Goal: Task Accomplishment & Management: Complete application form

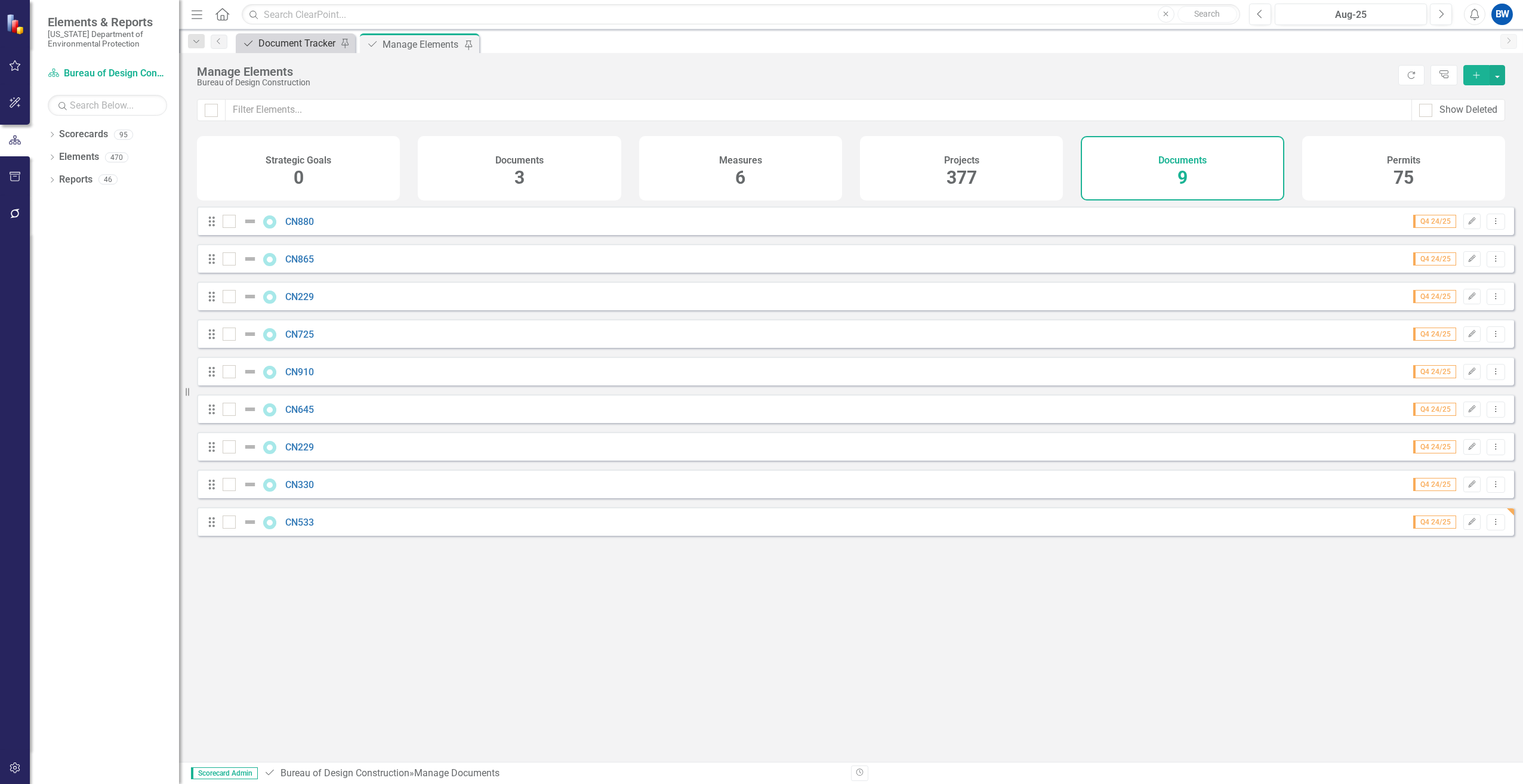
click at [315, 46] on div "Document Tracker" at bounding box center [298, 43] width 79 height 15
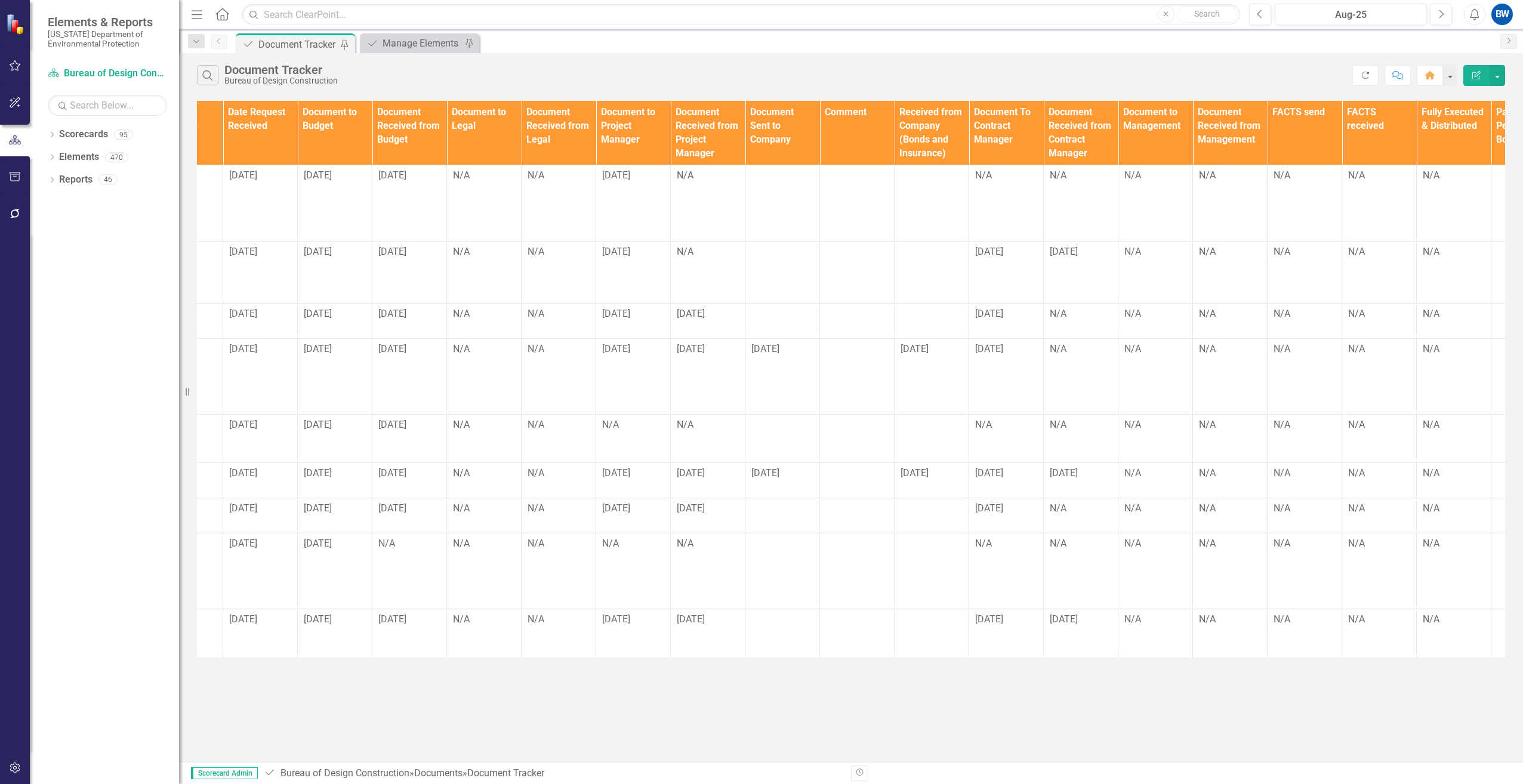
scroll to position [0, 804]
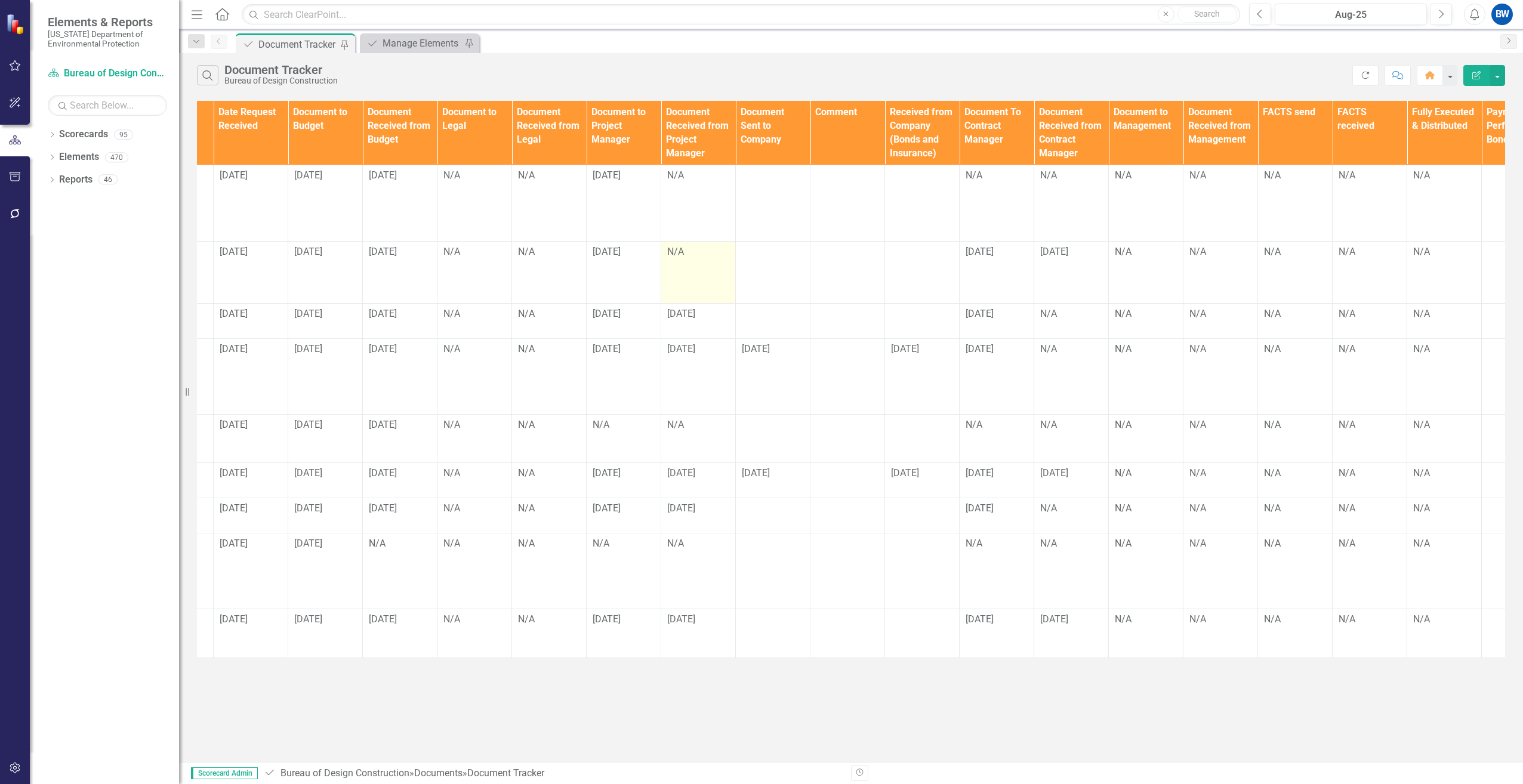
click at [682, 270] on td "N/A" at bounding box center [699, 272] width 75 height 62
click at [671, 271] on td "N/A" at bounding box center [699, 272] width 75 height 62
click at [683, 249] on div "N/A" at bounding box center [699, 252] width 62 height 14
click at [686, 265] on td "N/A" at bounding box center [699, 272] width 75 height 62
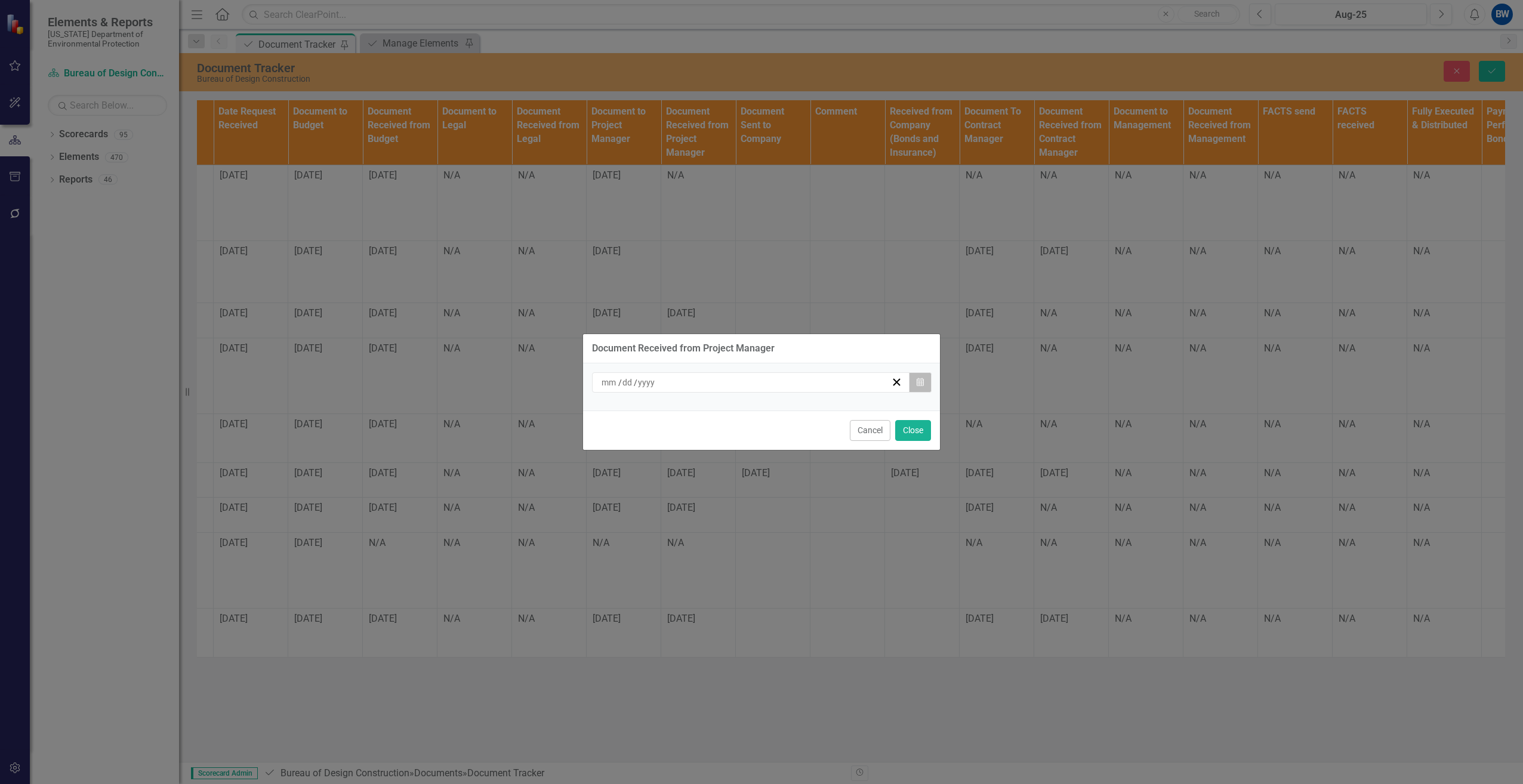
click at [919, 383] on icon "Calendar" at bounding box center [920, 382] width 7 height 8
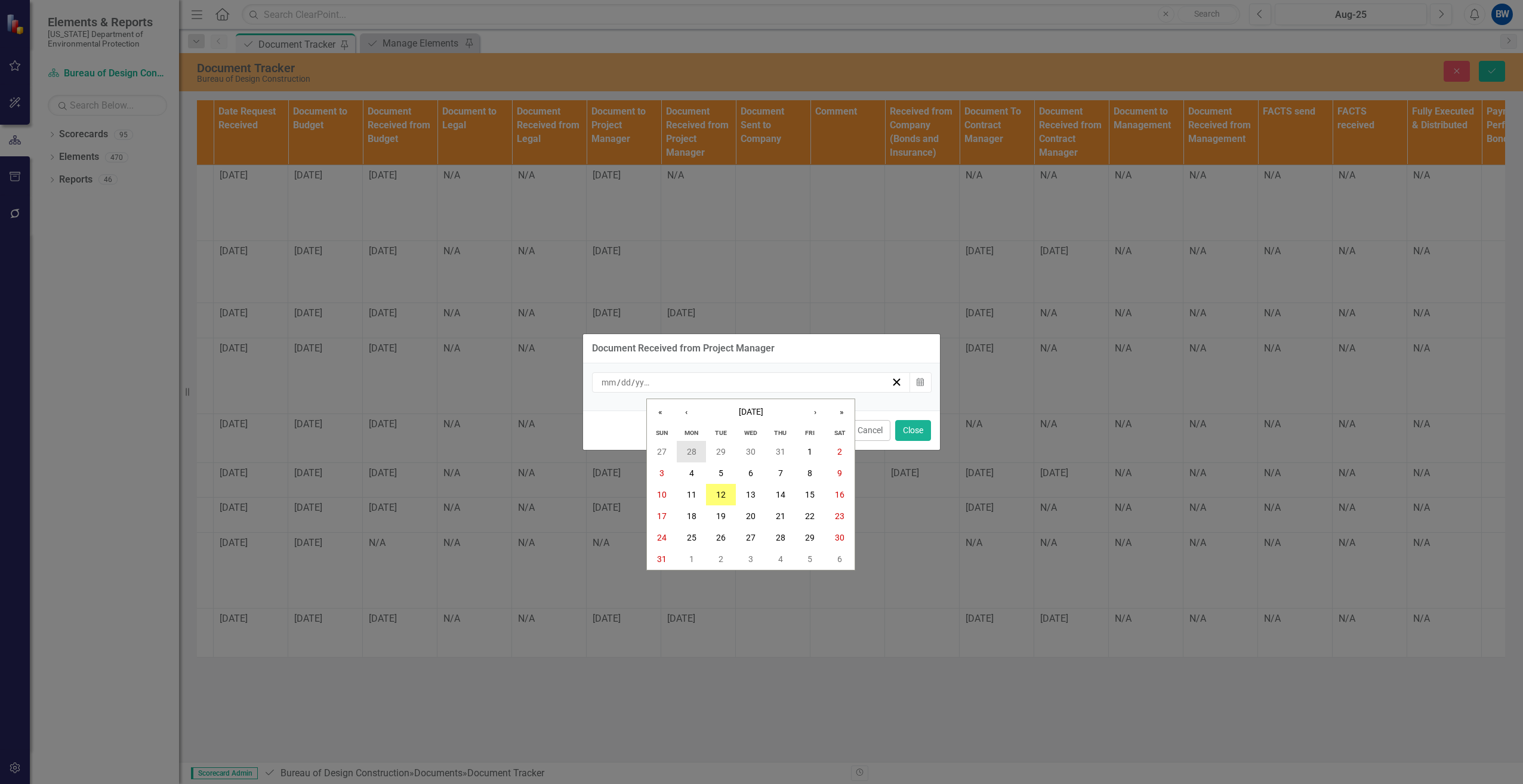
click at [689, 447] on abbr "28" at bounding box center [692, 452] width 10 height 10
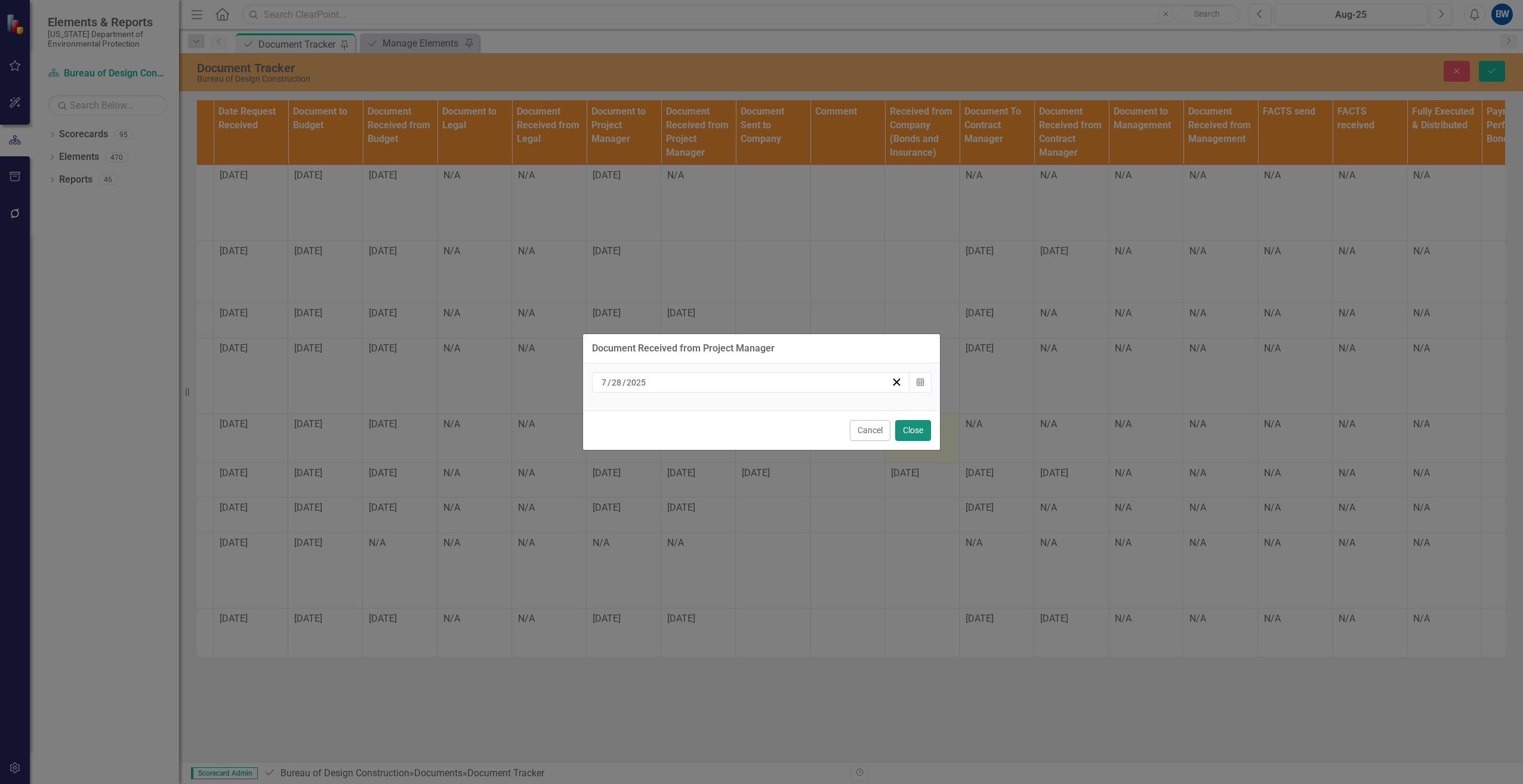
drag, startPoint x: 912, startPoint y: 427, endPoint x: 902, endPoint y: 424, distance: 10.4
click at [911, 427] on button "Close" at bounding box center [913, 431] width 36 height 21
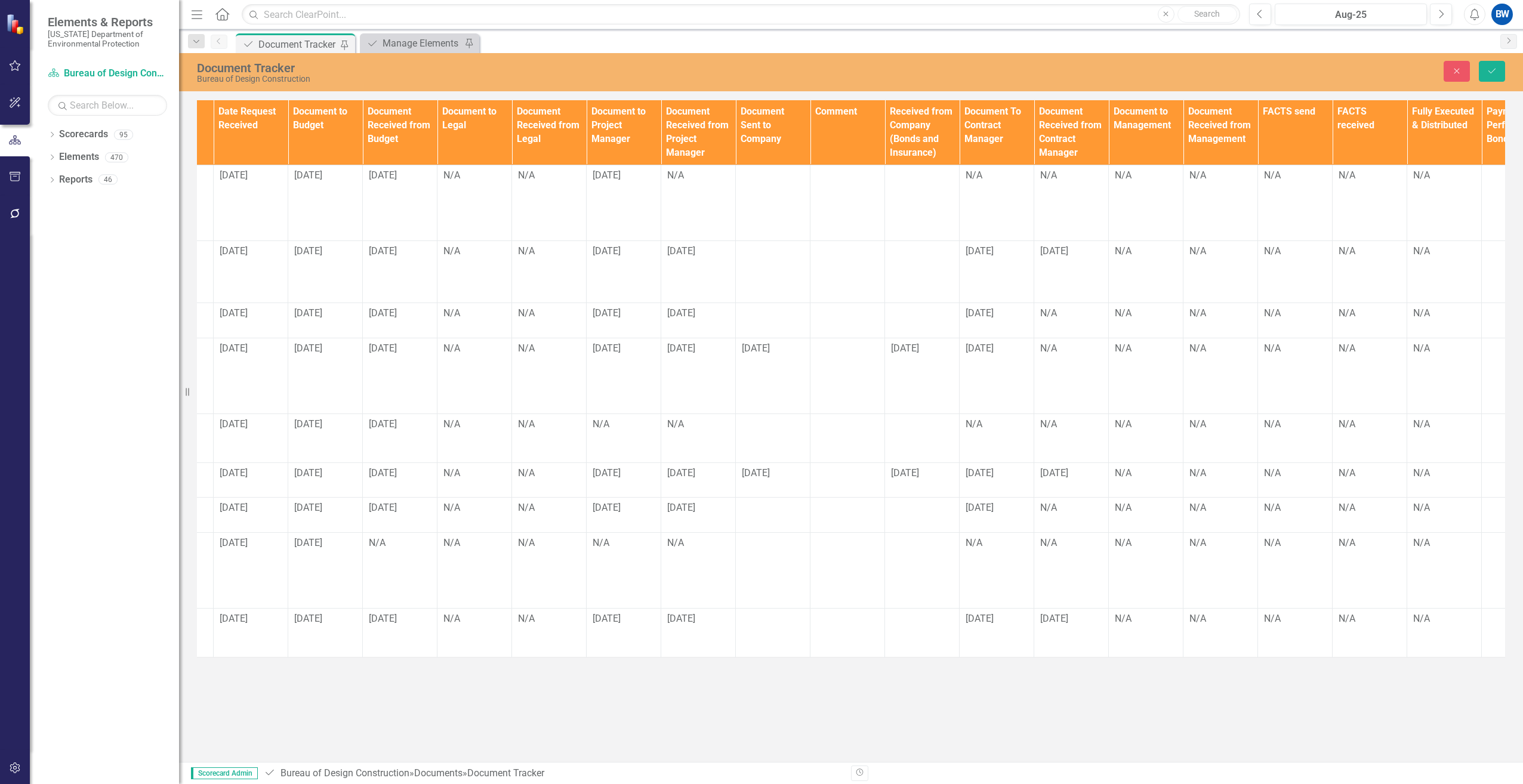
scroll to position [0, 821]
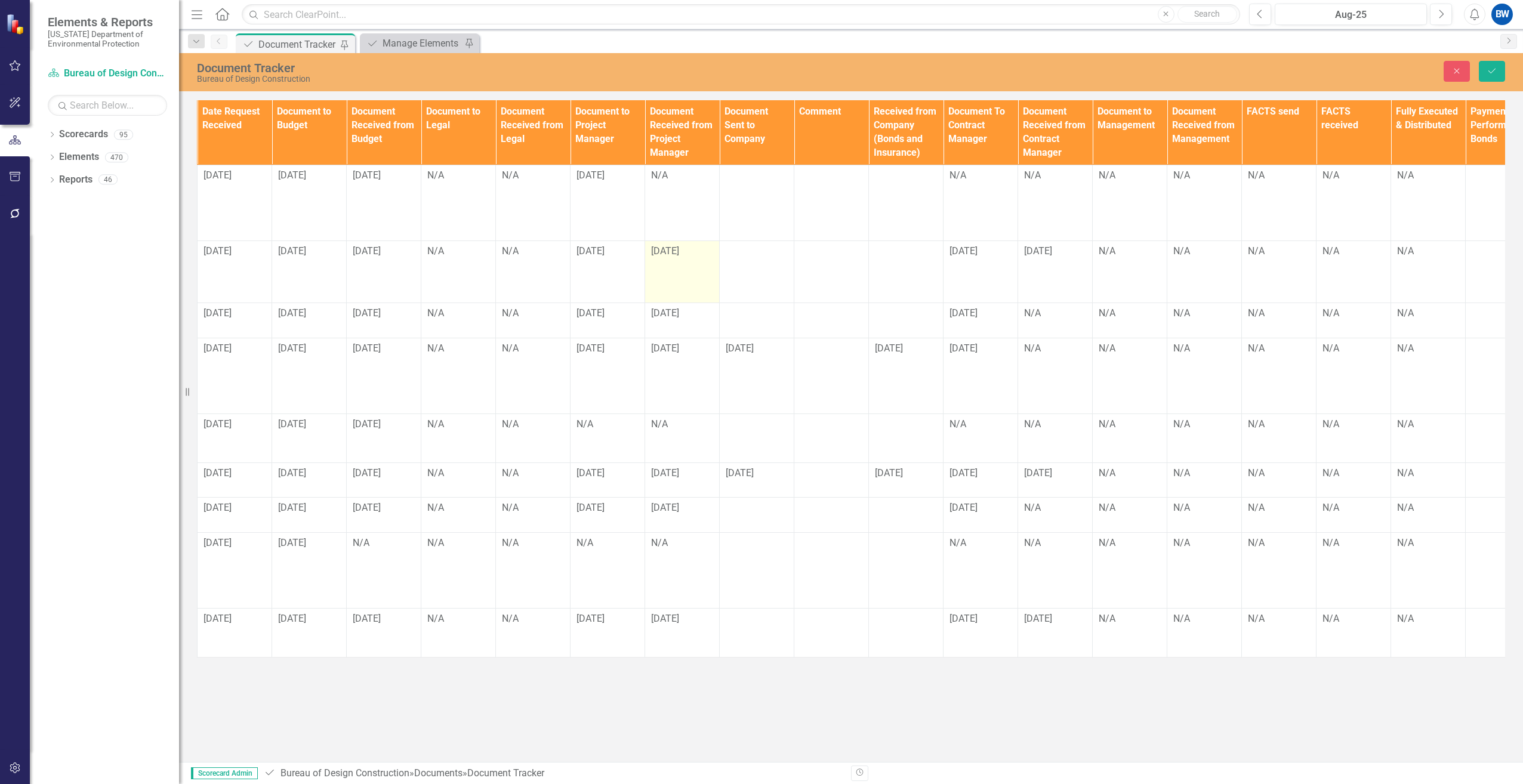
click at [677, 249] on span "[DATE]" at bounding box center [665, 251] width 28 height 11
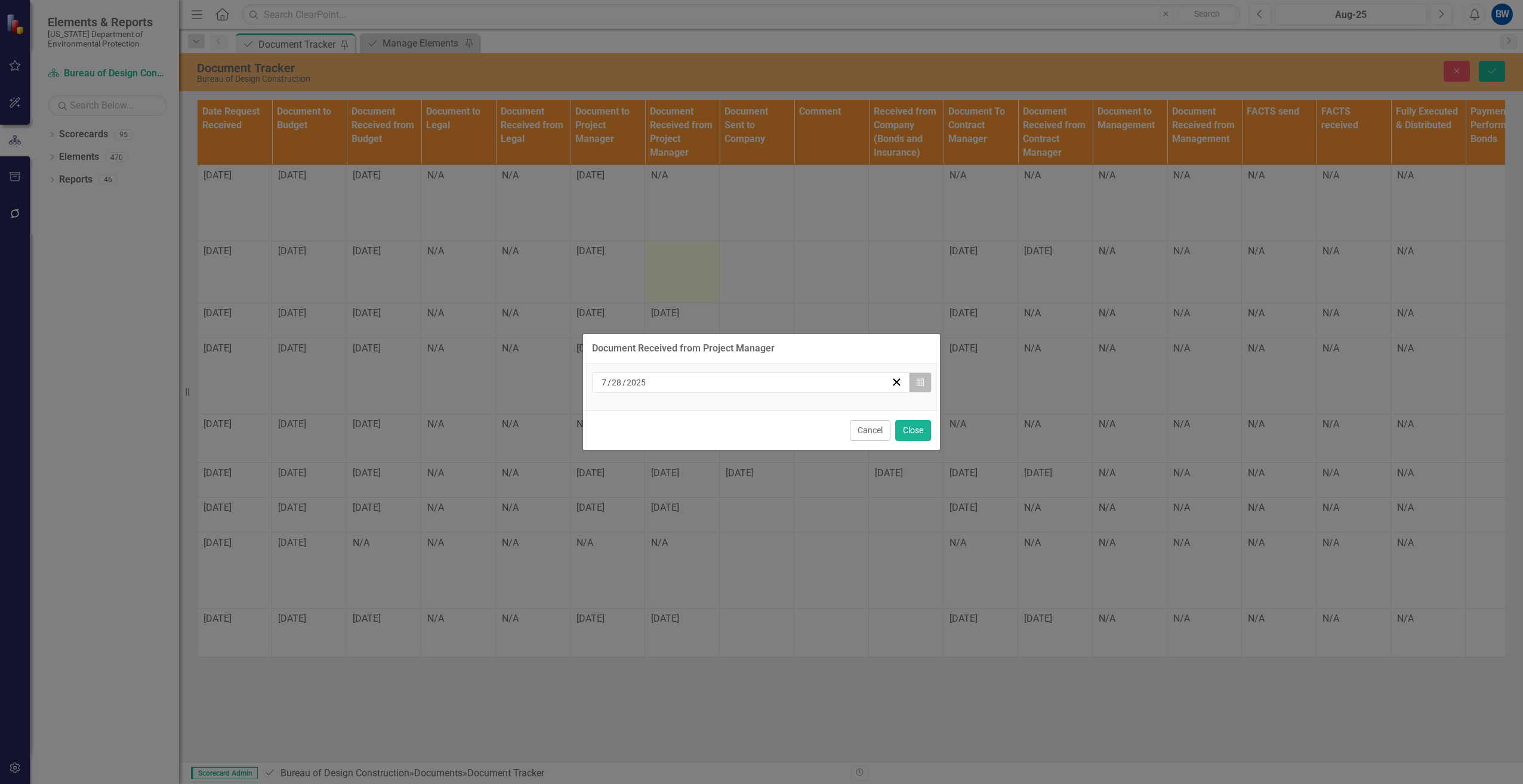
click at [925, 382] on button "Calendar" at bounding box center [920, 382] width 23 height 20
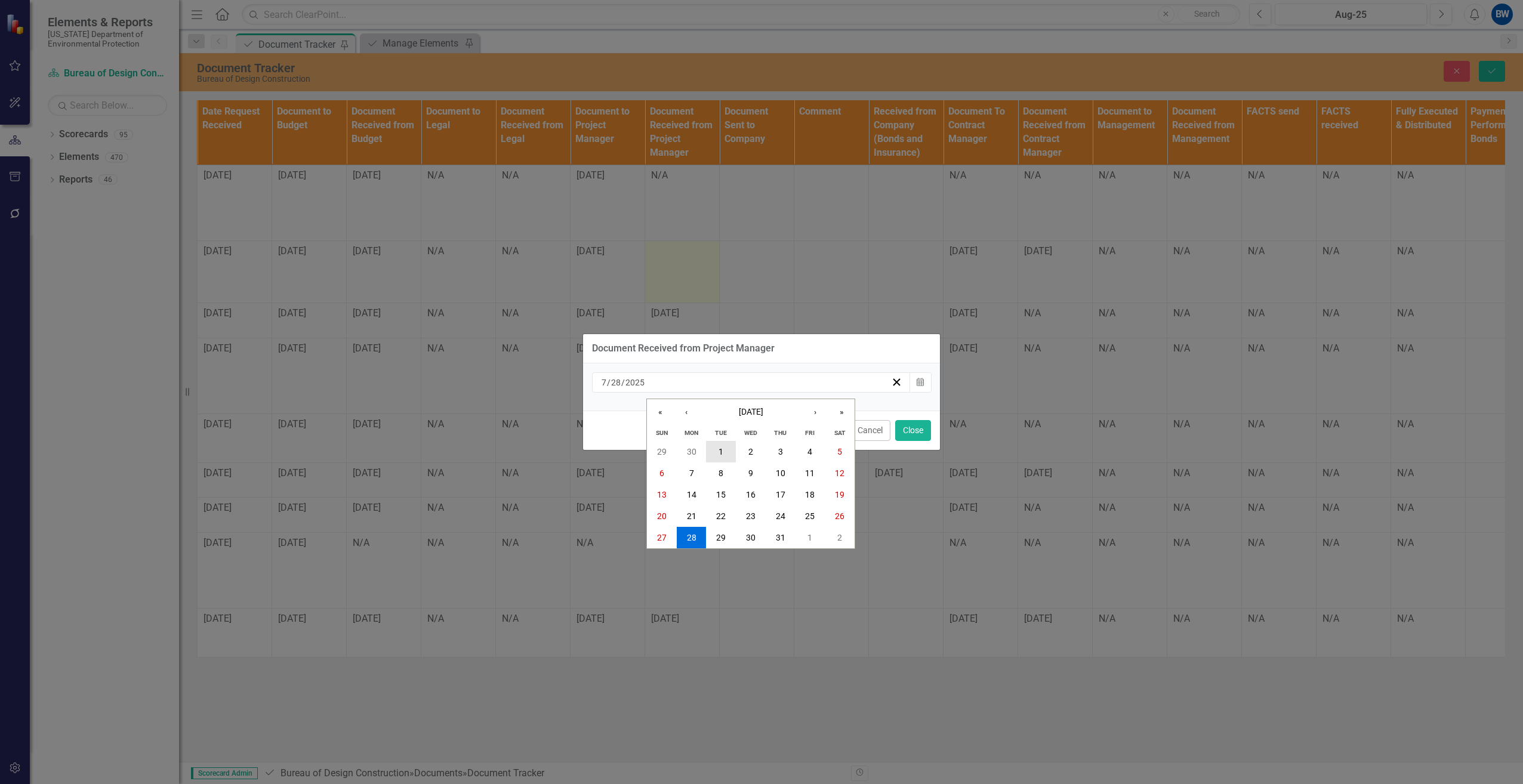
click at [728, 453] on button "1" at bounding box center [721, 451] width 30 height 21
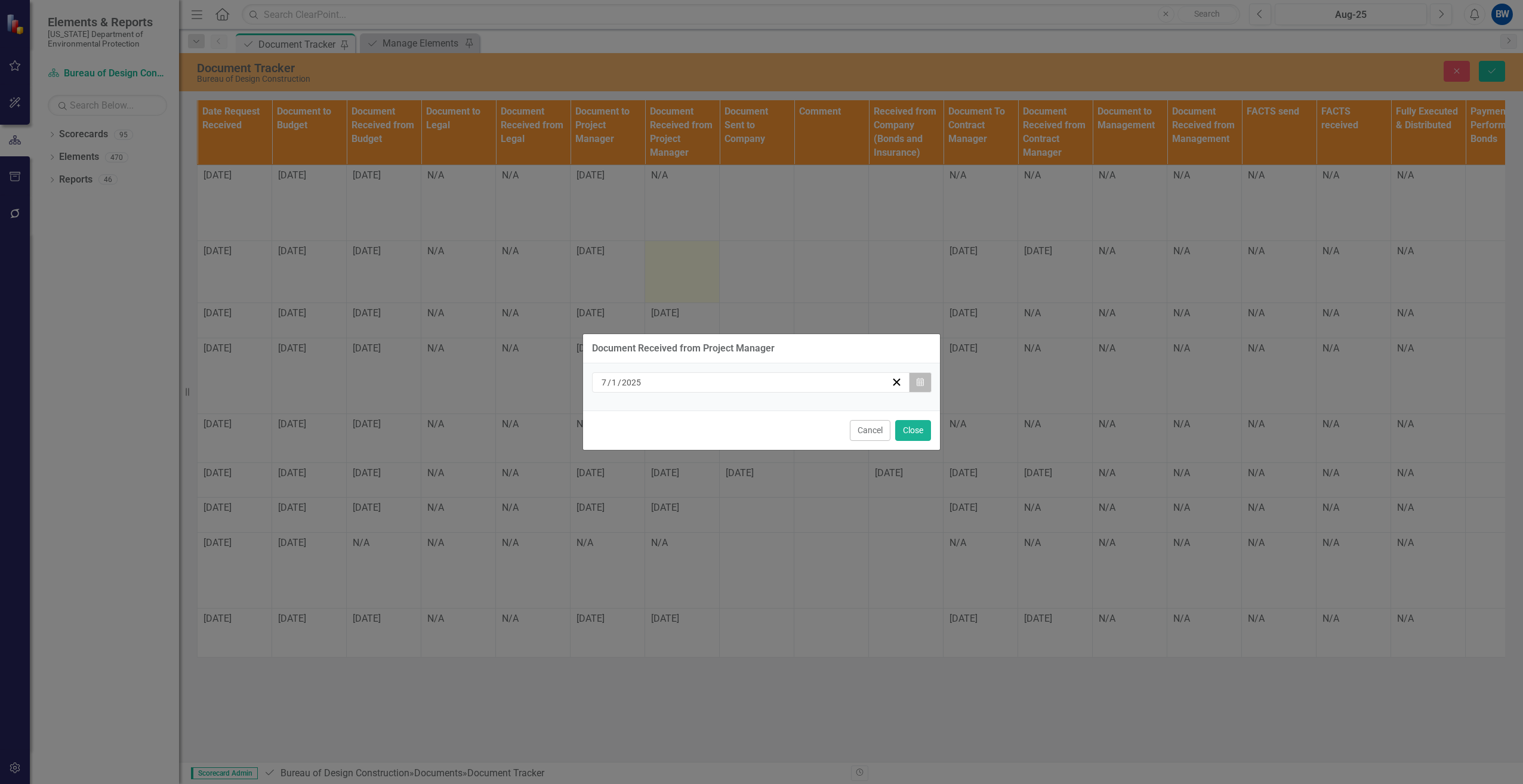
click at [915, 383] on button "Calendar" at bounding box center [920, 382] width 23 height 20
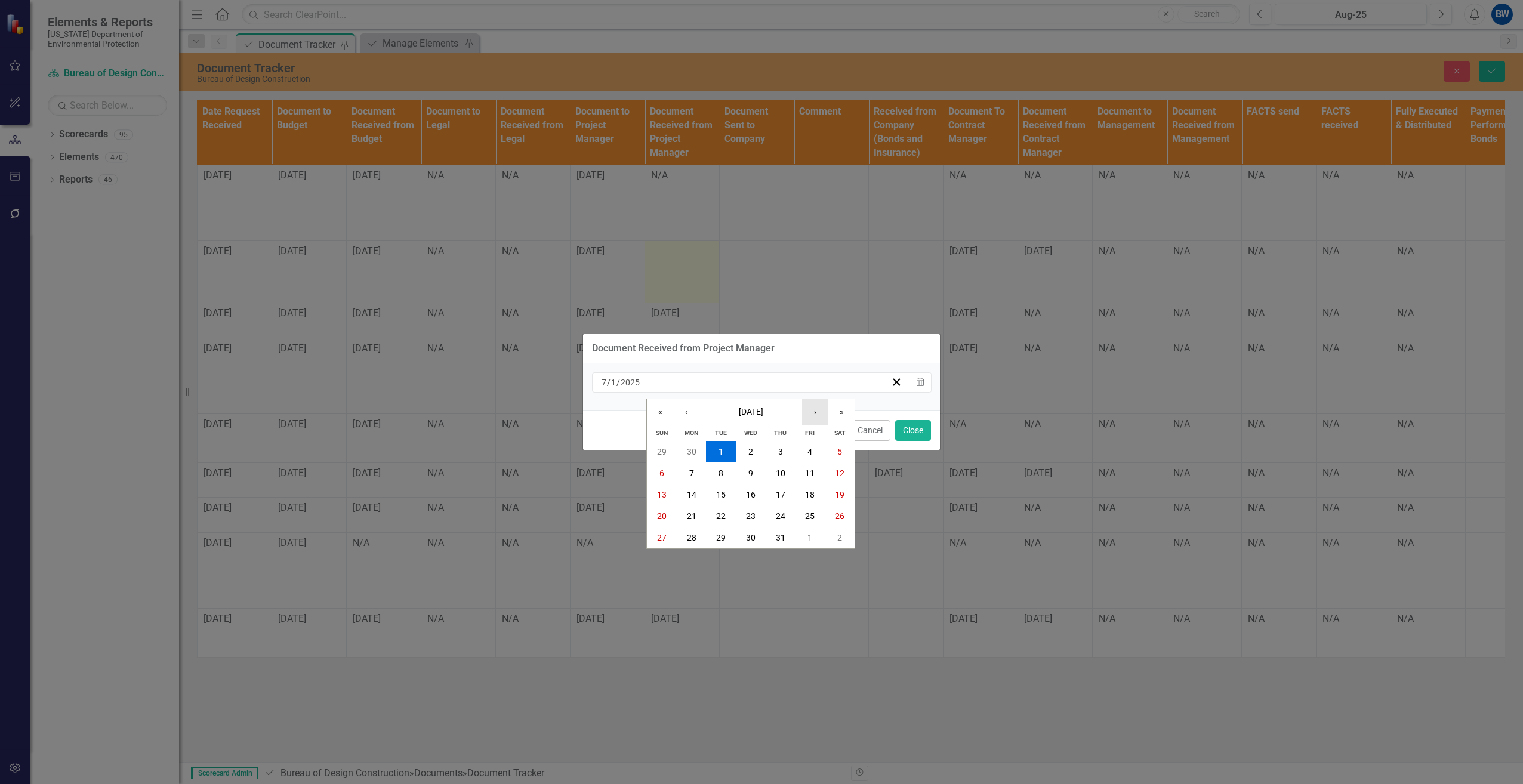
click at [820, 407] on button "›" at bounding box center [815, 412] width 26 height 26
click at [806, 454] on button "1" at bounding box center [810, 451] width 30 height 21
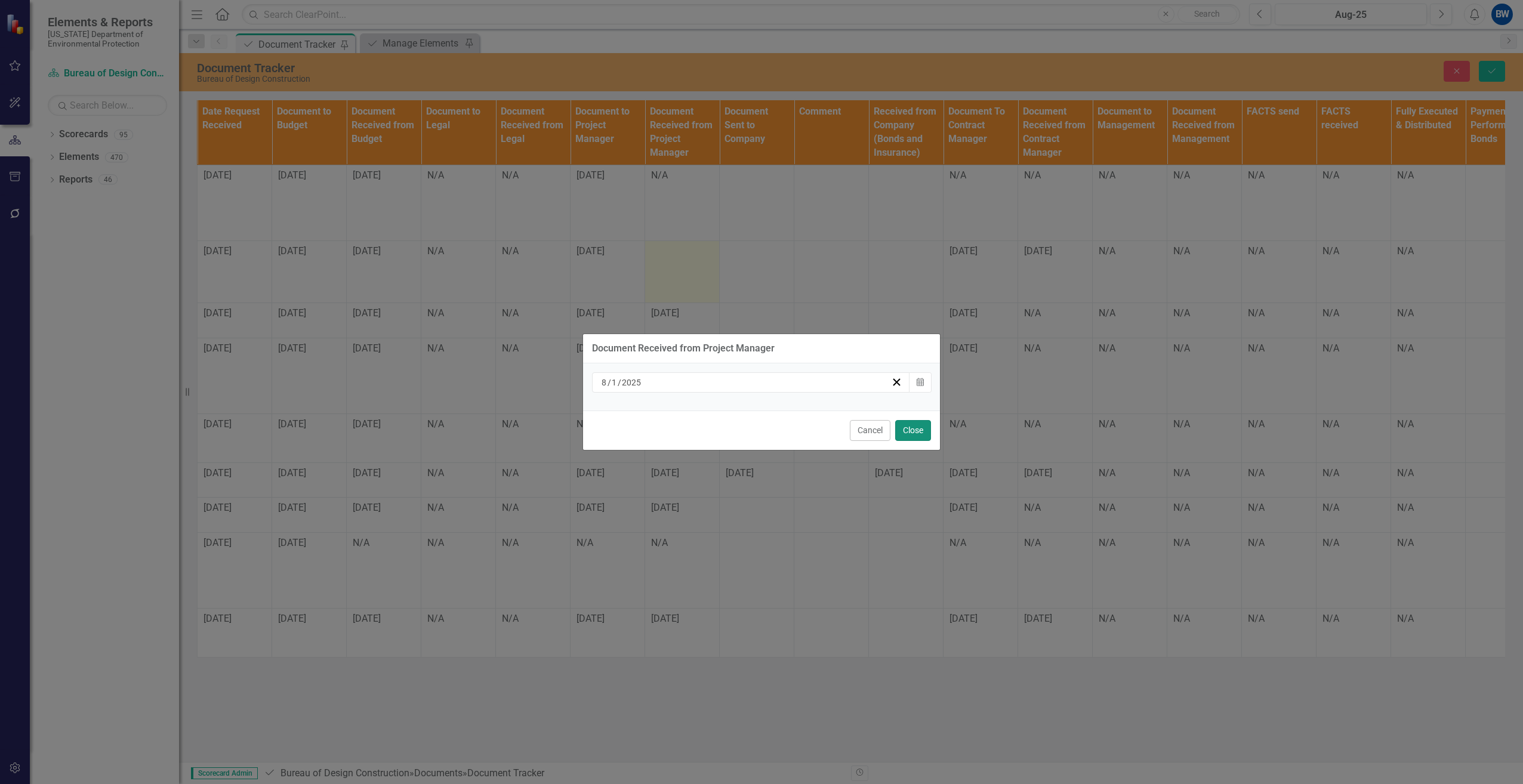
click at [913, 428] on button "Close" at bounding box center [913, 431] width 36 height 21
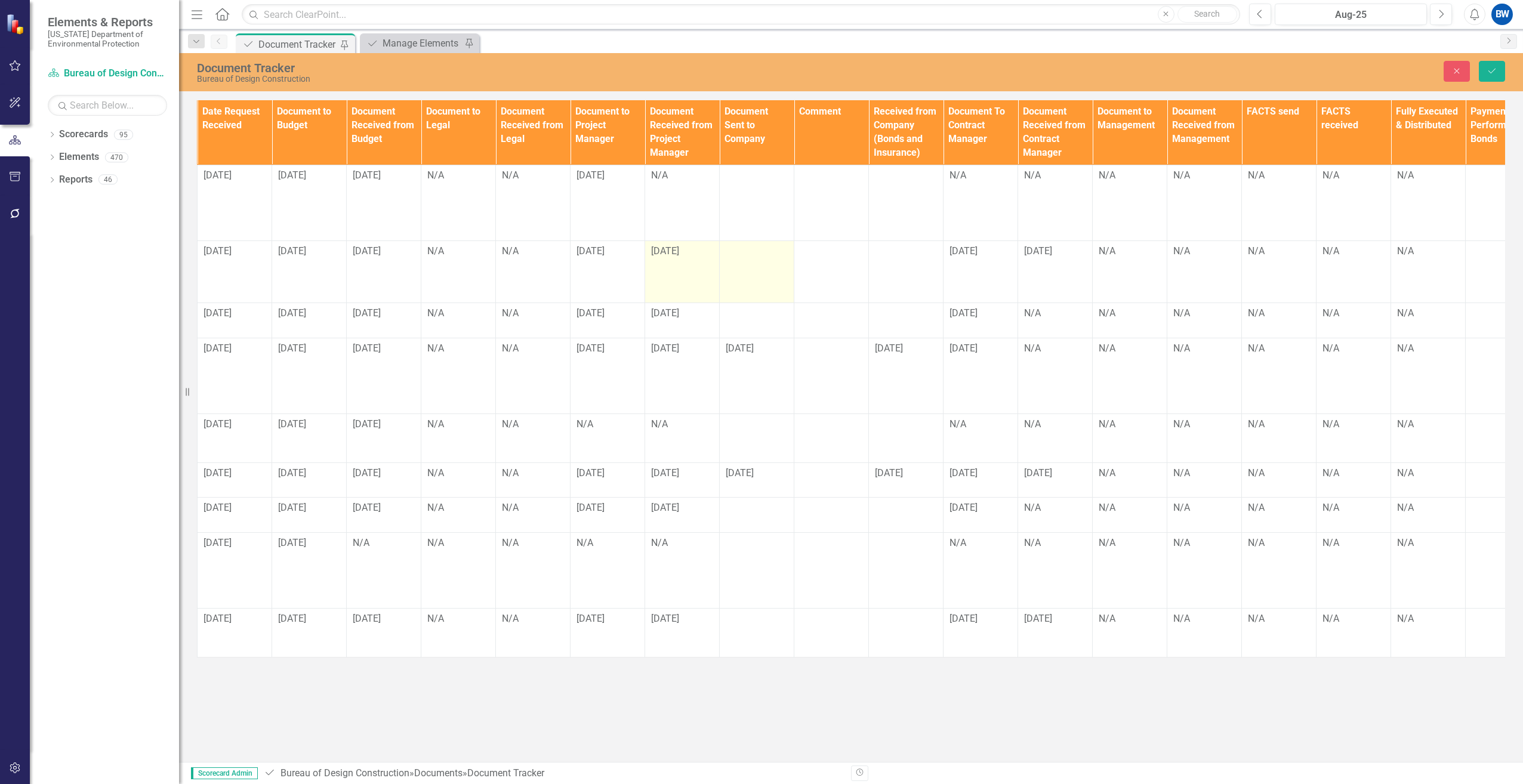
click at [741, 282] on td at bounding box center [757, 271] width 75 height 62
click at [743, 251] on input "text" at bounding box center [757, 255] width 62 height 22
type input "[DATE]"
click at [896, 262] on td at bounding box center [906, 271] width 75 height 62
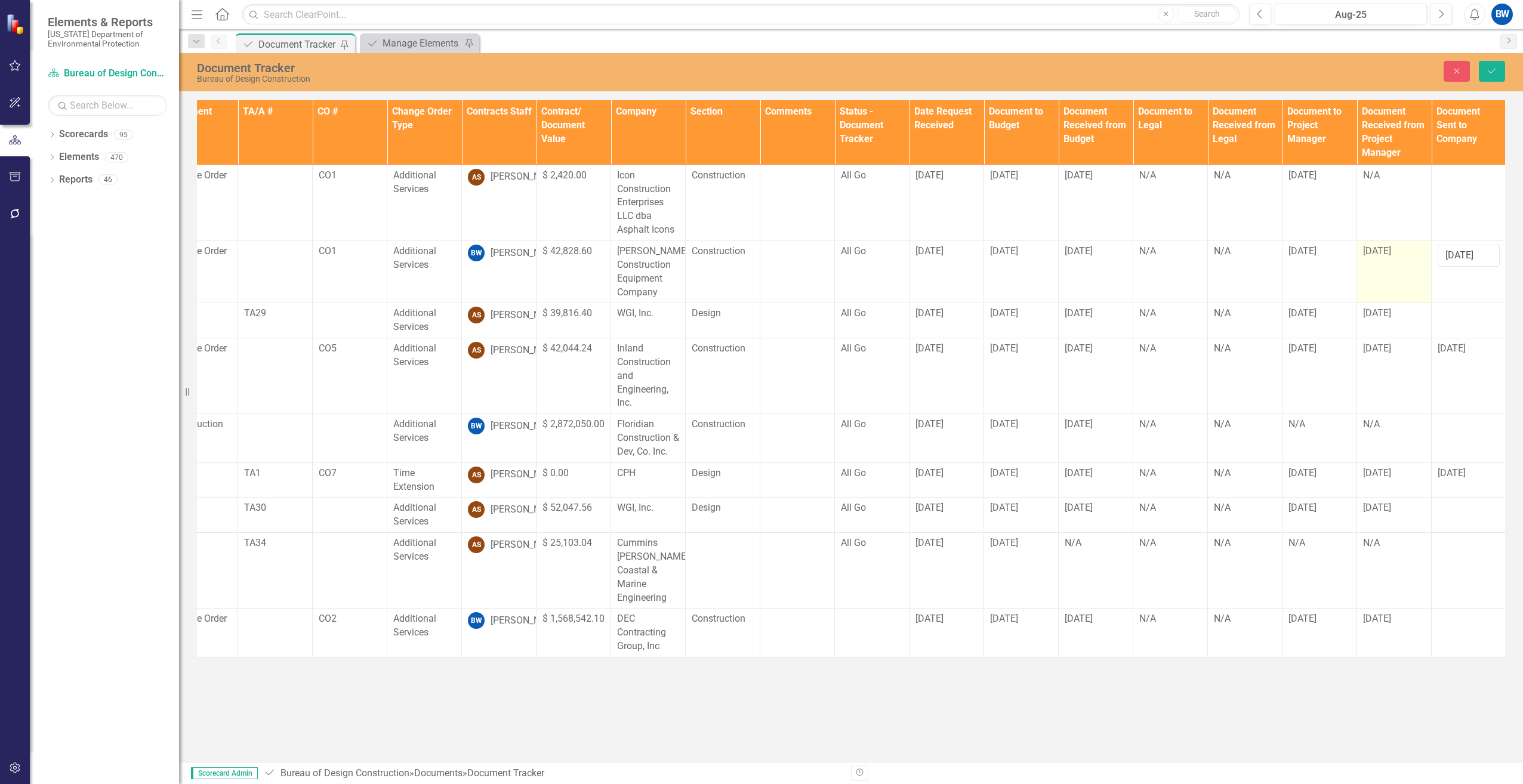
scroll to position [0, 0]
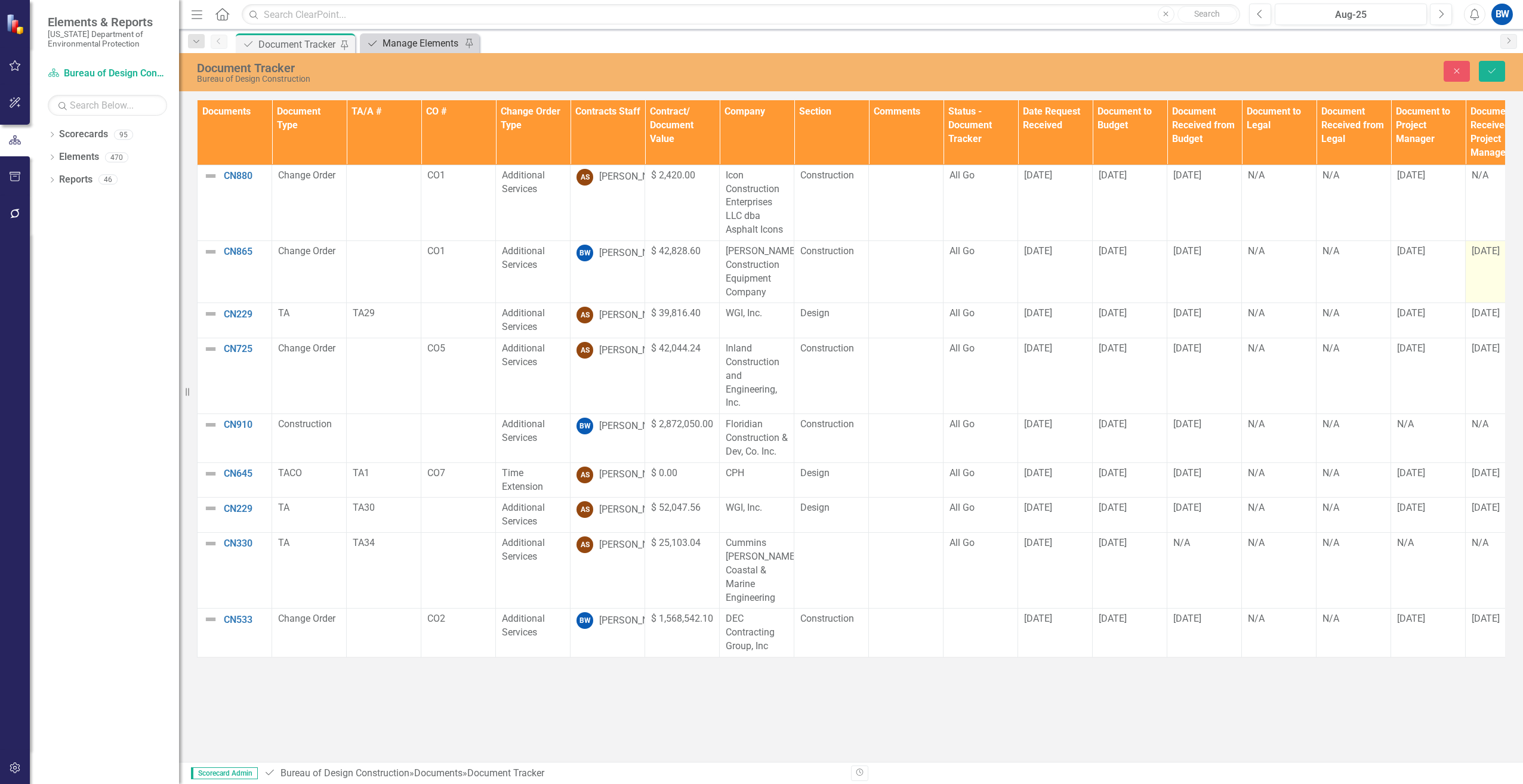
click at [376, 37] on div "Document" at bounding box center [371, 43] width 15 height 15
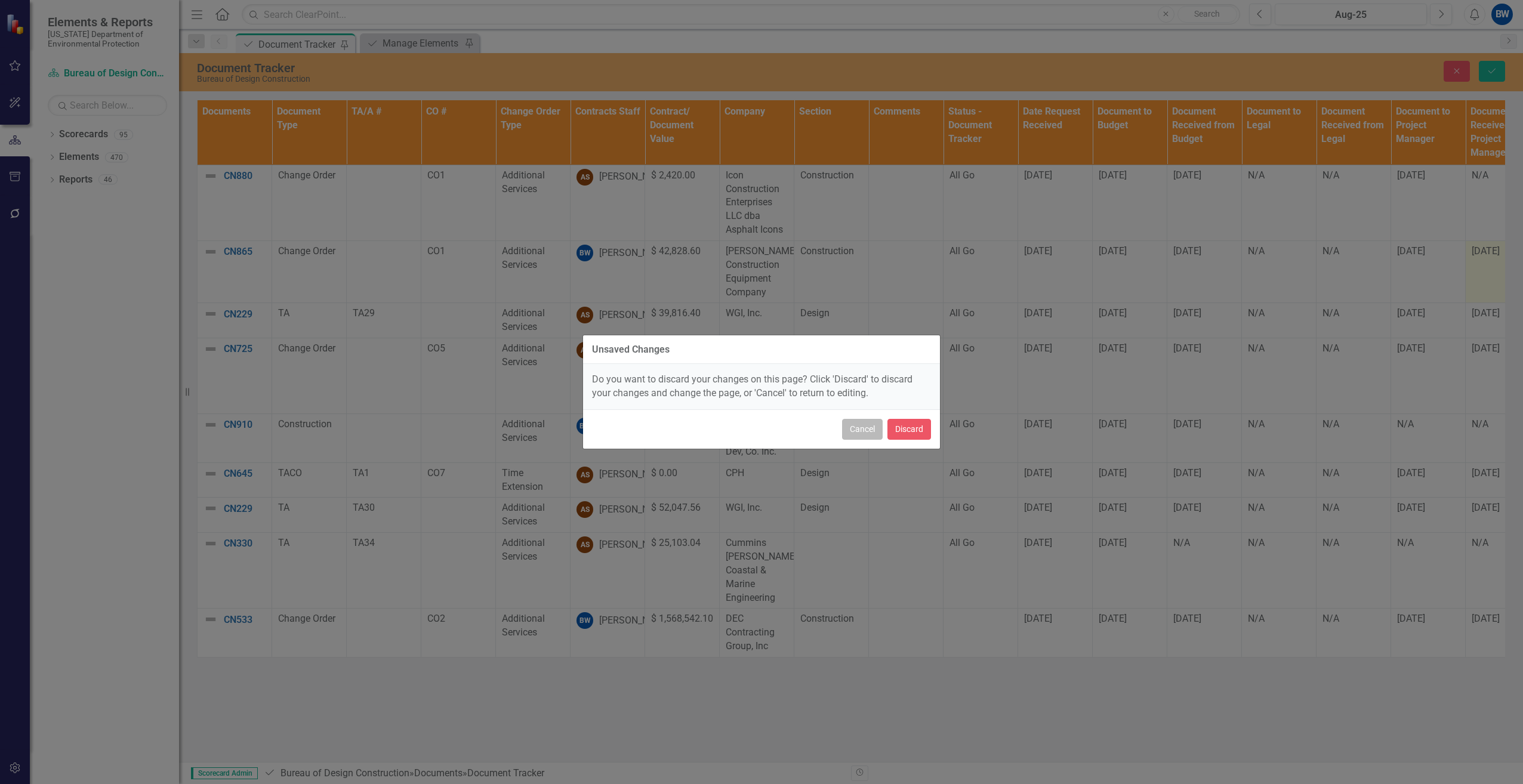
click at [864, 427] on button "Cancel" at bounding box center [862, 429] width 41 height 21
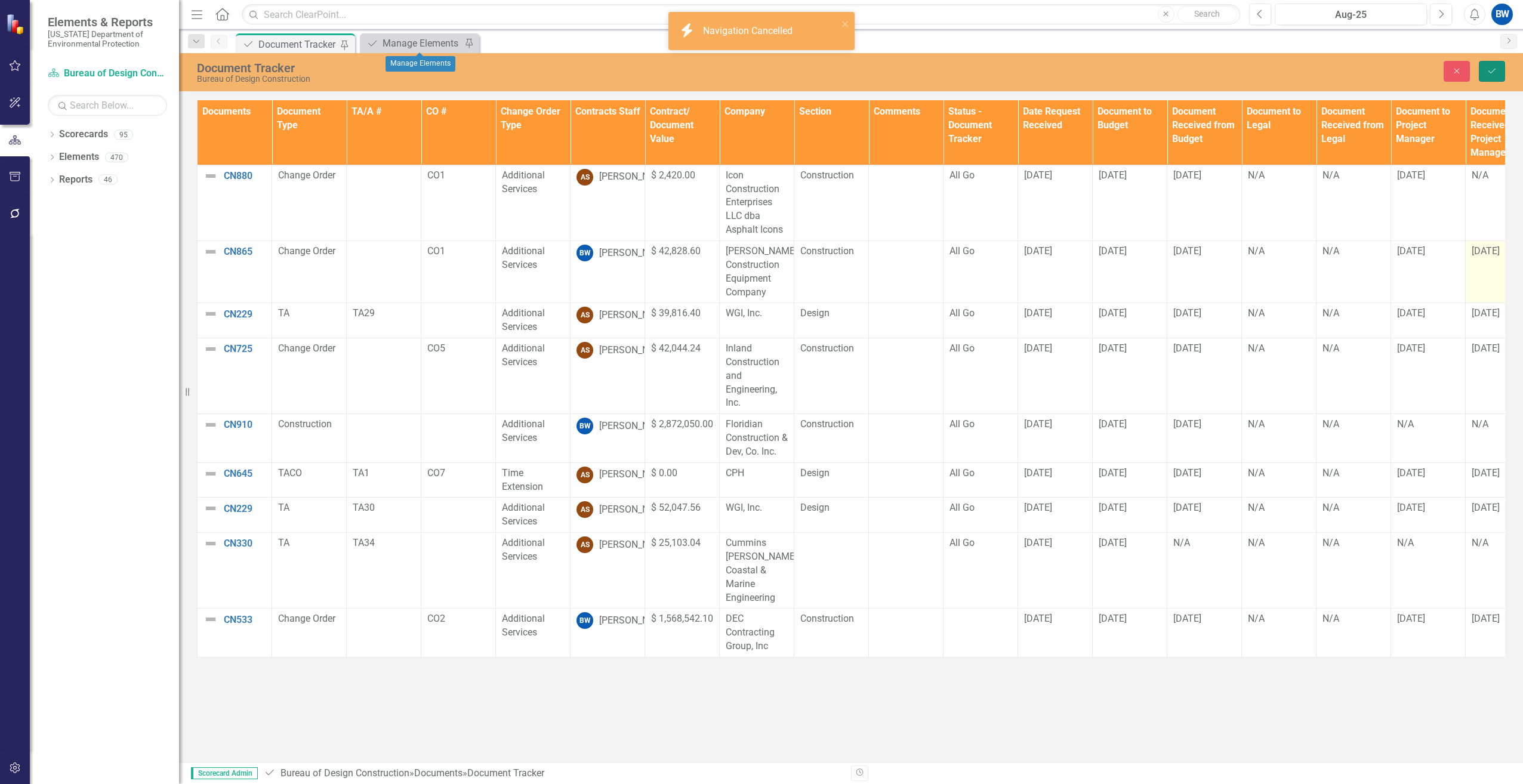
click at [1486, 66] on button "Save" at bounding box center [1492, 71] width 26 height 21
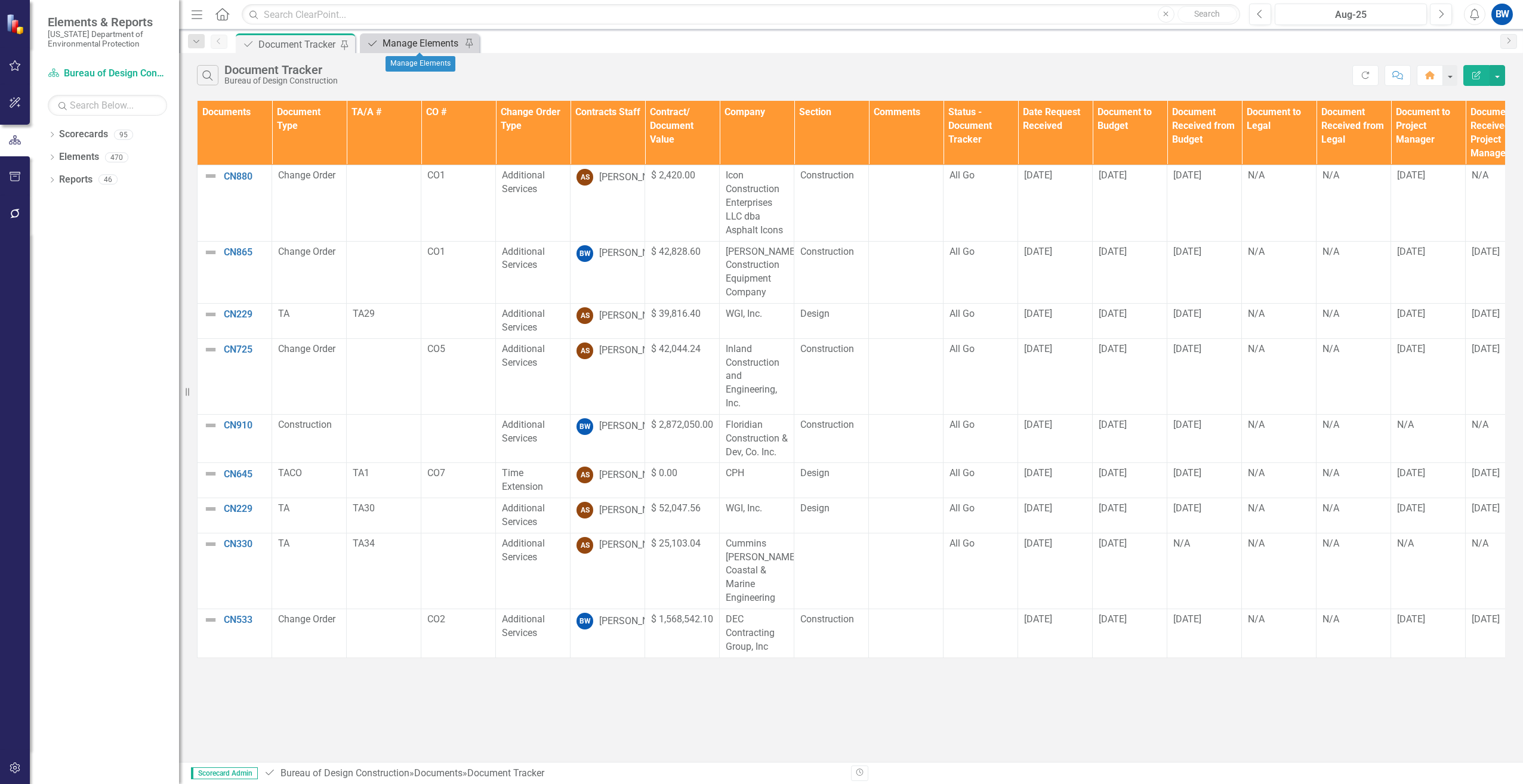
click at [393, 42] on div "Manage Elements" at bounding box center [422, 43] width 79 height 15
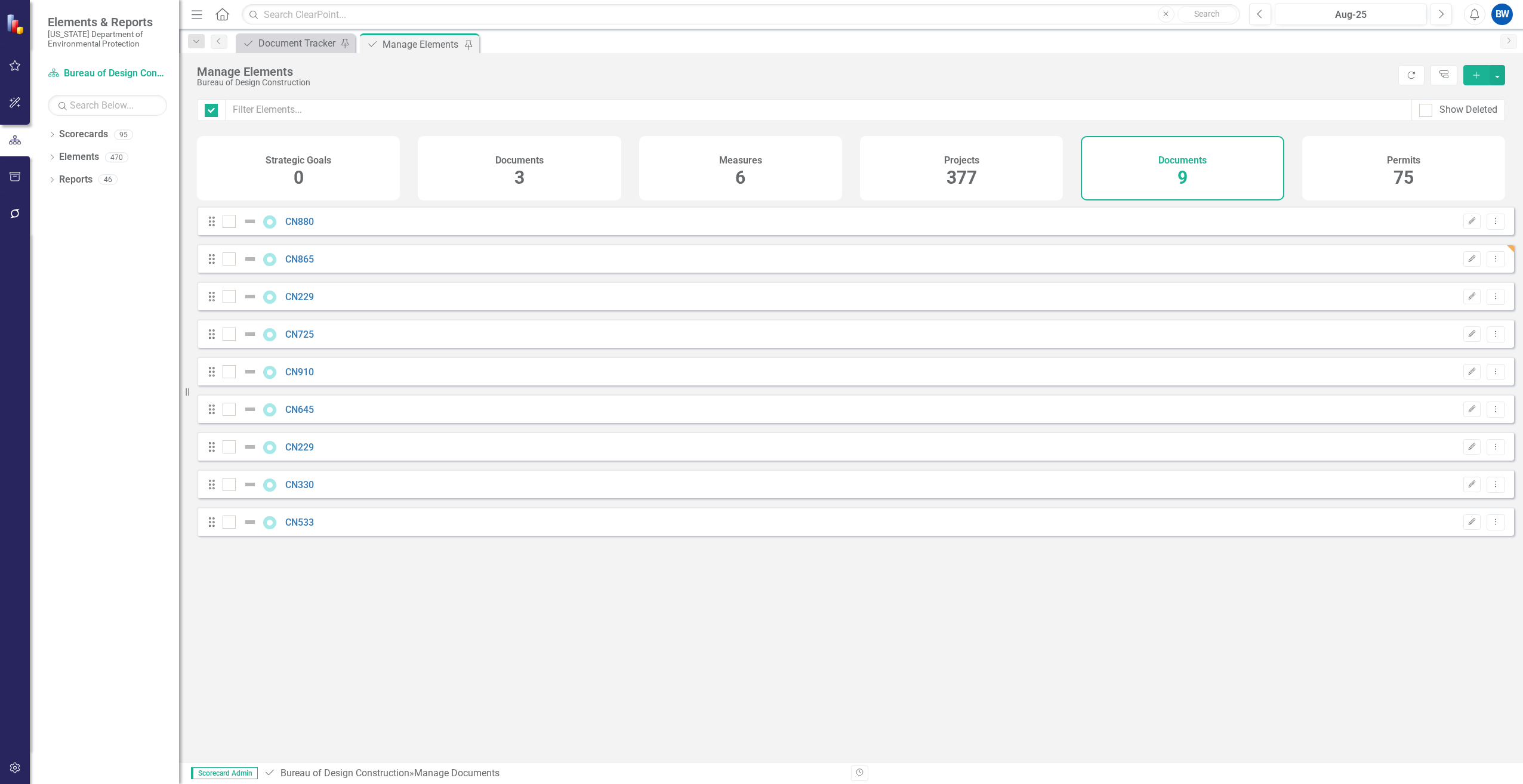
checkbox input "false"
click at [1478, 75] on icon "button" at bounding box center [1477, 75] width 7 height 7
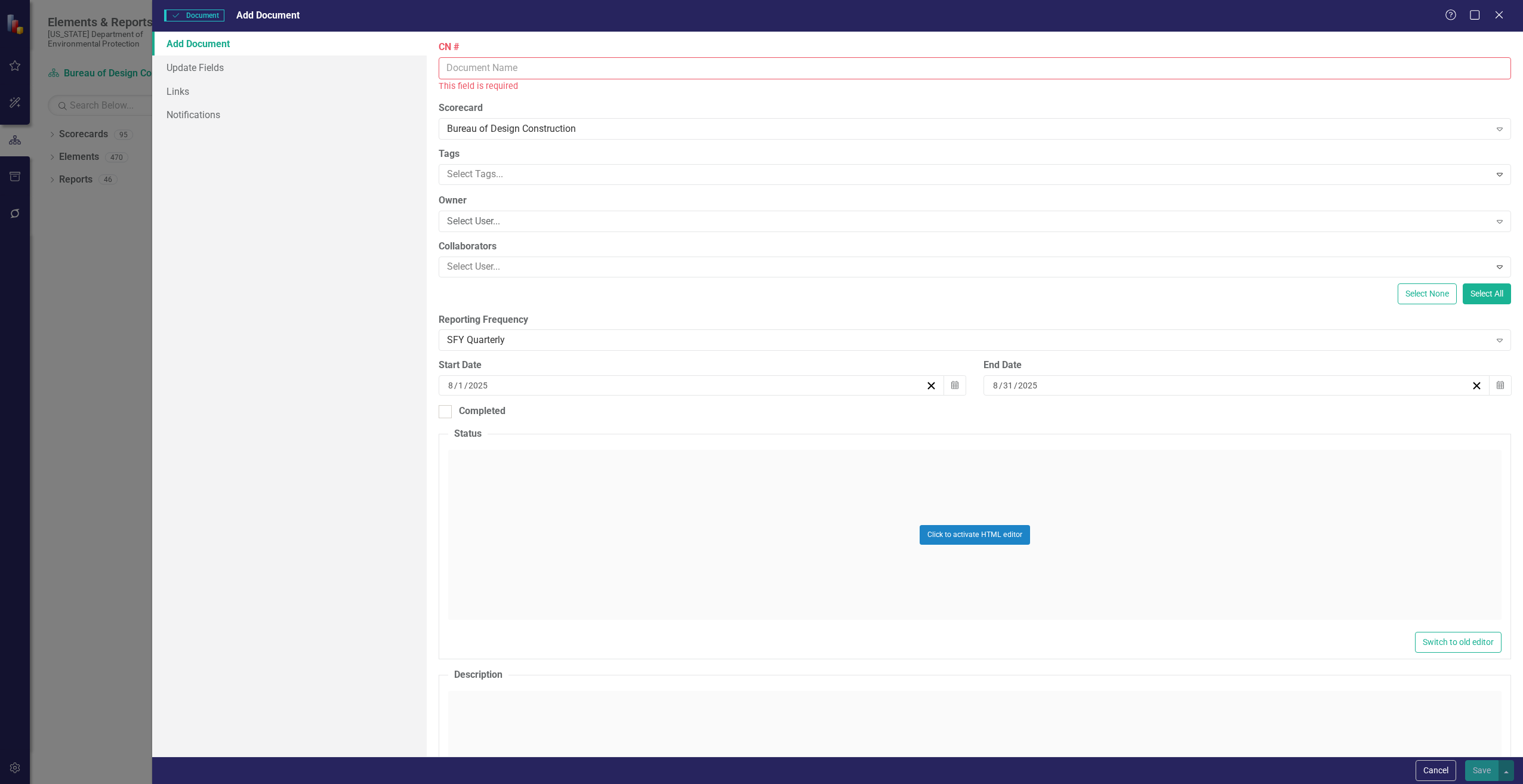
click at [479, 70] on input "CN #" at bounding box center [975, 68] width 1073 height 22
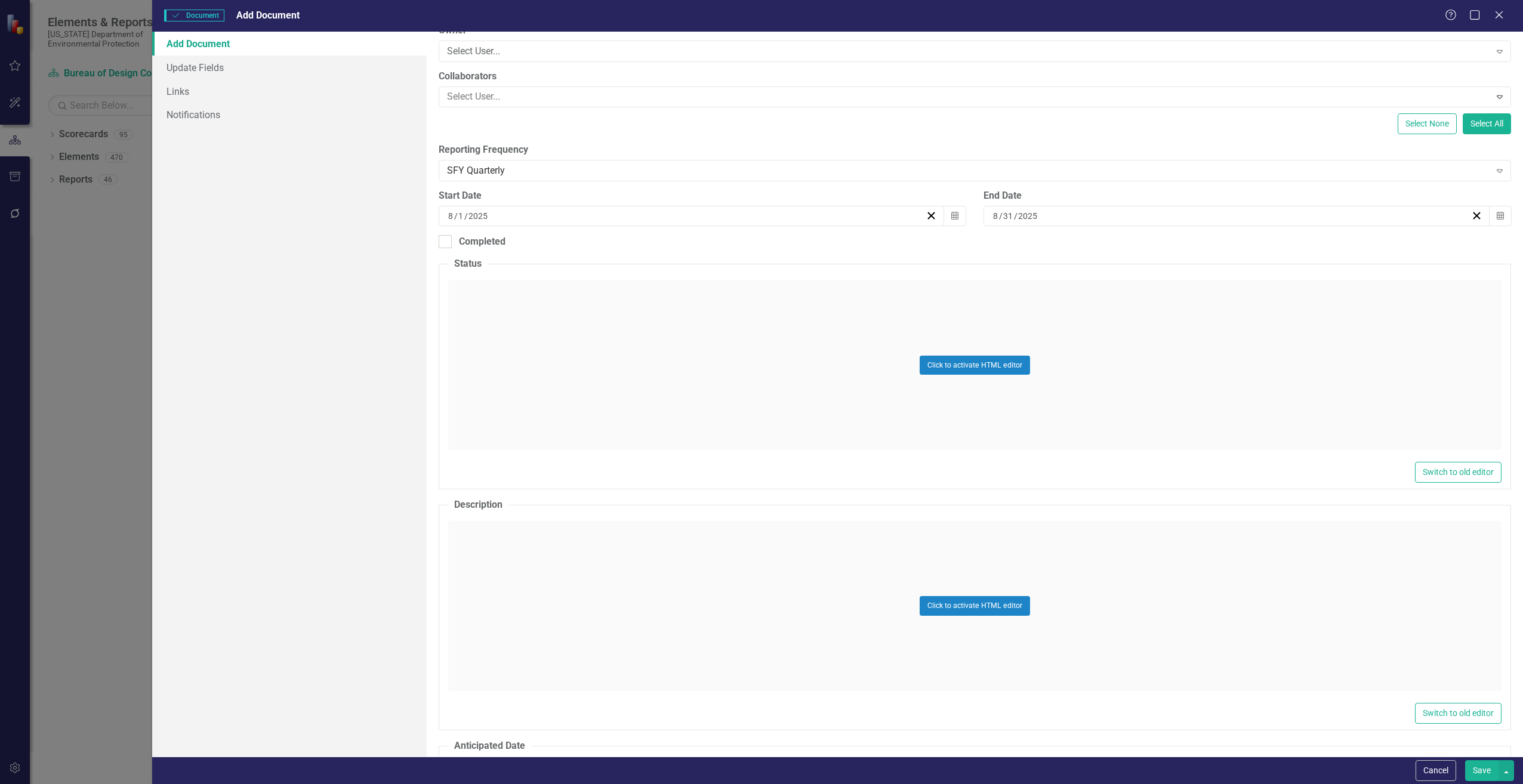
scroll to position [179, 0]
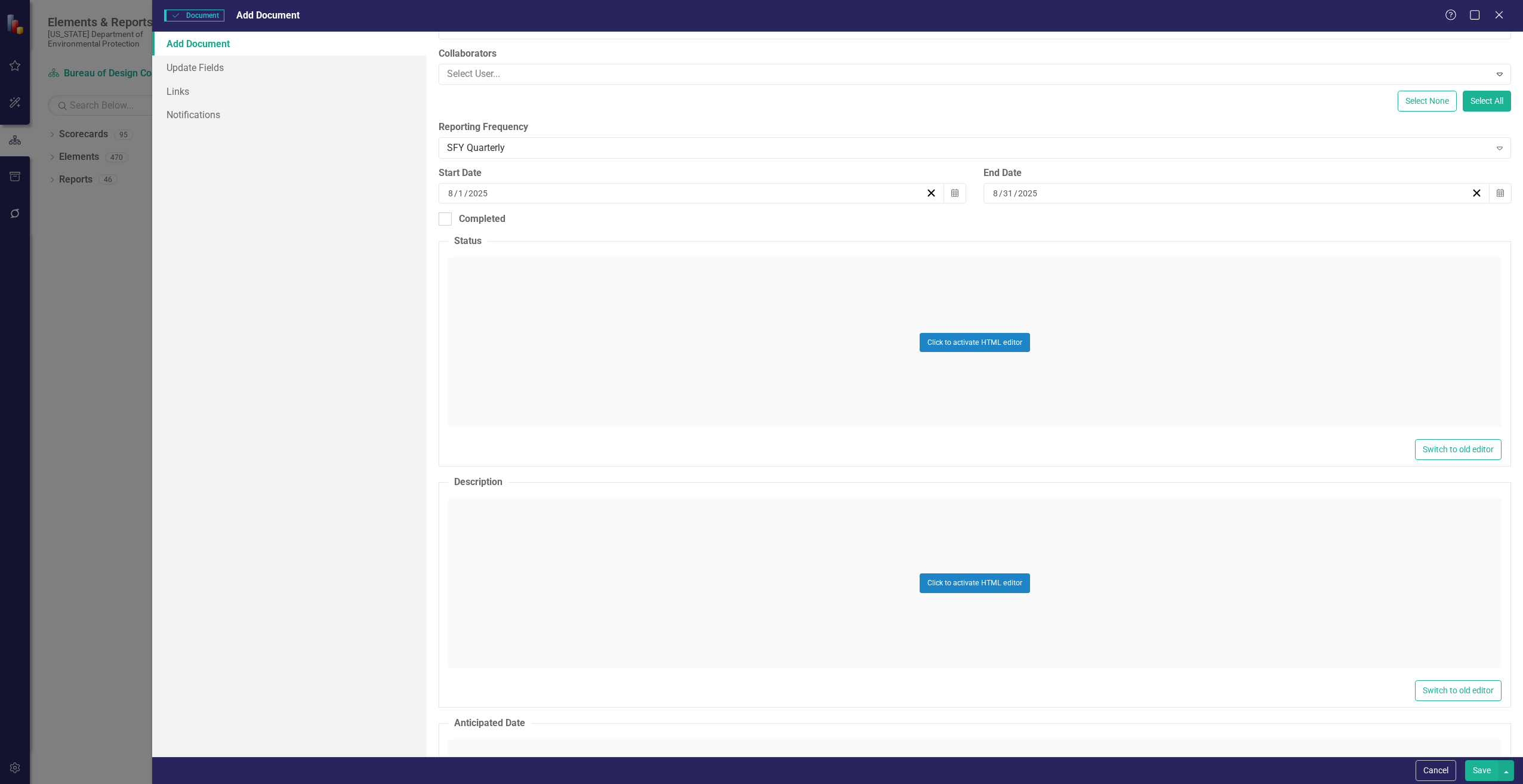
type input "CN755"
click at [483, 552] on div "Click to activate HTML editor" at bounding box center [975, 583] width 1054 height 170
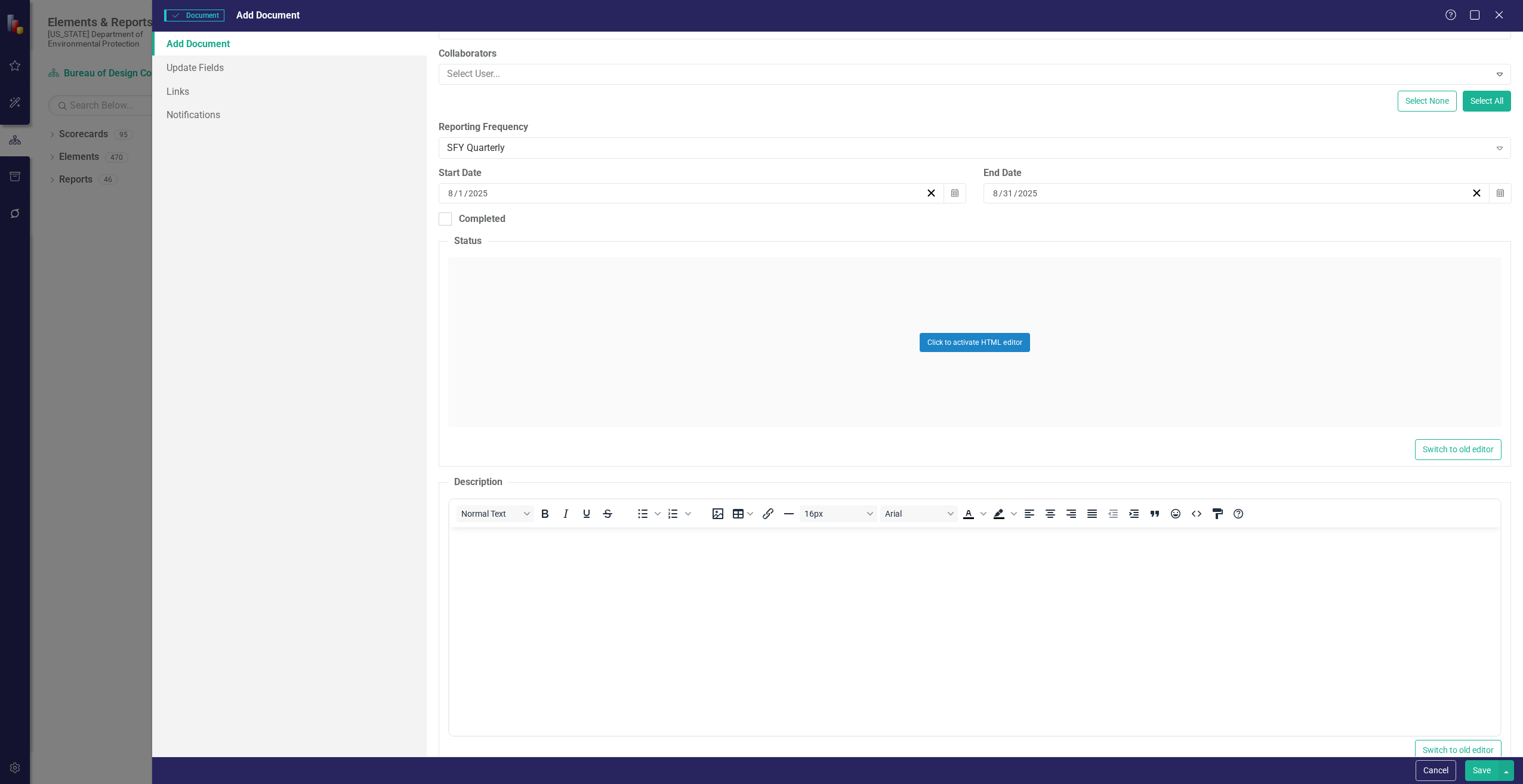
scroll to position [0, 0]
drag, startPoint x: 498, startPoint y: 587, endPoint x: 513, endPoint y: 584, distance: 15.3
click at [498, 587] on body "Rich Text Area. Press ALT-0 for help." at bounding box center [974, 616] width 1051 height 179
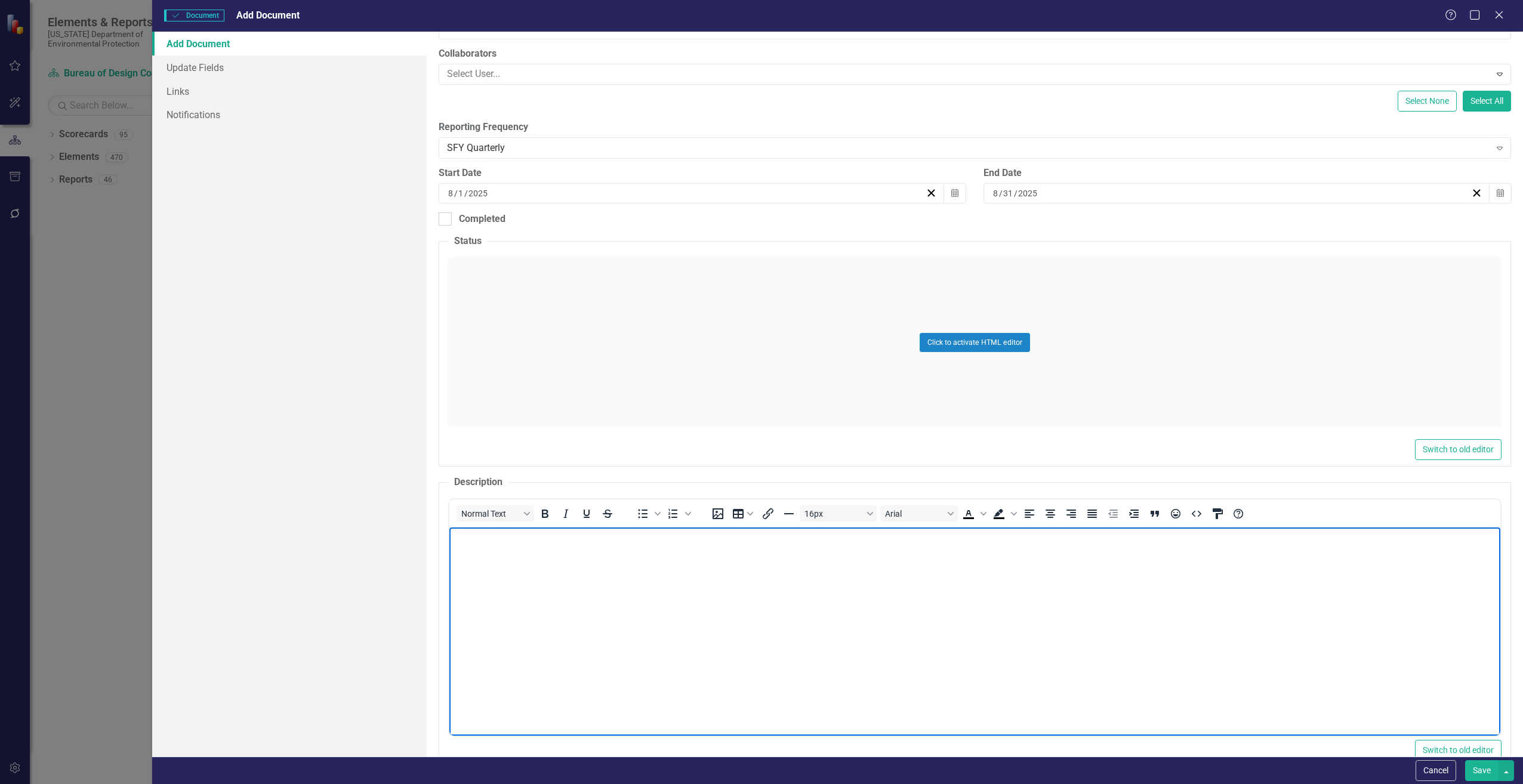
paste body "Rich Text Area. Press ALT-0 for help."
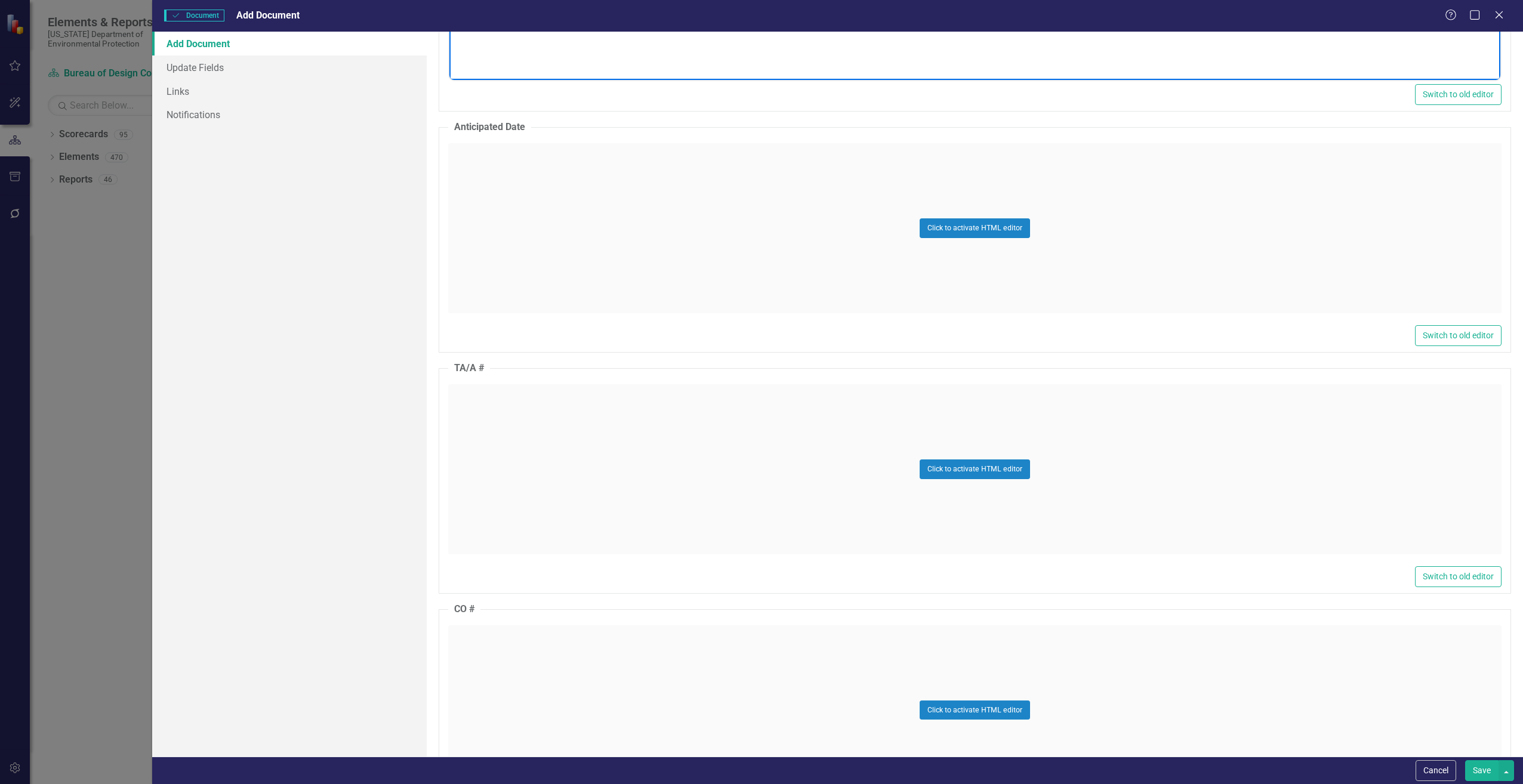
scroll to position [835, 0]
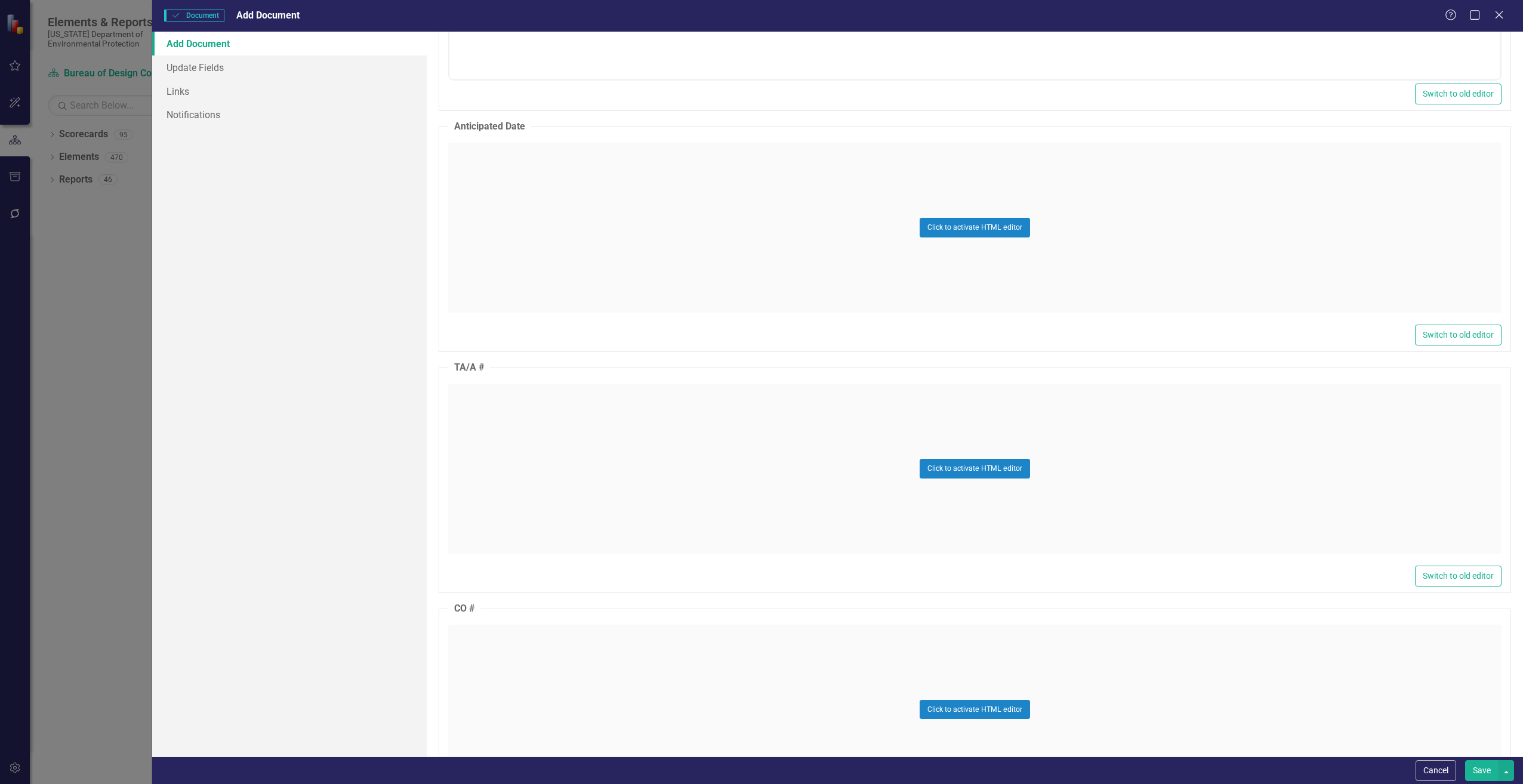
click at [494, 468] on div "Click to activate HTML editor" at bounding box center [975, 469] width 1054 height 170
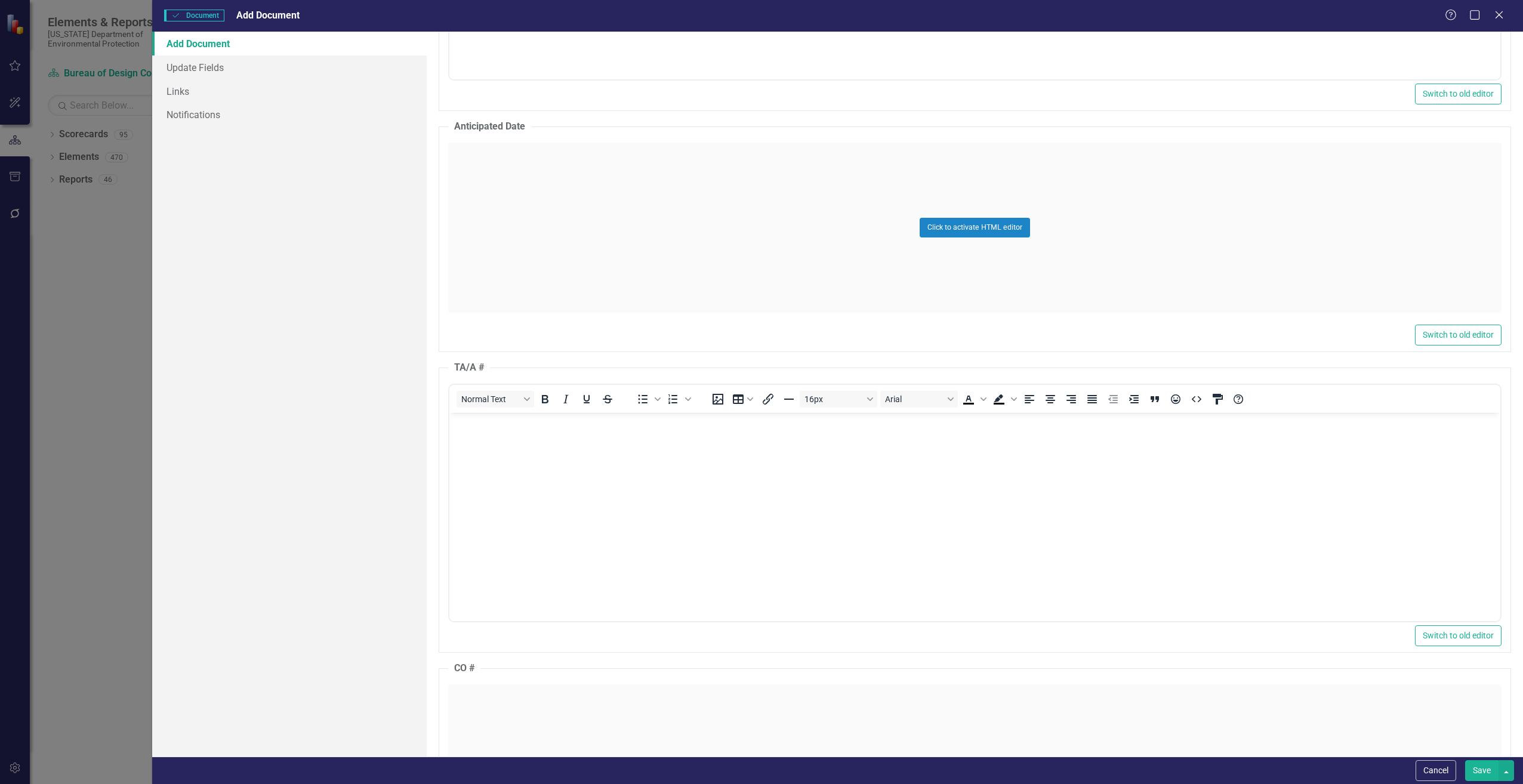
scroll to position [0, 0]
click at [493, 467] on body "Rich Text Area. Press ALT-0 for help." at bounding box center [974, 501] width 1051 height 179
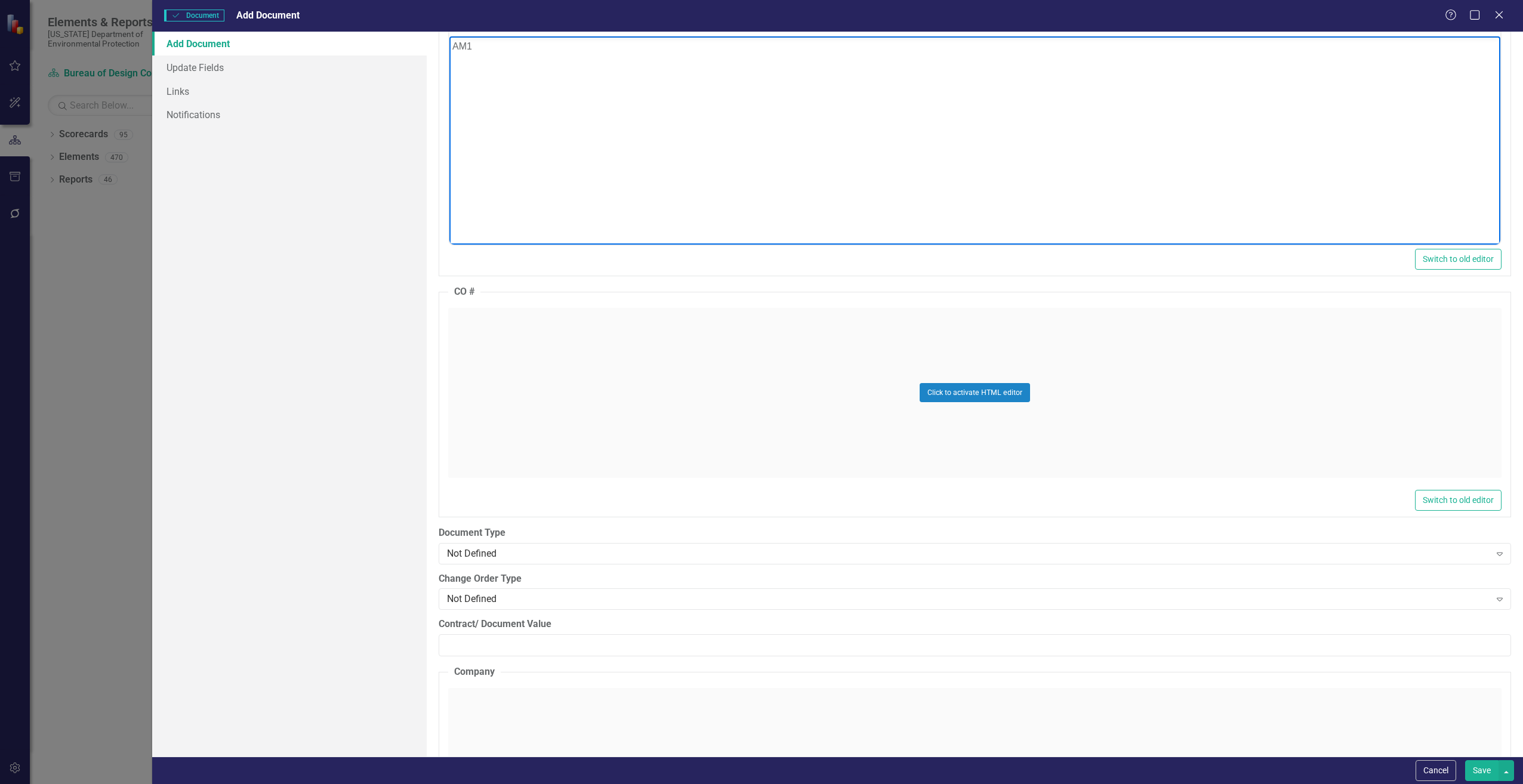
scroll to position [1313, 0]
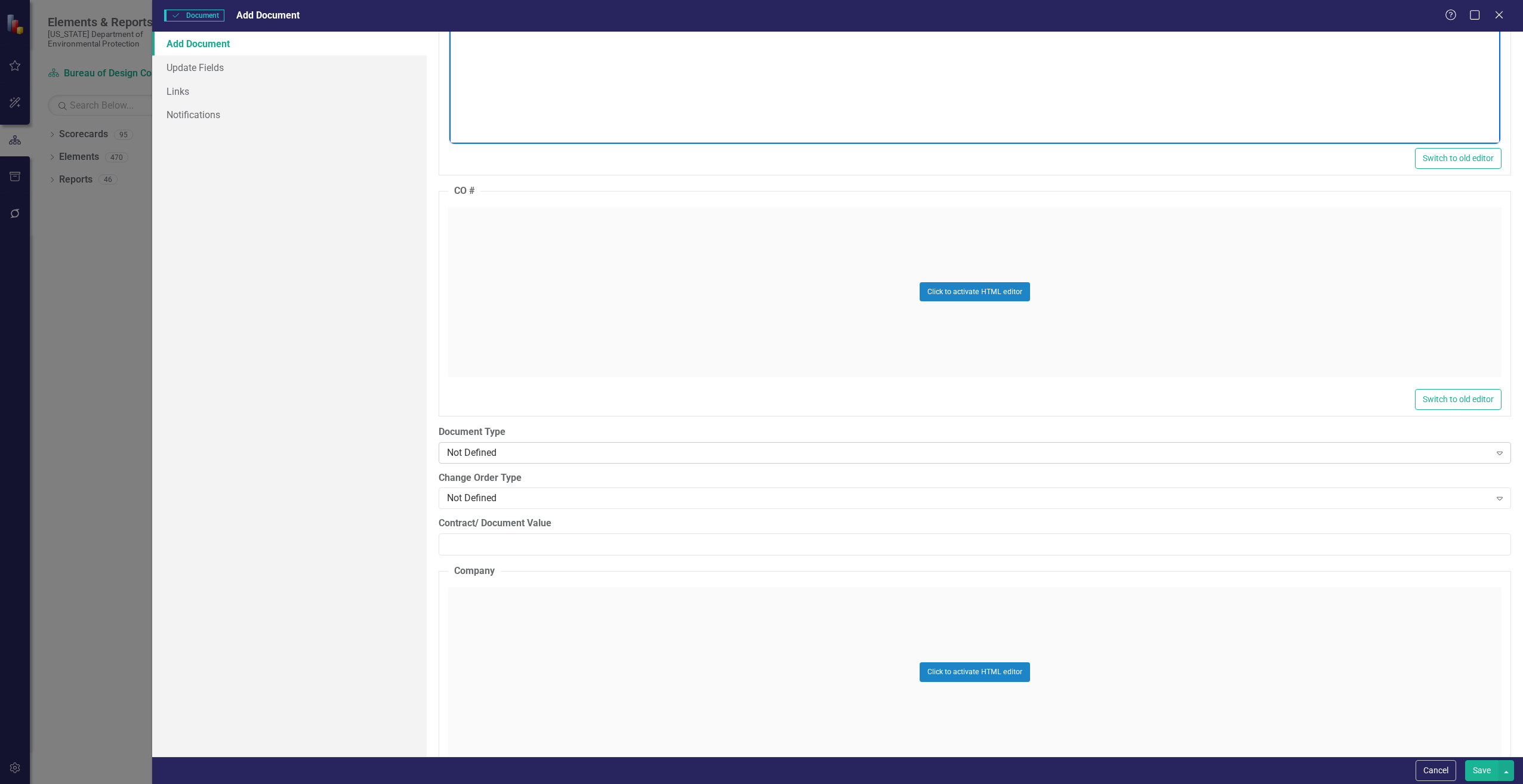
click at [505, 456] on div "Not Defined" at bounding box center [969, 453] width 1043 height 14
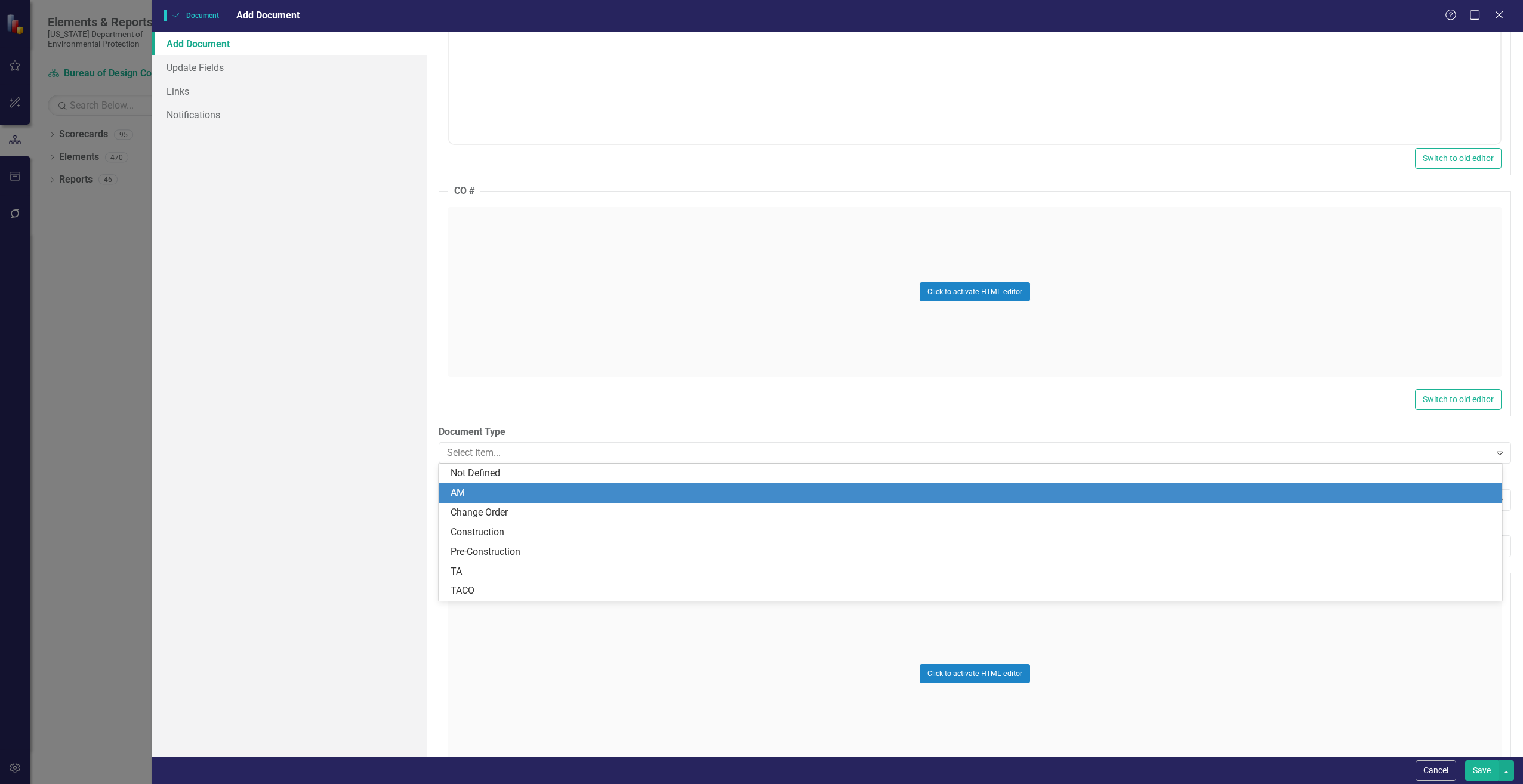
click at [492, 493] on div "AM" at bounding box center [973, 493] width 1045 height 14
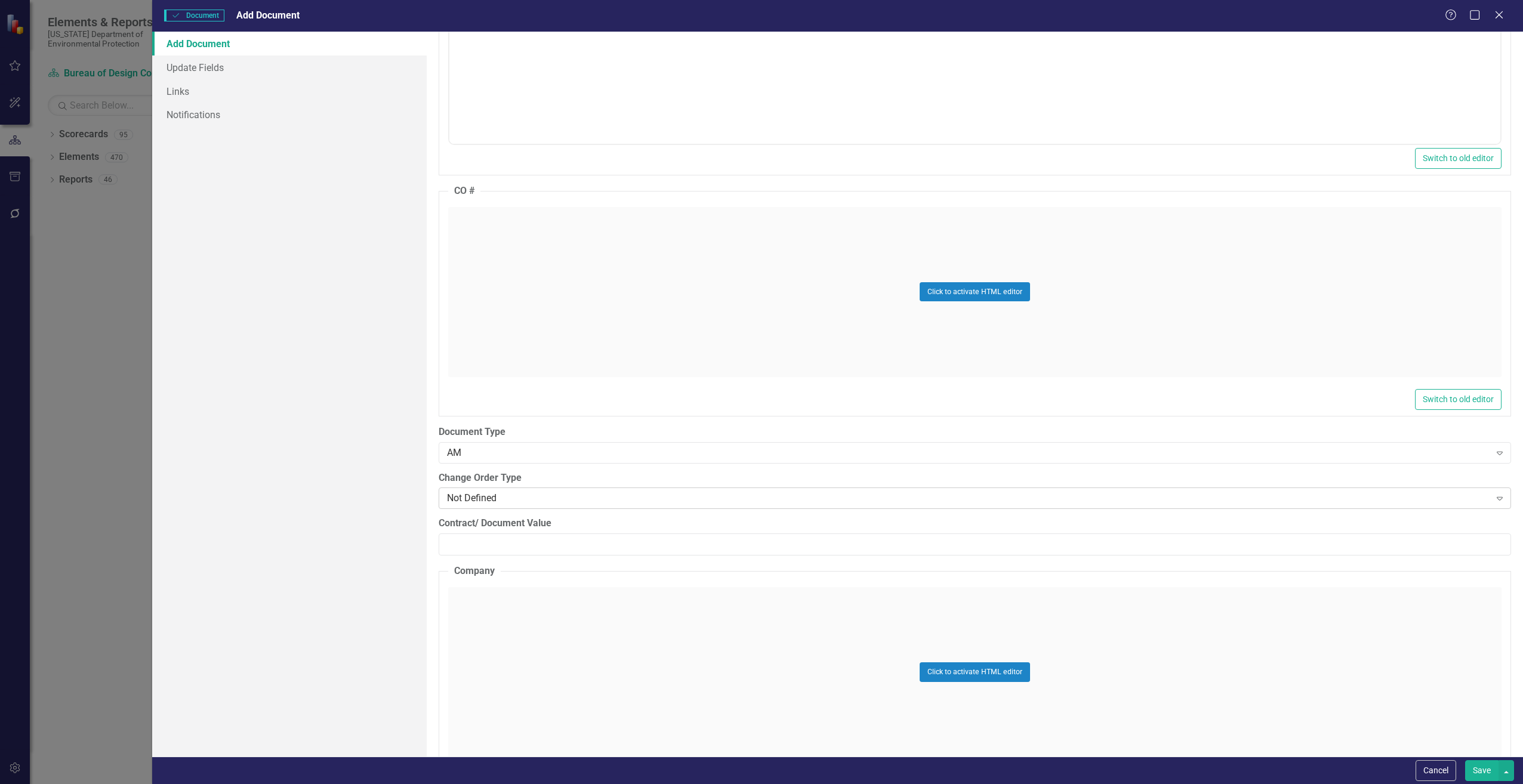
click at [488, 495] on div "Not Defined" at bounding box center [969, 498] width 1043 height 14
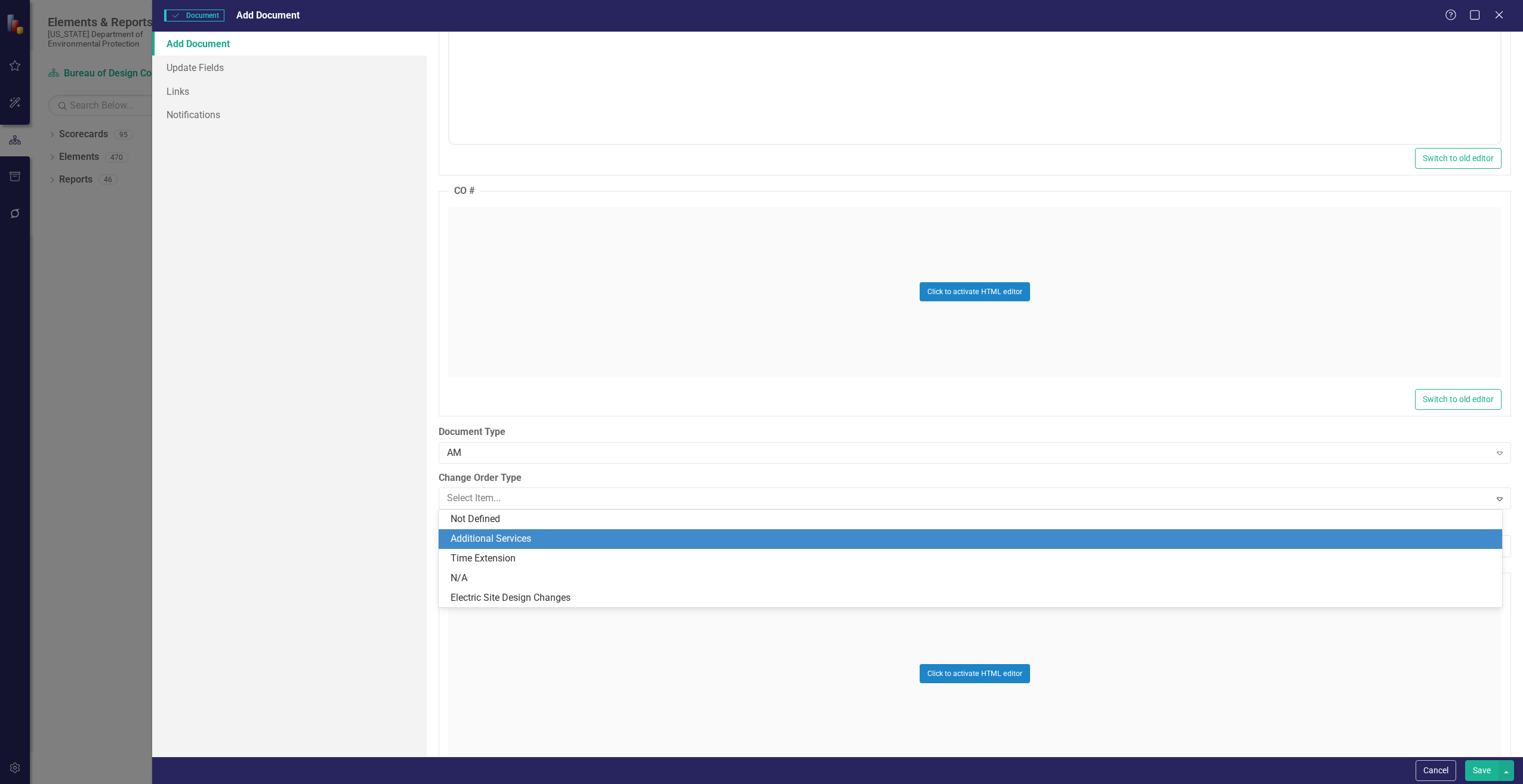
click at [463, 540] on div "Additional Services" at bounding box center [973, 539] width 1045 height 14
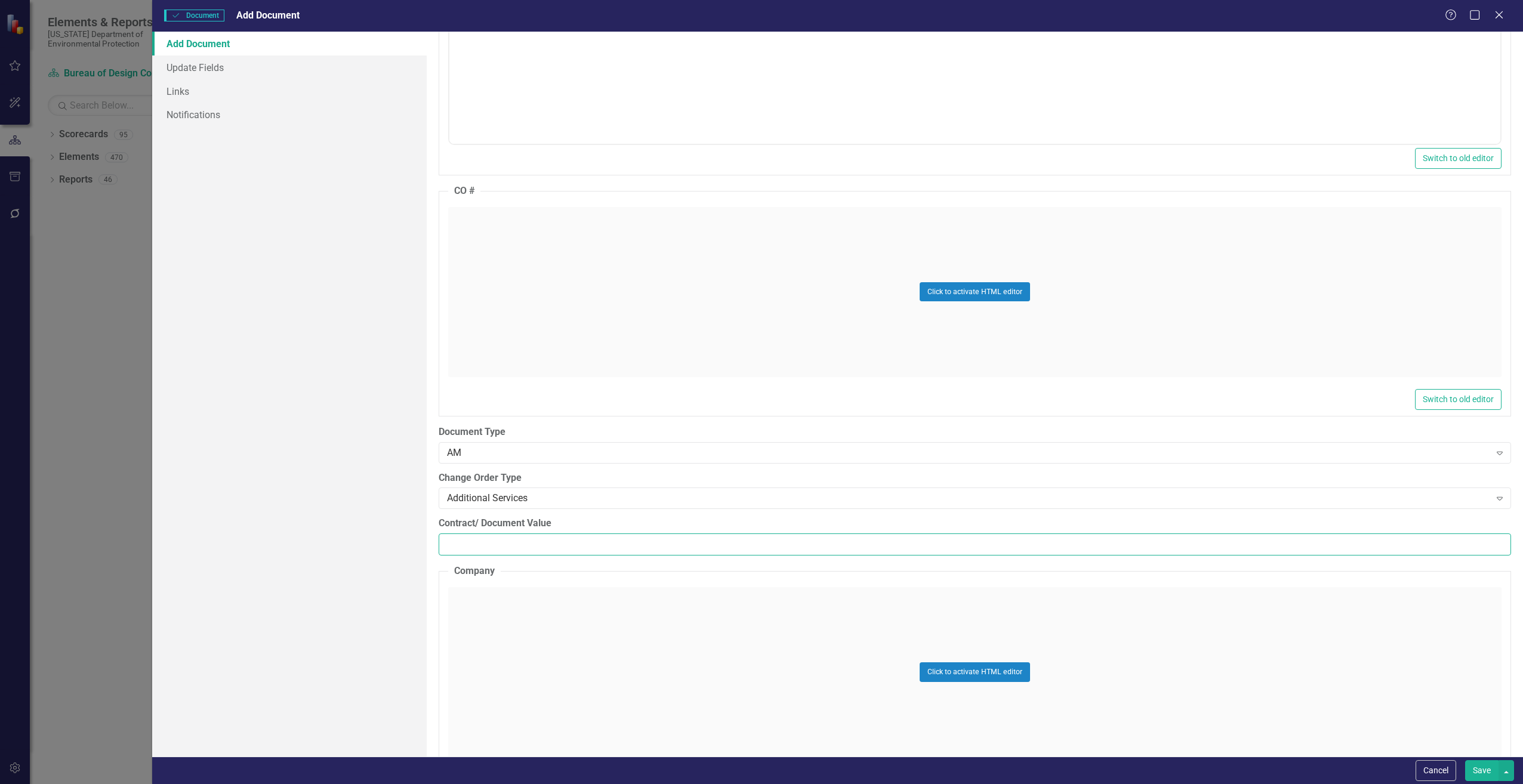
click at [478, 549] on input "Contract/ Document Value" at bounding box center [975, 545] width 1073 height 22
paste input "216065.59"
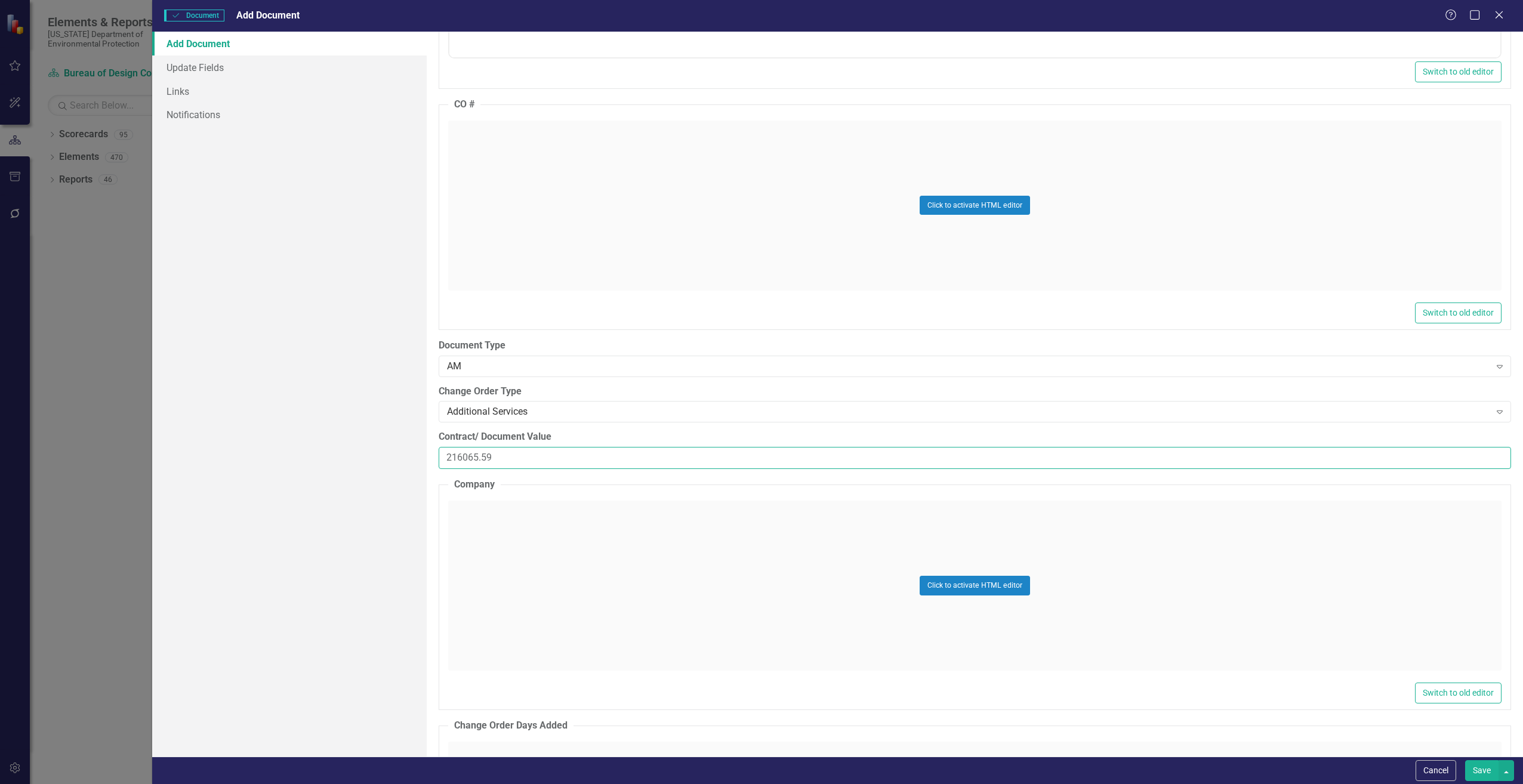
scroll to position [1551, 0]
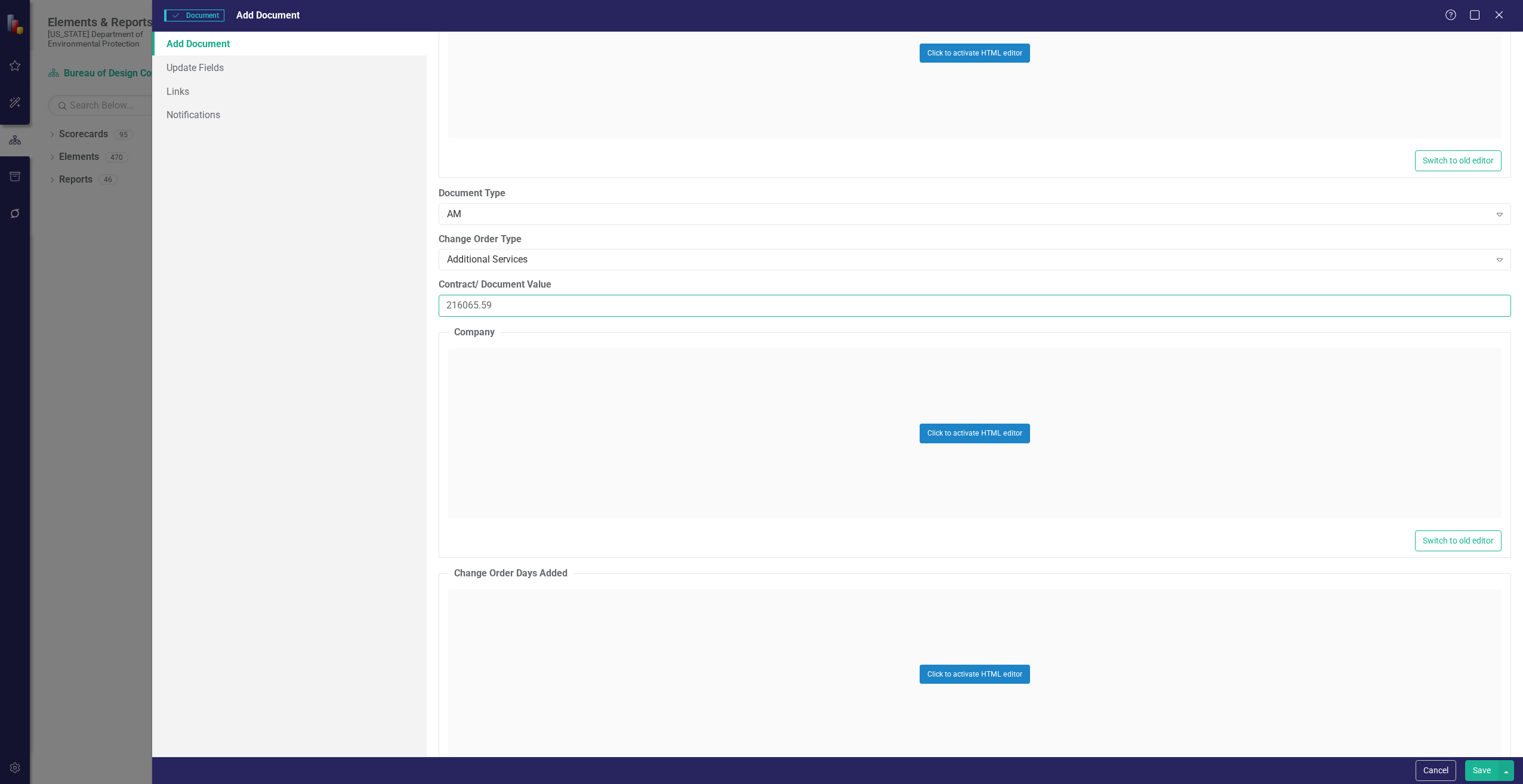
type input "216065.59"
click at [505, 412] on div "Click to activate HTML editor" at bounding box center [975, 433] width 1054 height 170
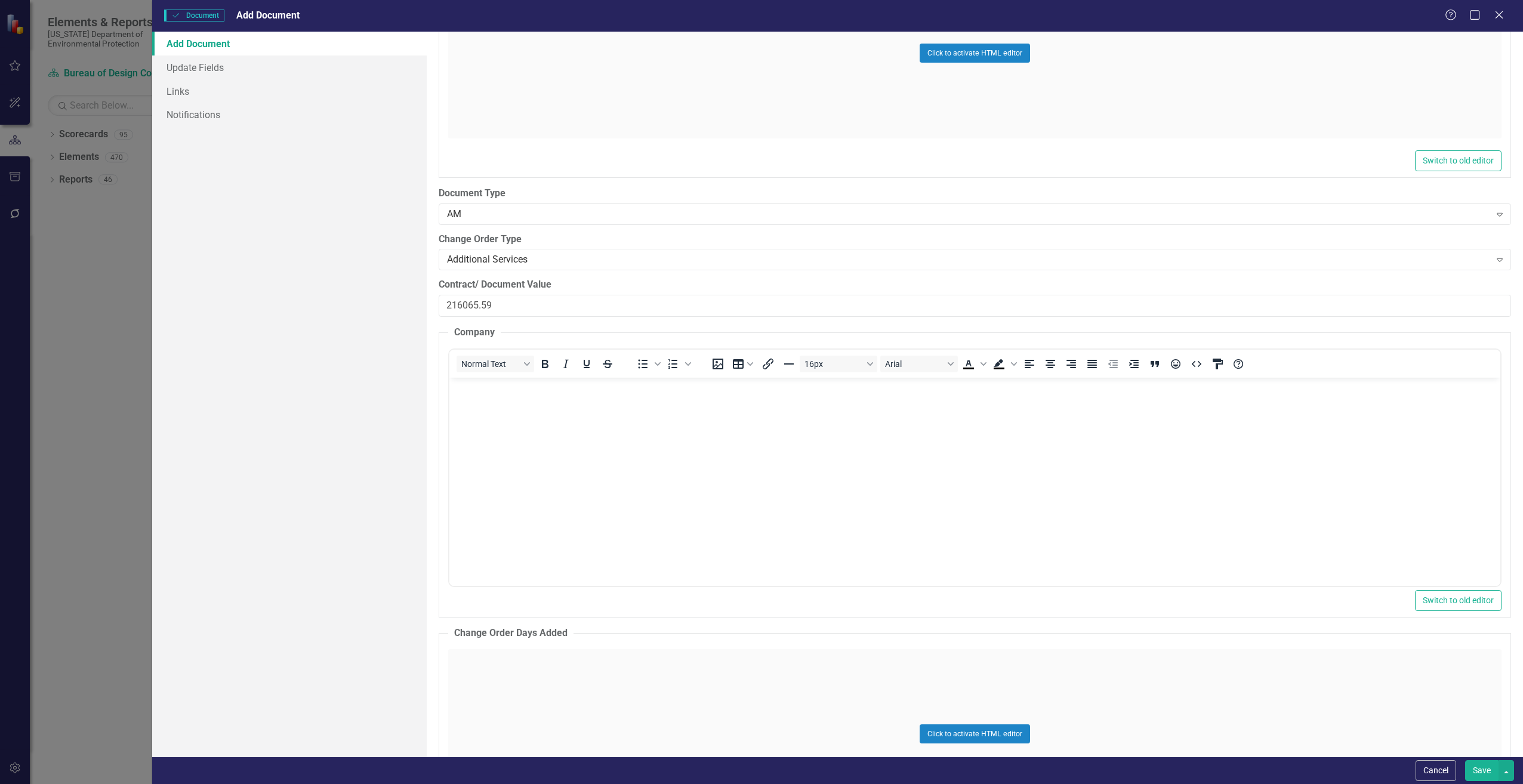
scroll to position [0, 0]
click at [492, 429] on body "Rich Text Area. Press ALT-0 for help." at bounding box center [974, 466] width 1051 height 179
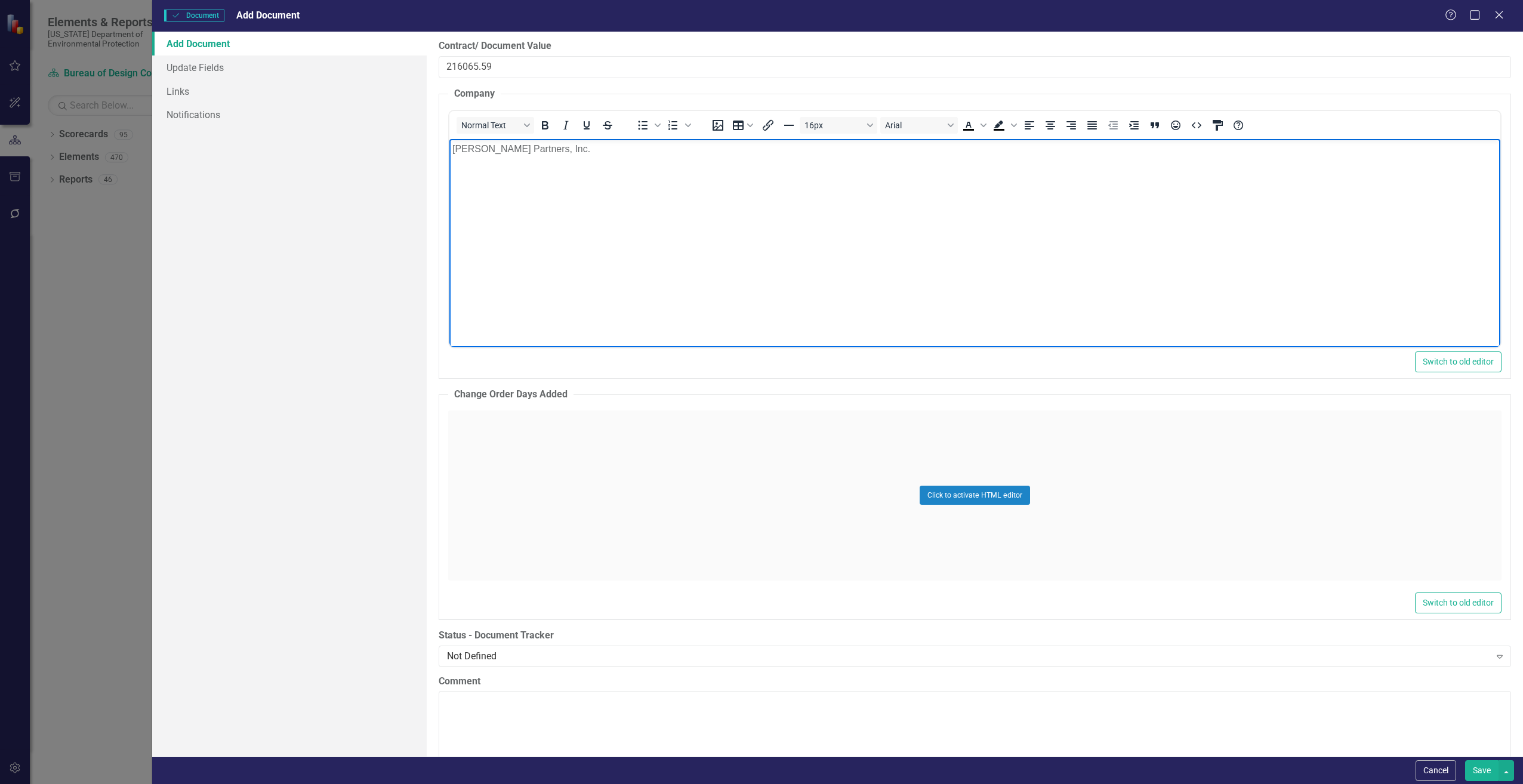
scroll to position [2088, 0]
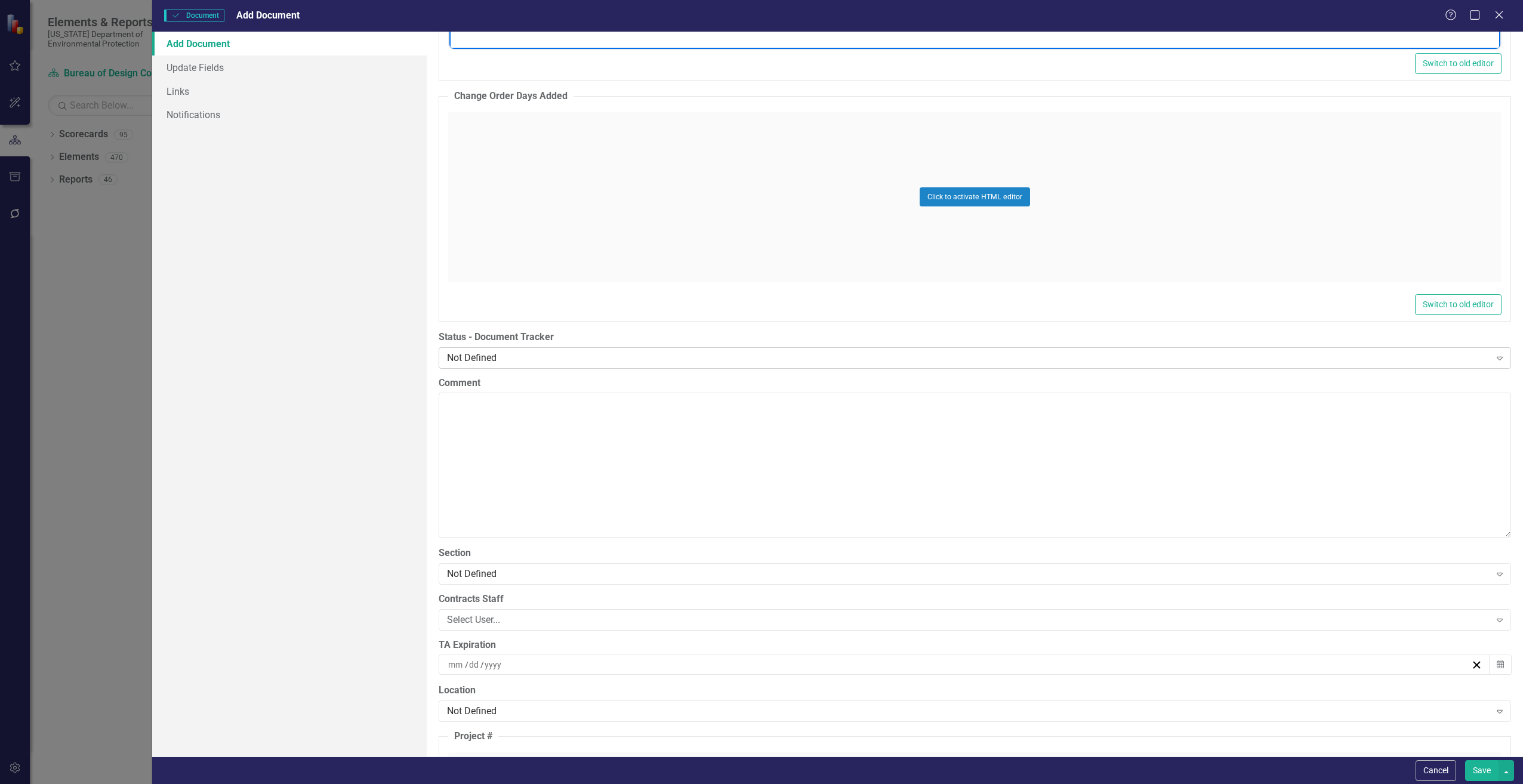
click at [464, 359] on div "Not Defined" at bounding box center [969, 357] width 1043 height 14
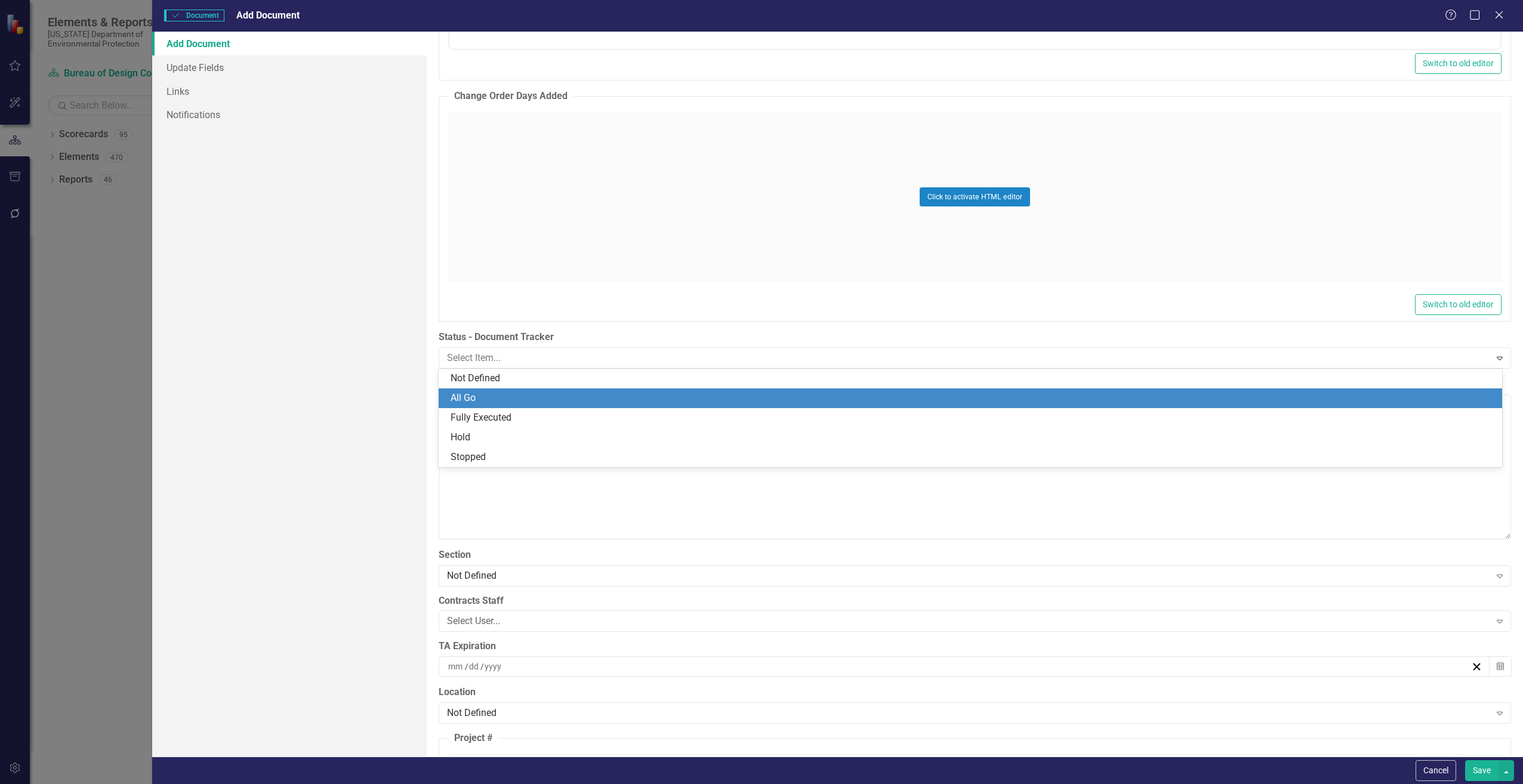
click at [468, 400] on div "All Go" at bounding box center [973, 398] width 1045 height 14
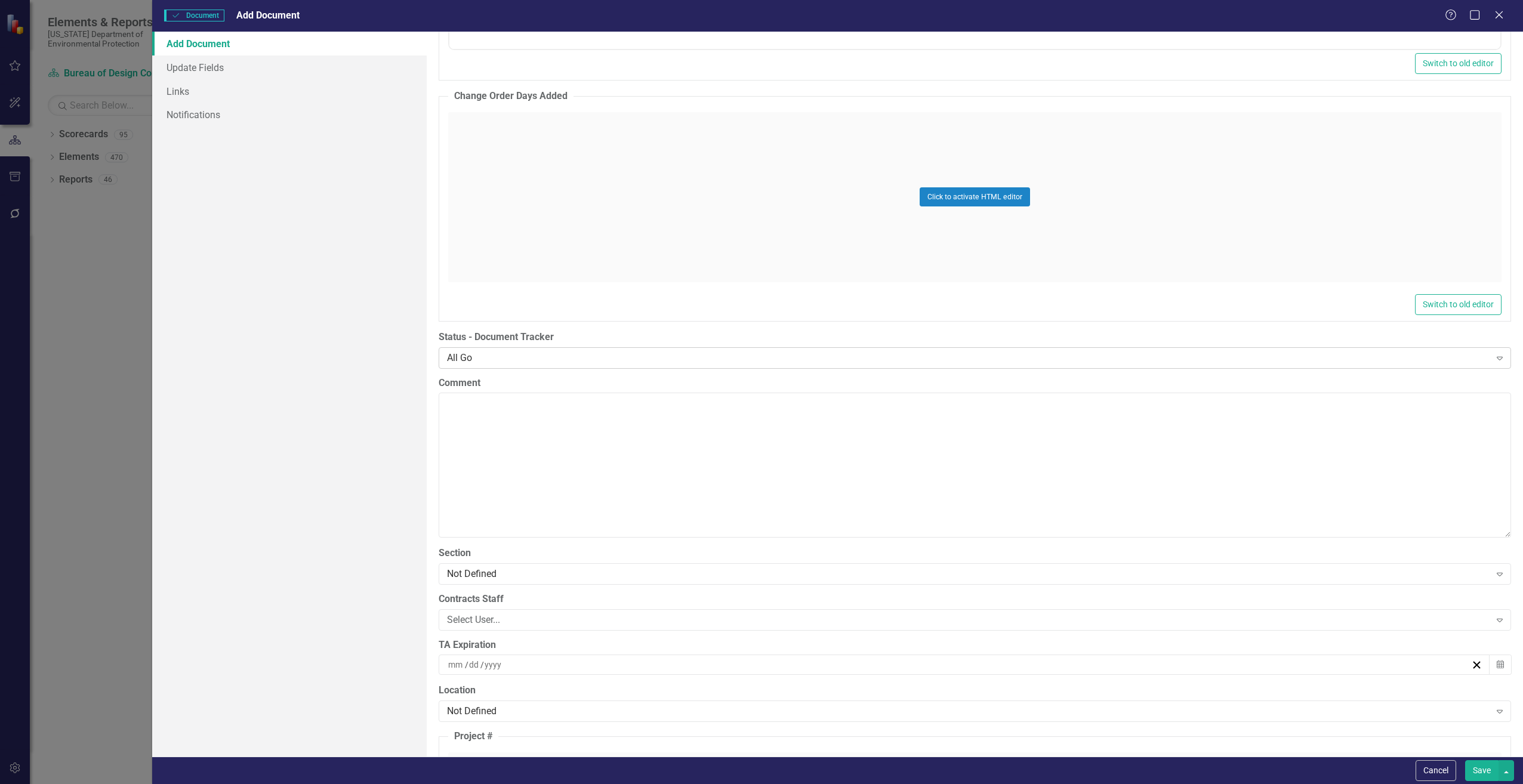
click at [472, 363] on div "All Go" at bounding box center [969, 357] width 1043 height 14
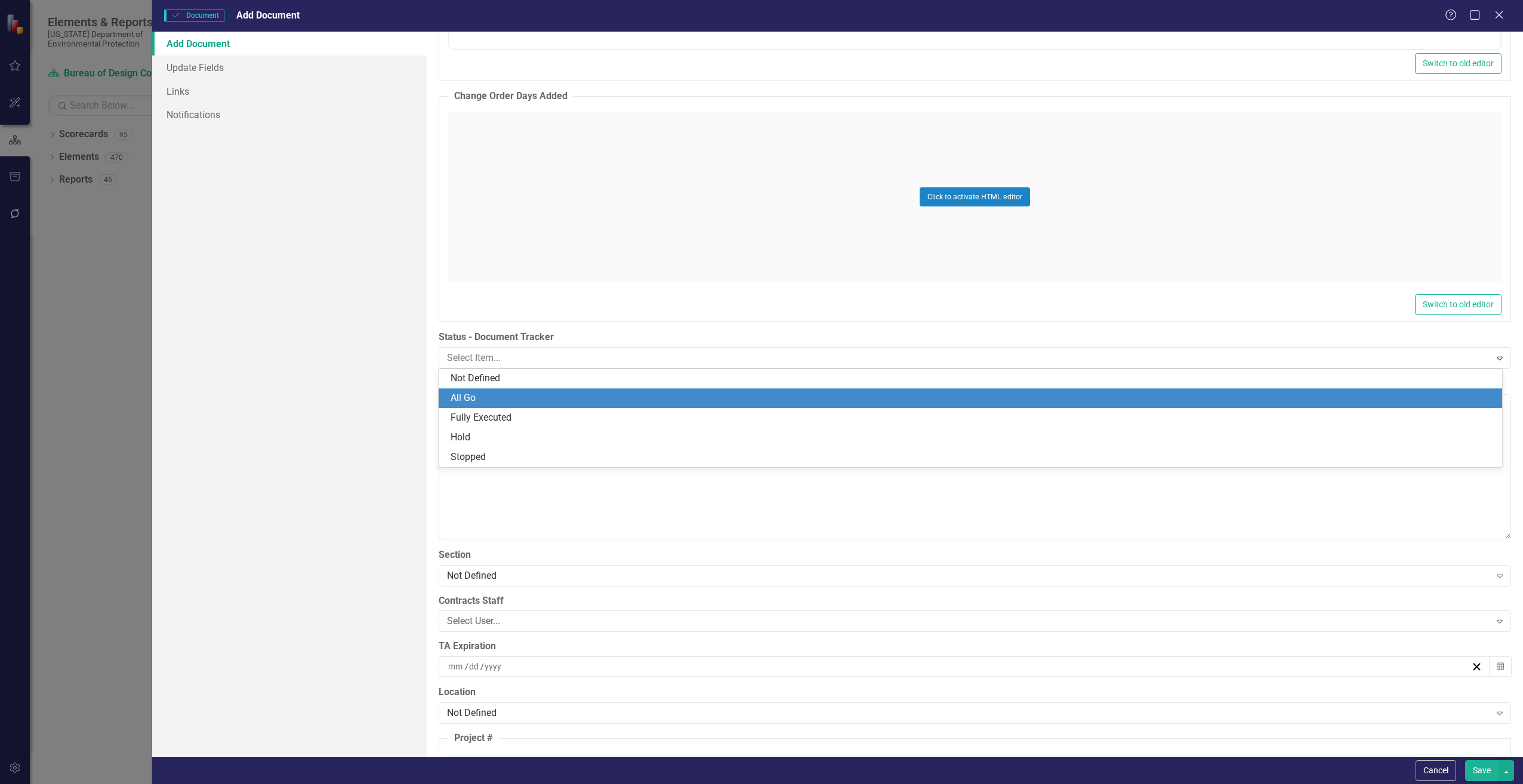
click at [472, 393] on div "All Go" at bounding box center [973, 398] width 1045 height 14
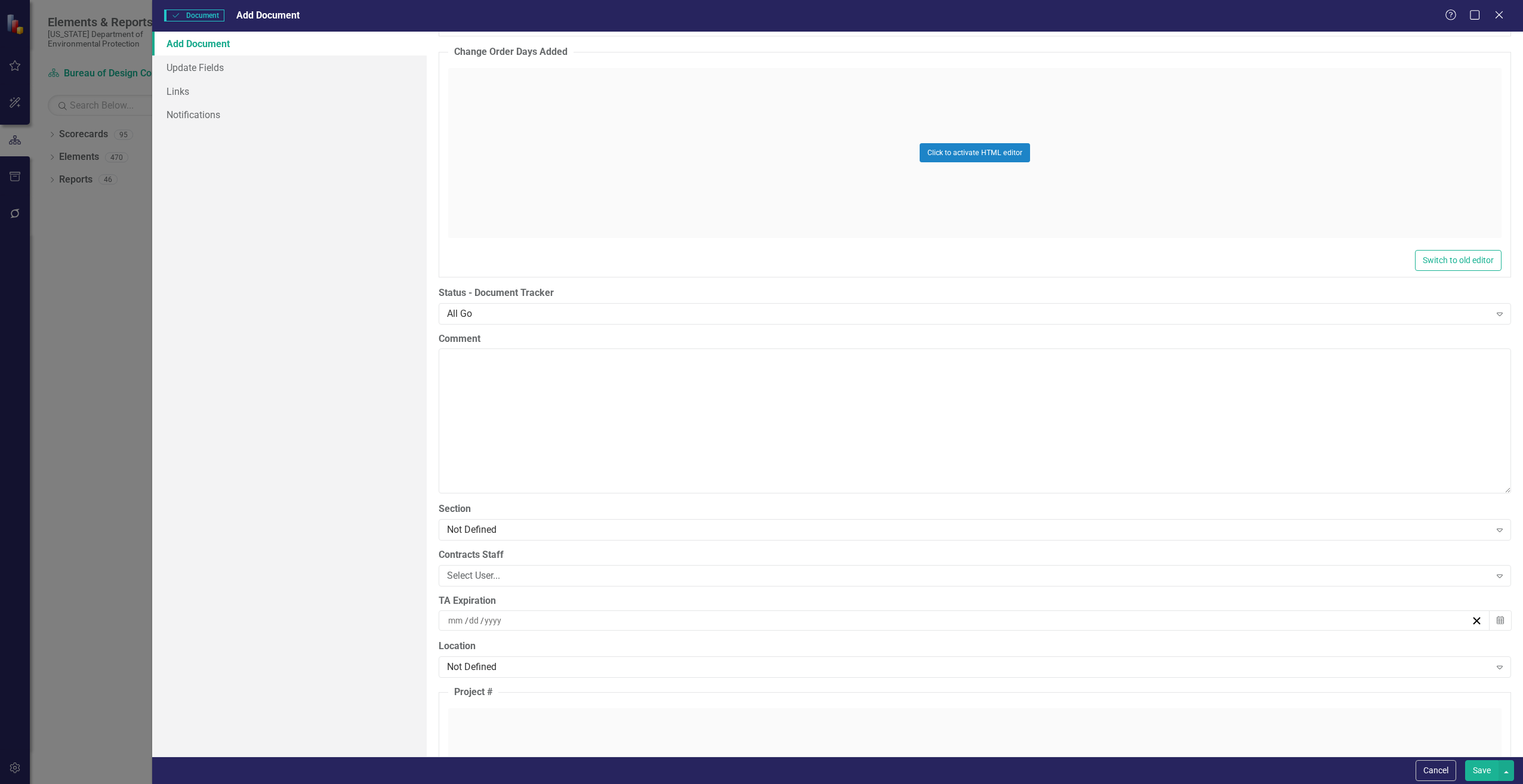
scroll to position [2267, 0]
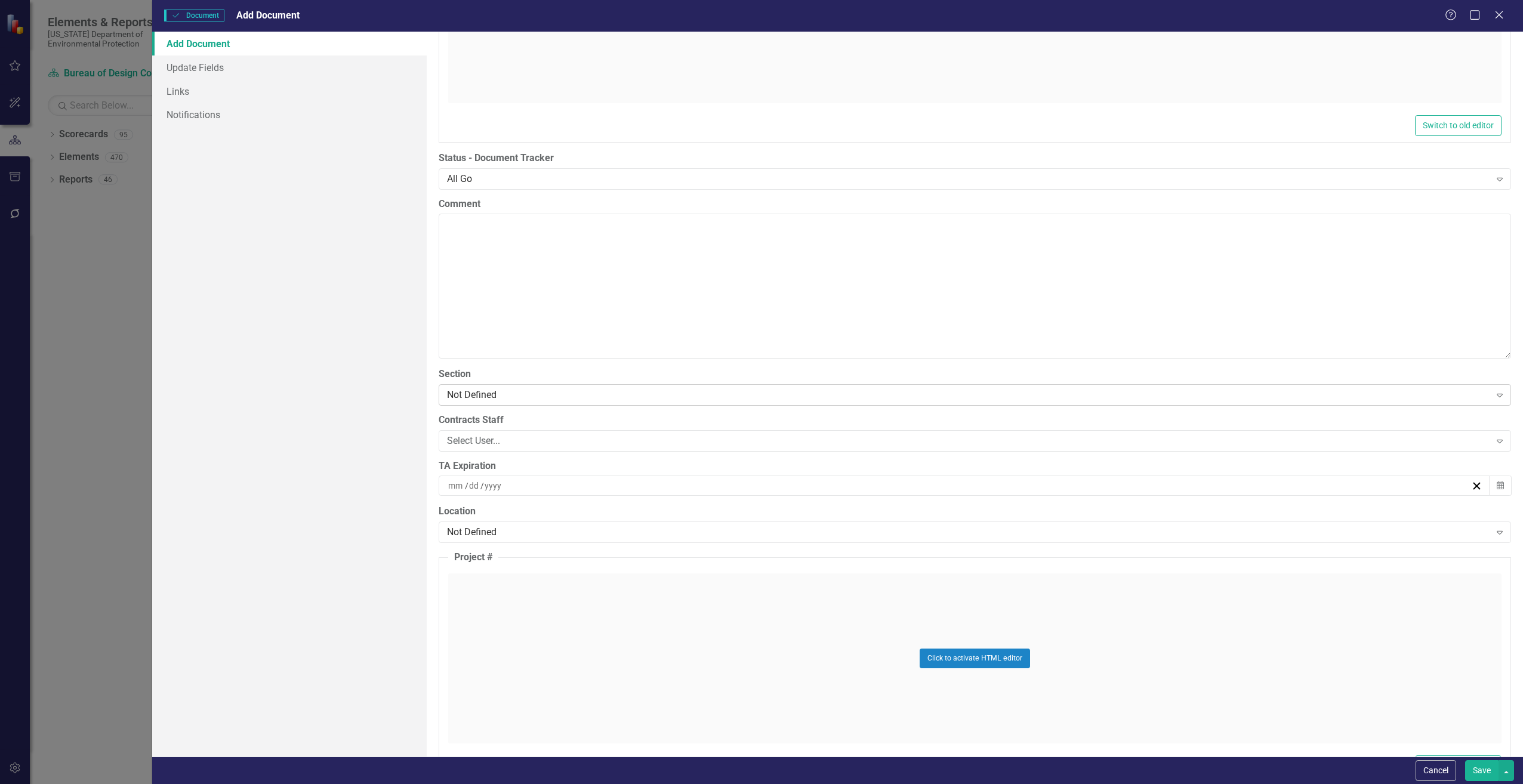
click at [463, 396] on div "Not Defined" at bounding box center [969, 395] width 1043 height 14
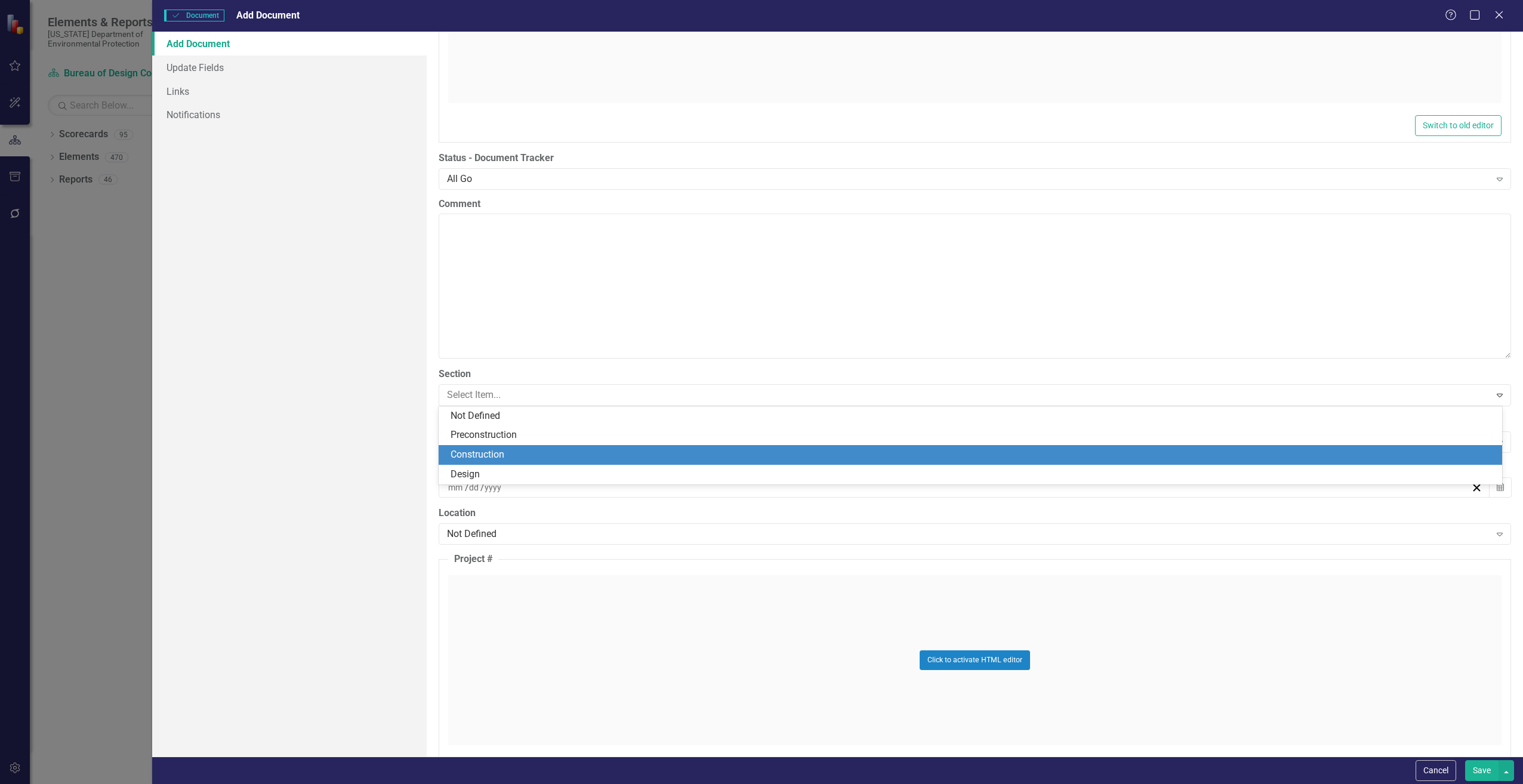
click at [475, 454] on div "Construction" at bounding box center [973, 455] width 1045 height 14
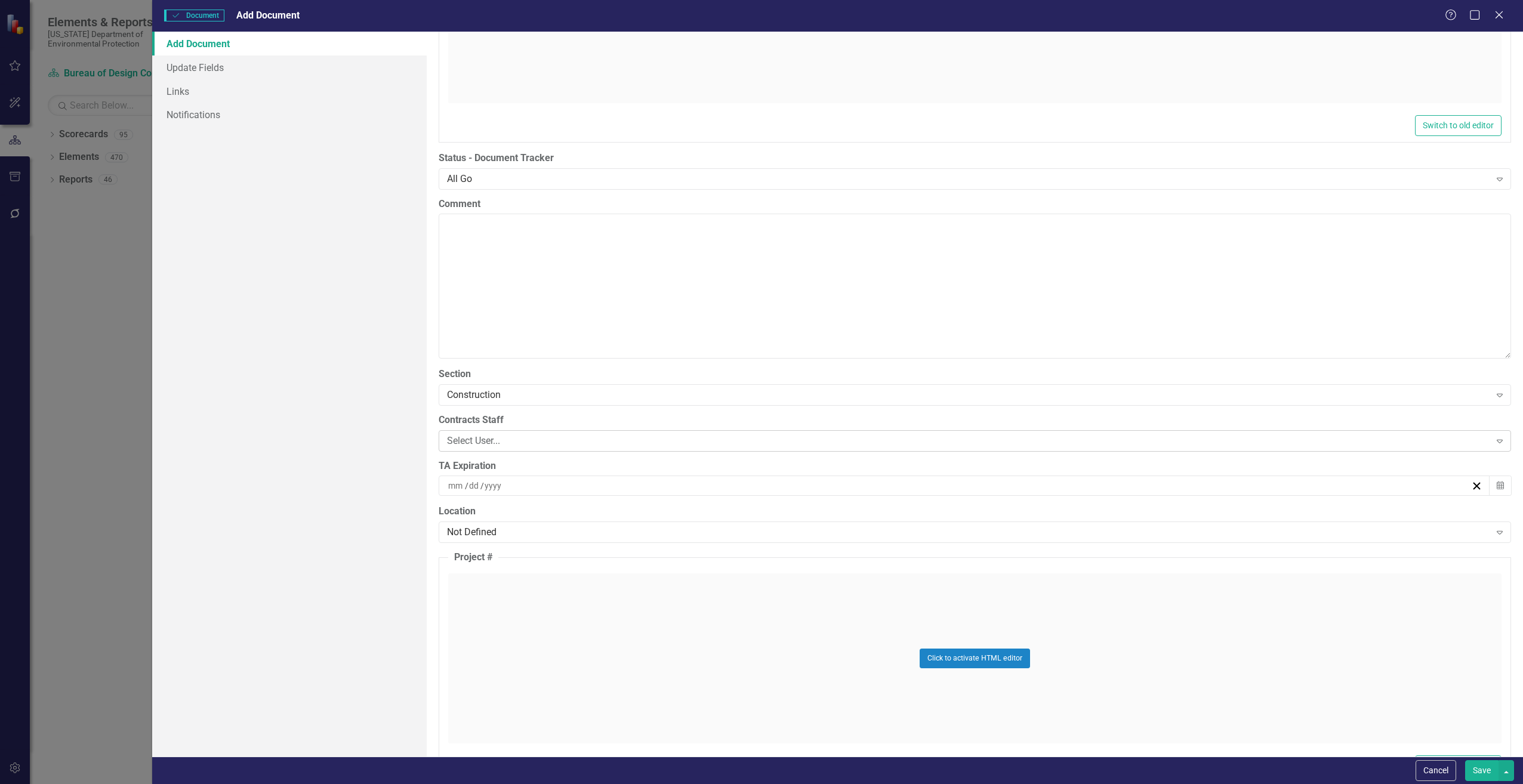
click at [473, 444] on div "Select User..." at bounding box center [969, 441] width 1043 height 14
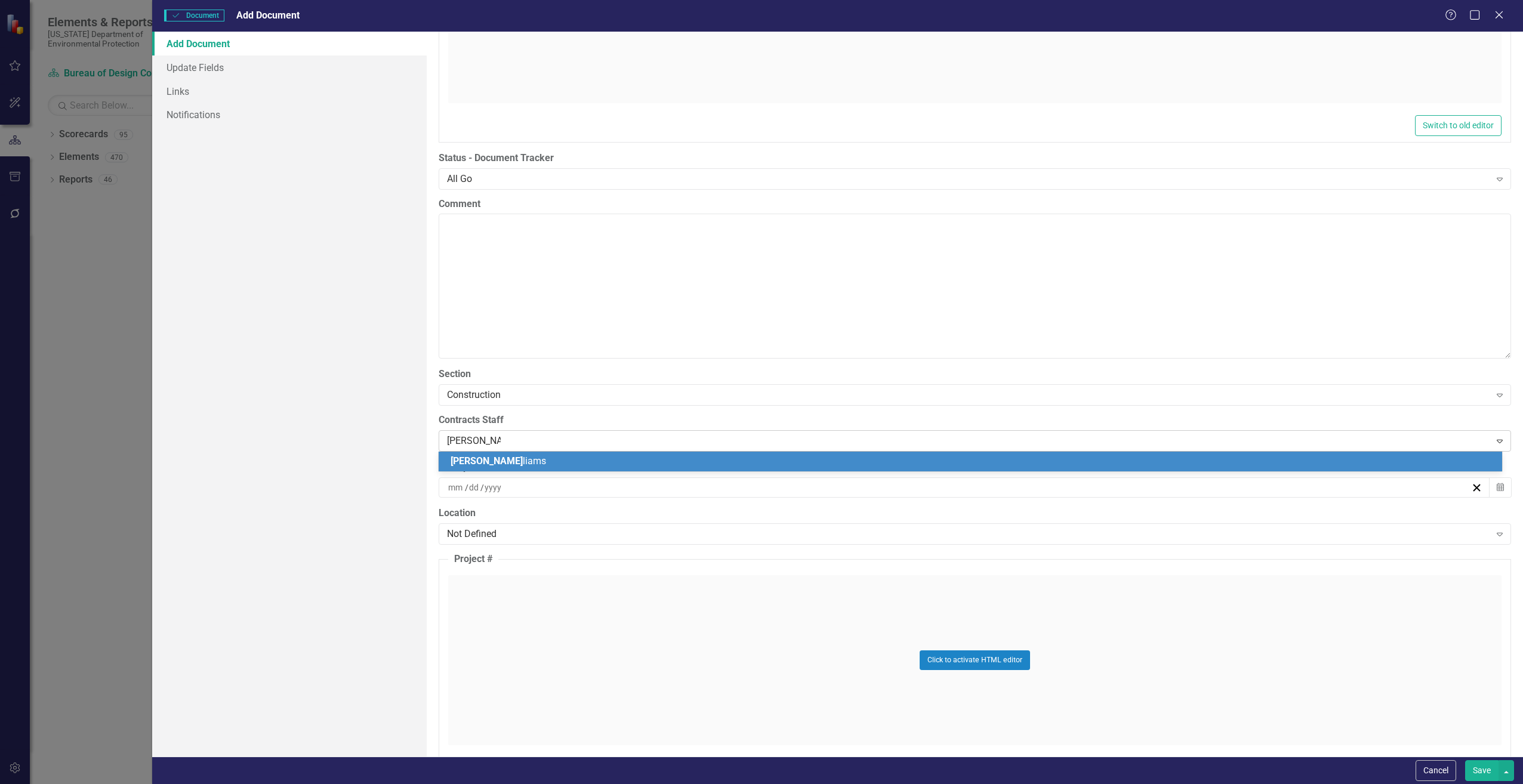
type input "[PERSON_NAME]"
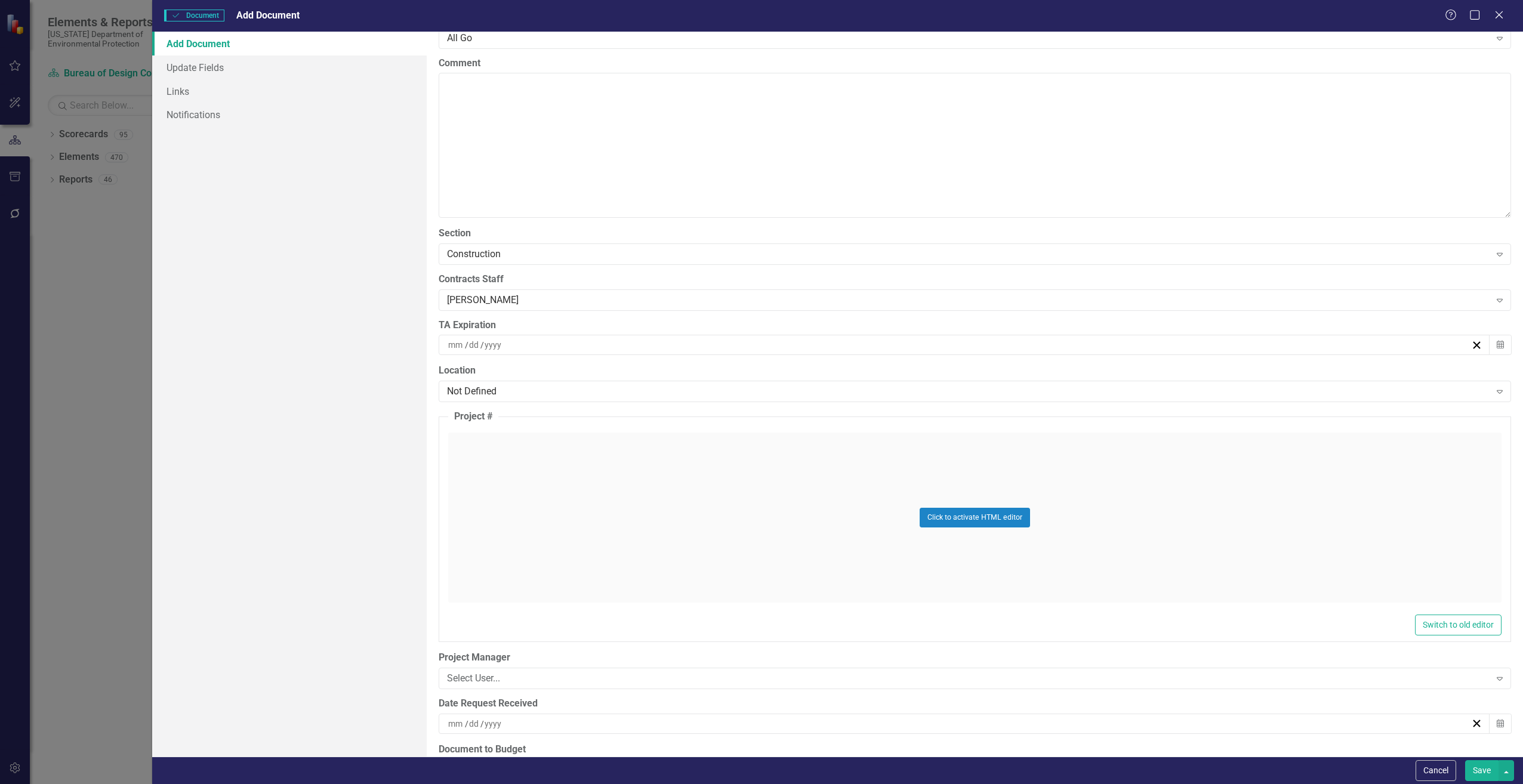
scroll to position [2447, 0]
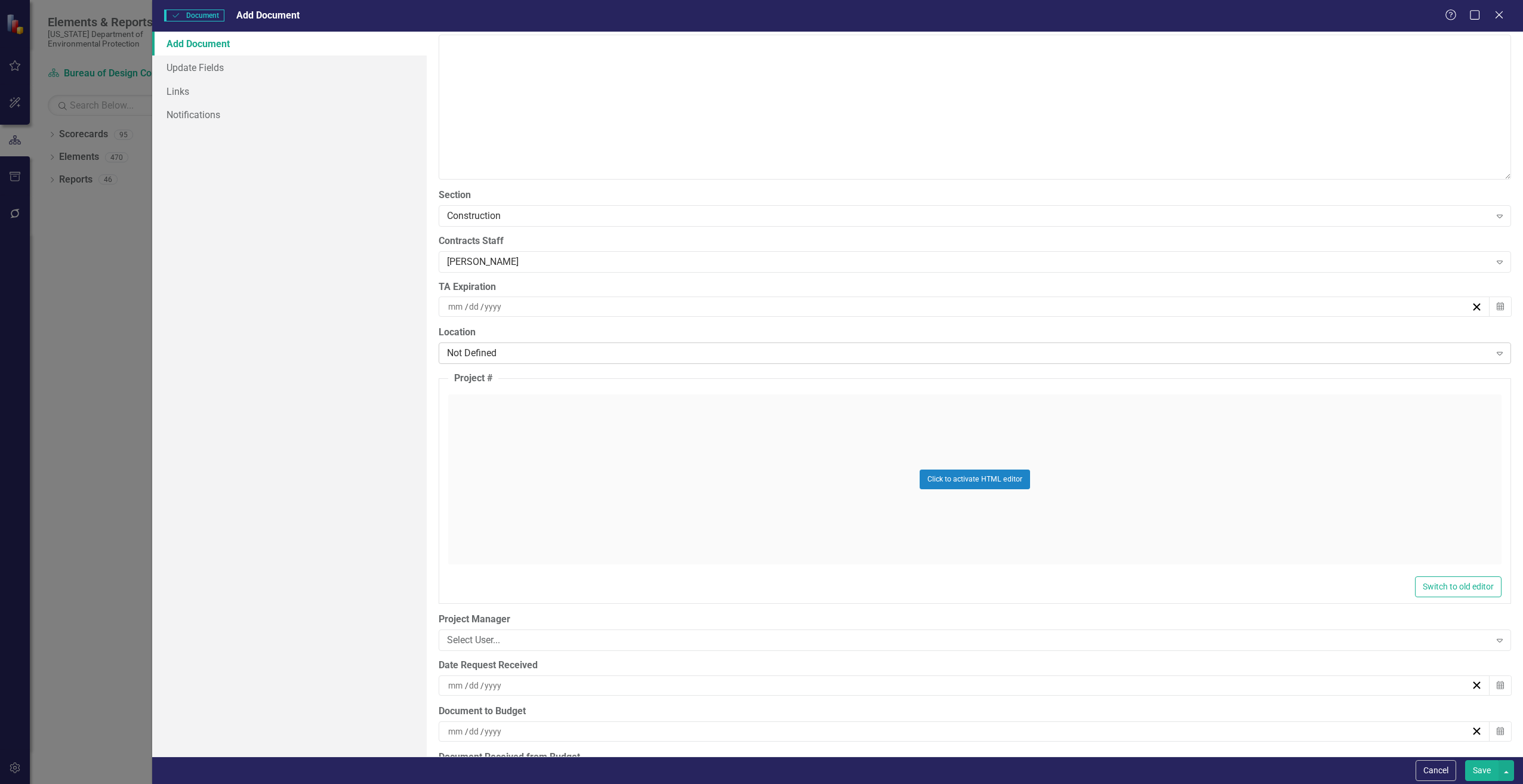
click at [477, 355] on div "Not Defined" at bounding box center [969, 353] width 1043 height 14
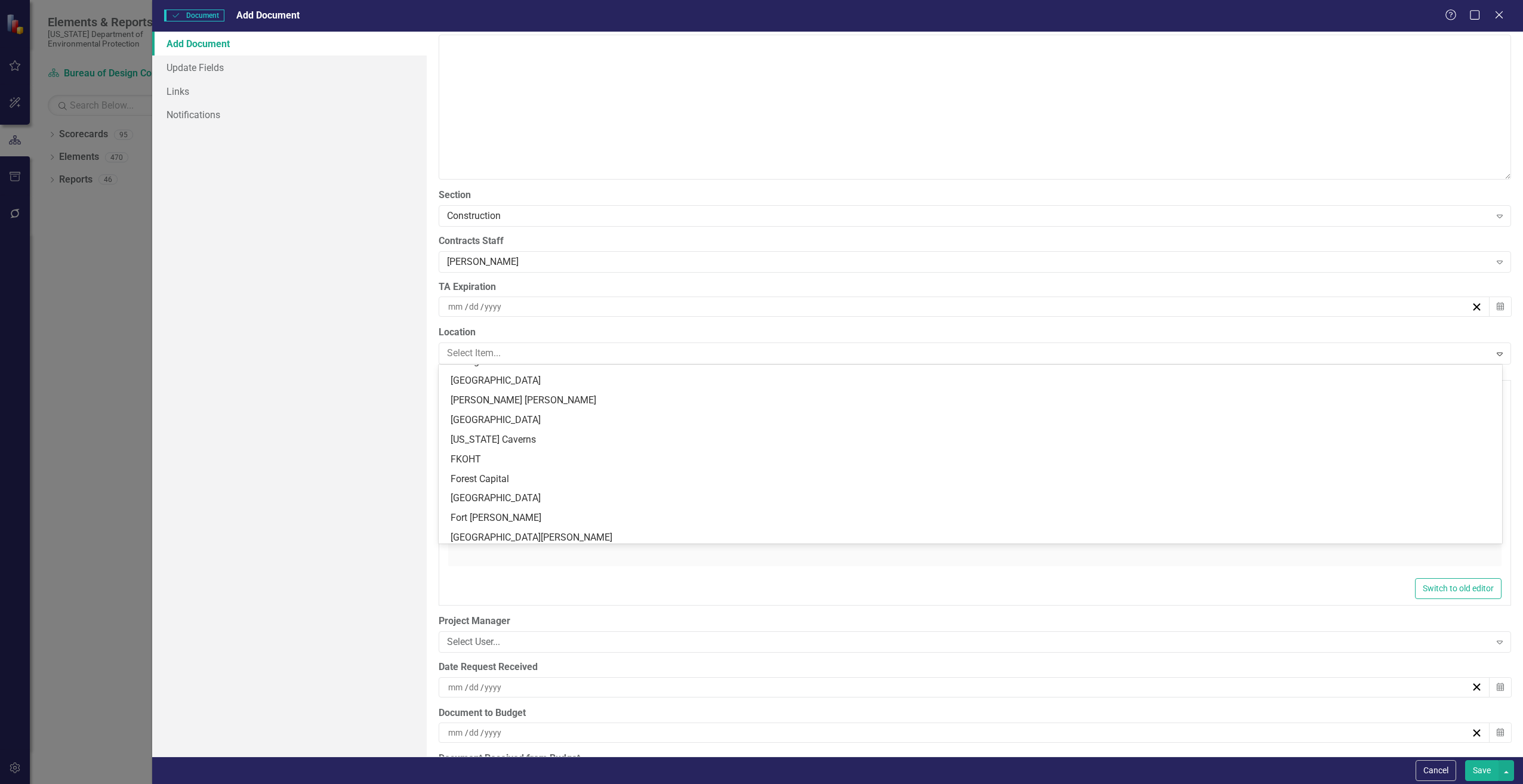
scroll to position [954, 0]
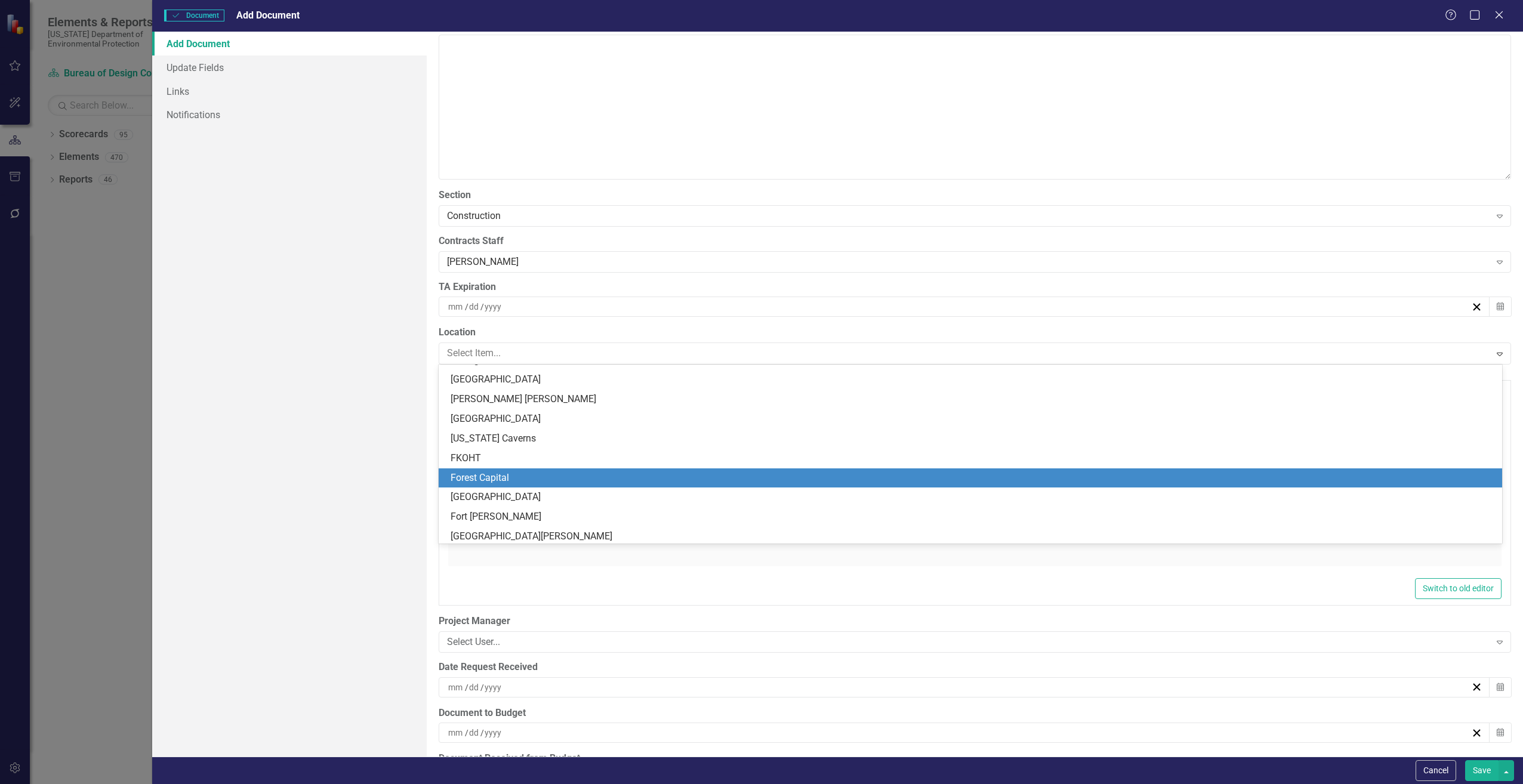
click at [490, 476] on div "Forest Capital" at bounding box center [973, 478] width 1045 height 14
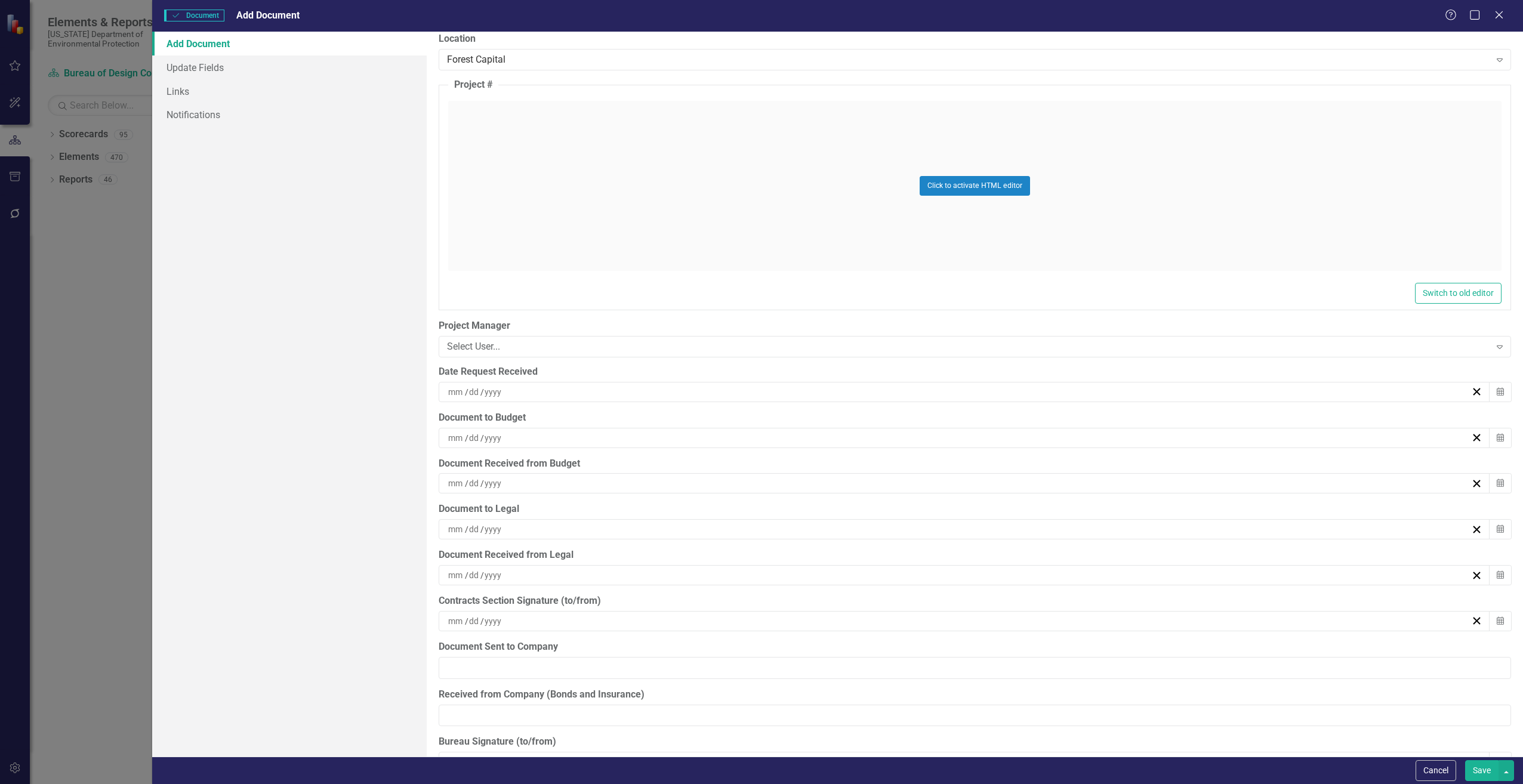
scroll to position [2745, 0]
click at [453, 388] on input at bounding box center [456, 386] width 17 height 12
click at [1015, 472] on button "8" at bounding box center [1019, 478] width 30 height 21
click at [465, 435] on input at bounding box center [456, 433] width 17 height 12
click at [1020, 518] on button "8" at bounding box center [1019, 524] width 30 height 21
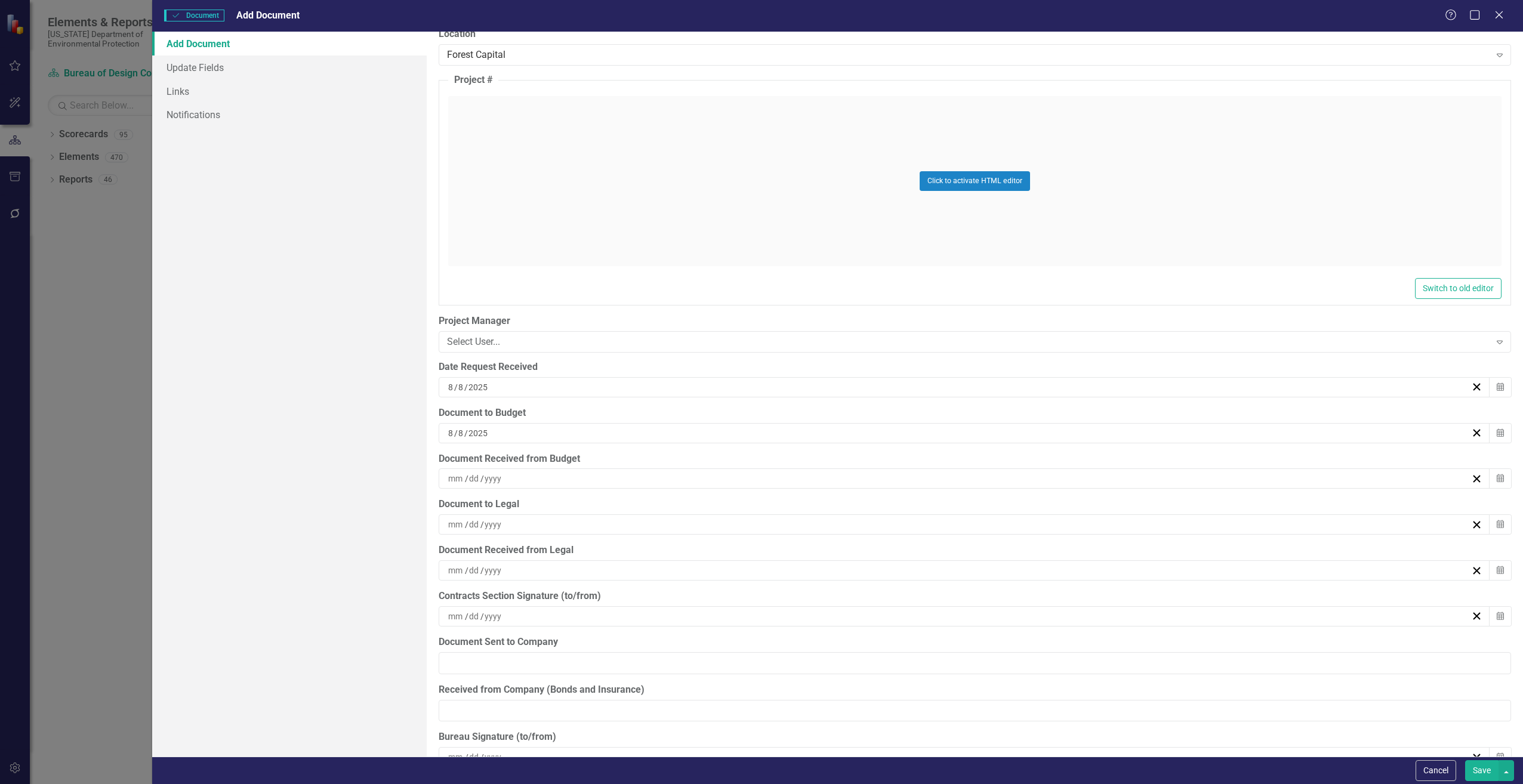
click at [454, 434] on input "8" at bounding box center [451, 433] width 7 height 12
click at [892, 549] on button "11" at bounding box center [900, 545] width 30 height 21
click at [455, 475] on input at bounding box center [456, 478] width 17 height 12
click at [904, 594] on abbr "11" at bounding box center [901, 591] width 10 height 10
click at [472, 525] on input at bounding box center [474, 524] width 12 height 12
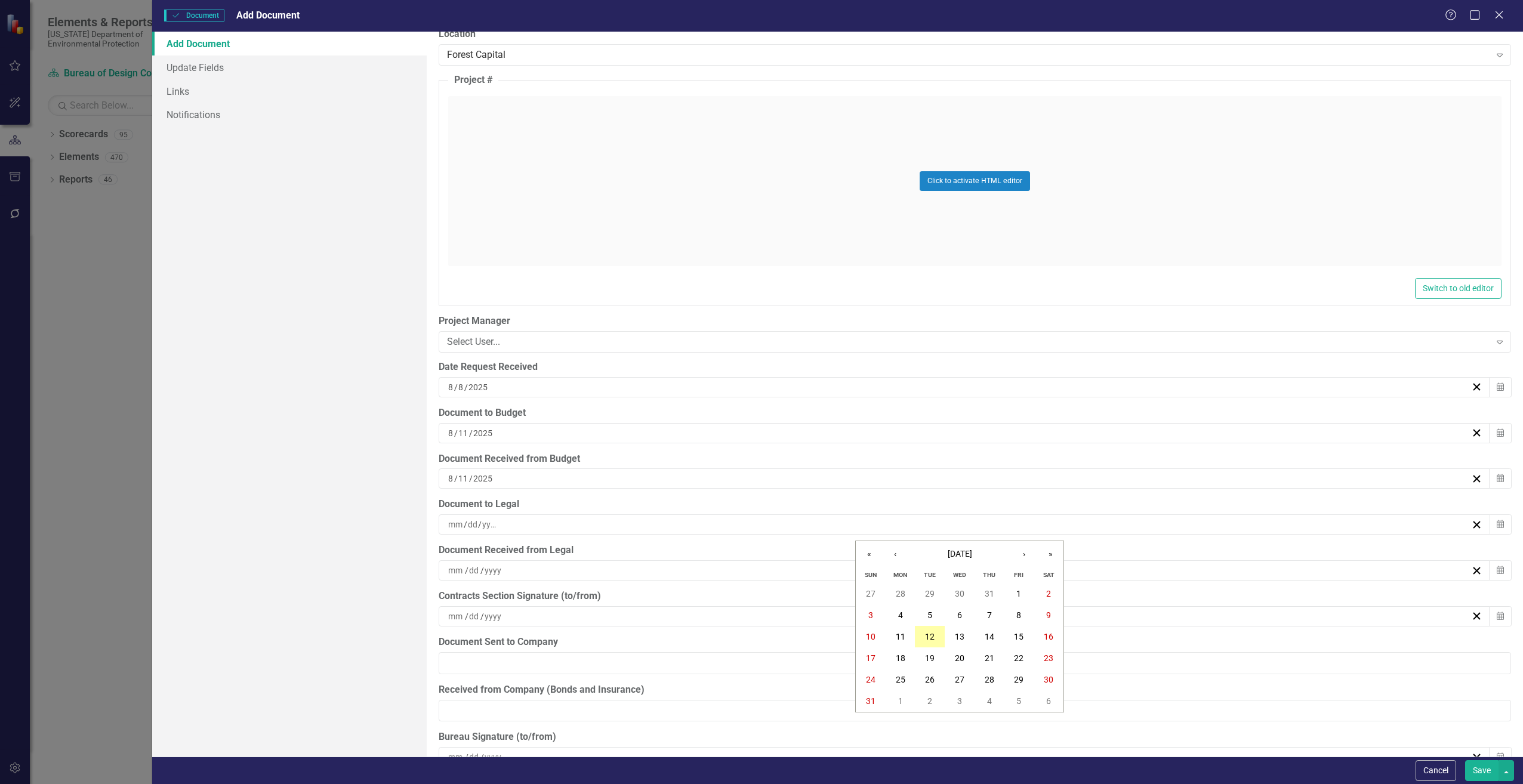
click at [930, 634] on abbr "12" at bounding box center [930, 637] width 10 height 10
click at [460, 569] on input at bounding box center [456, 570] width 17 height 12
click at [928, 680] on abbr "12" at bounding box center [930, 683] width 10 height 10
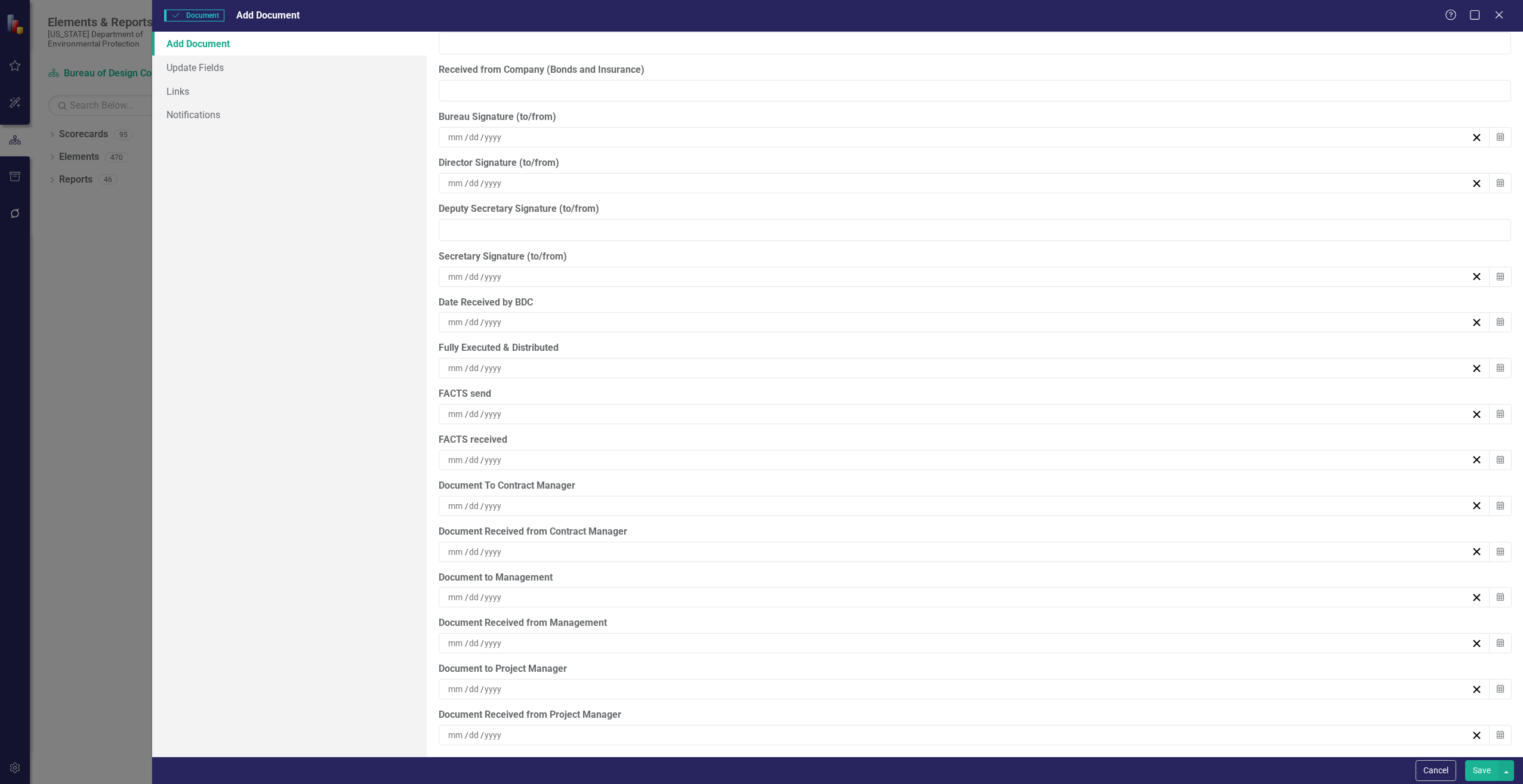
scroll to position [3371, 0]
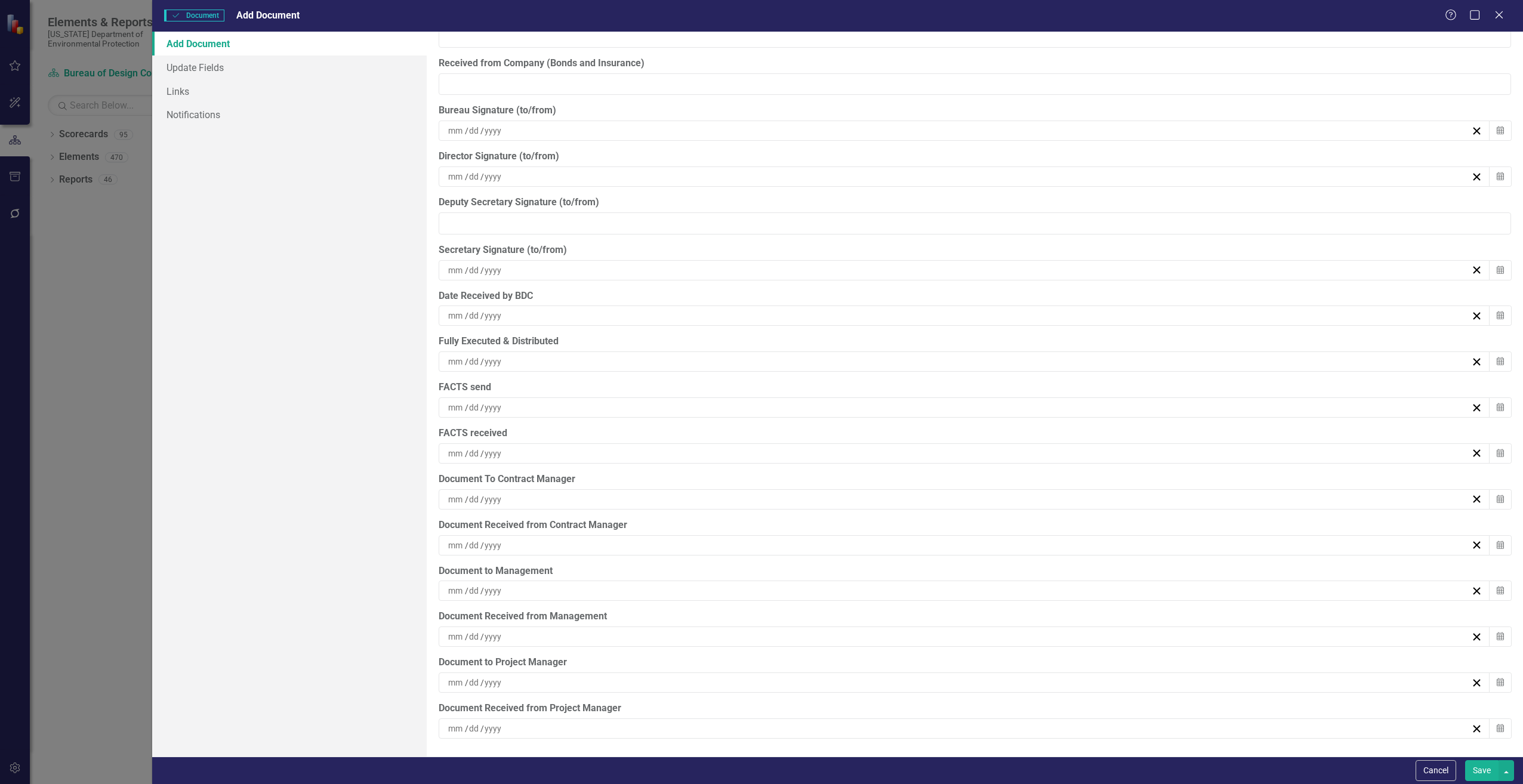
click at [465, 499] on span "/" at bounding box center [466, 500] width 3 height 11
click at [928, 607] on abbr "12" at bounding box center [930, 611] width 10 height 10
click at [460, 687] on input at bounding box center [456, 682] width 17 height 12
click at [472, 542] on input at bounding box center [474, 545] width 12 height 12
click at [926, 650] on button "12" at bounding box center [929, 657] width 30 height 21
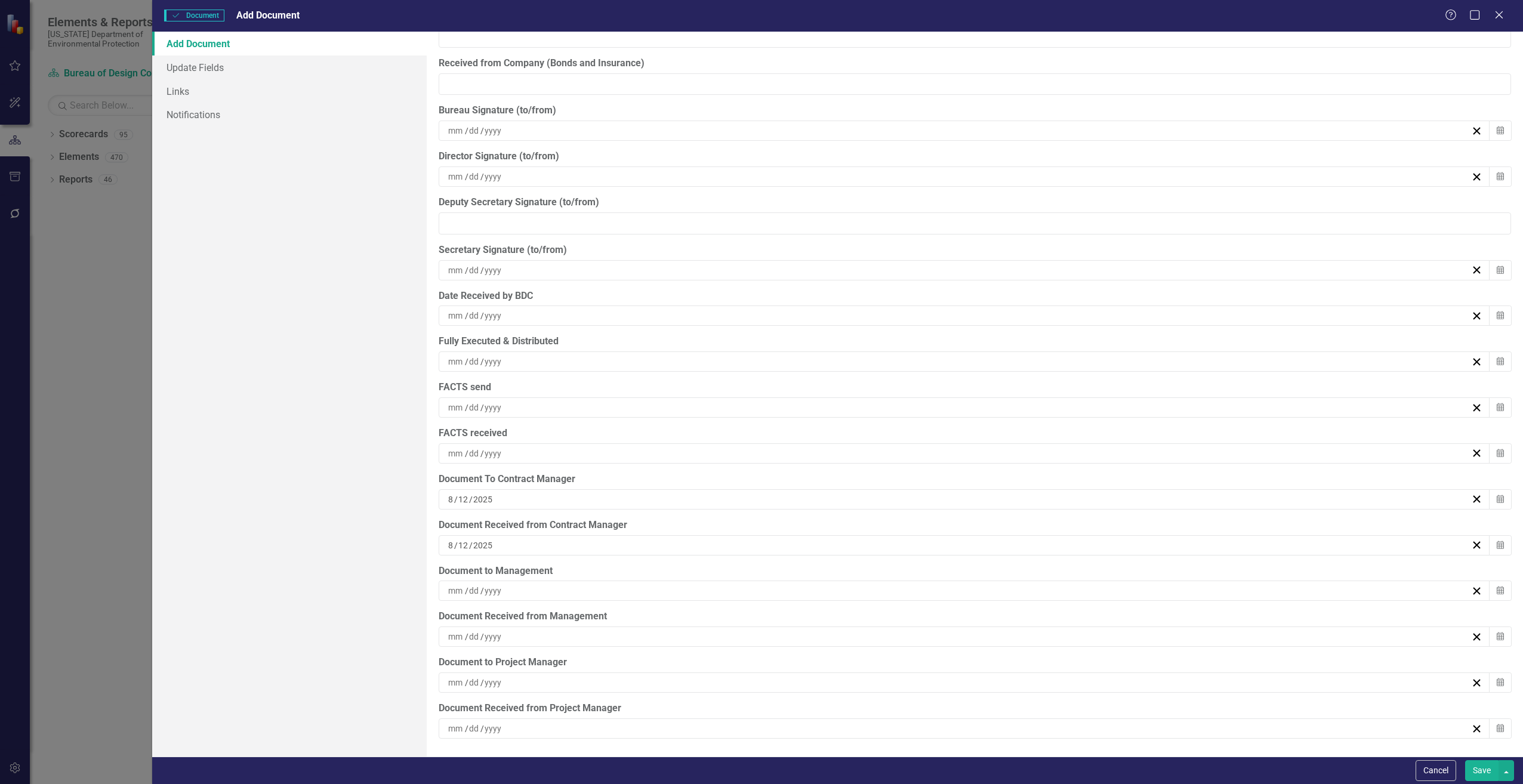
click at [483, 589] on span "/" at bounding box center [482, 591] width 3 height 11
click at [930, 702] on abbr "12" at bounding box center [930, 703] width 10 height 10
click at [486, 680] on input at bounding box center [493, 682] width 19 height 12
click at [929, 590] on abbr "12" at bounding box center [930, 591] width 10 height 10
click at [487, 728] on input at bounding box center [493, 728] width 19 height 12
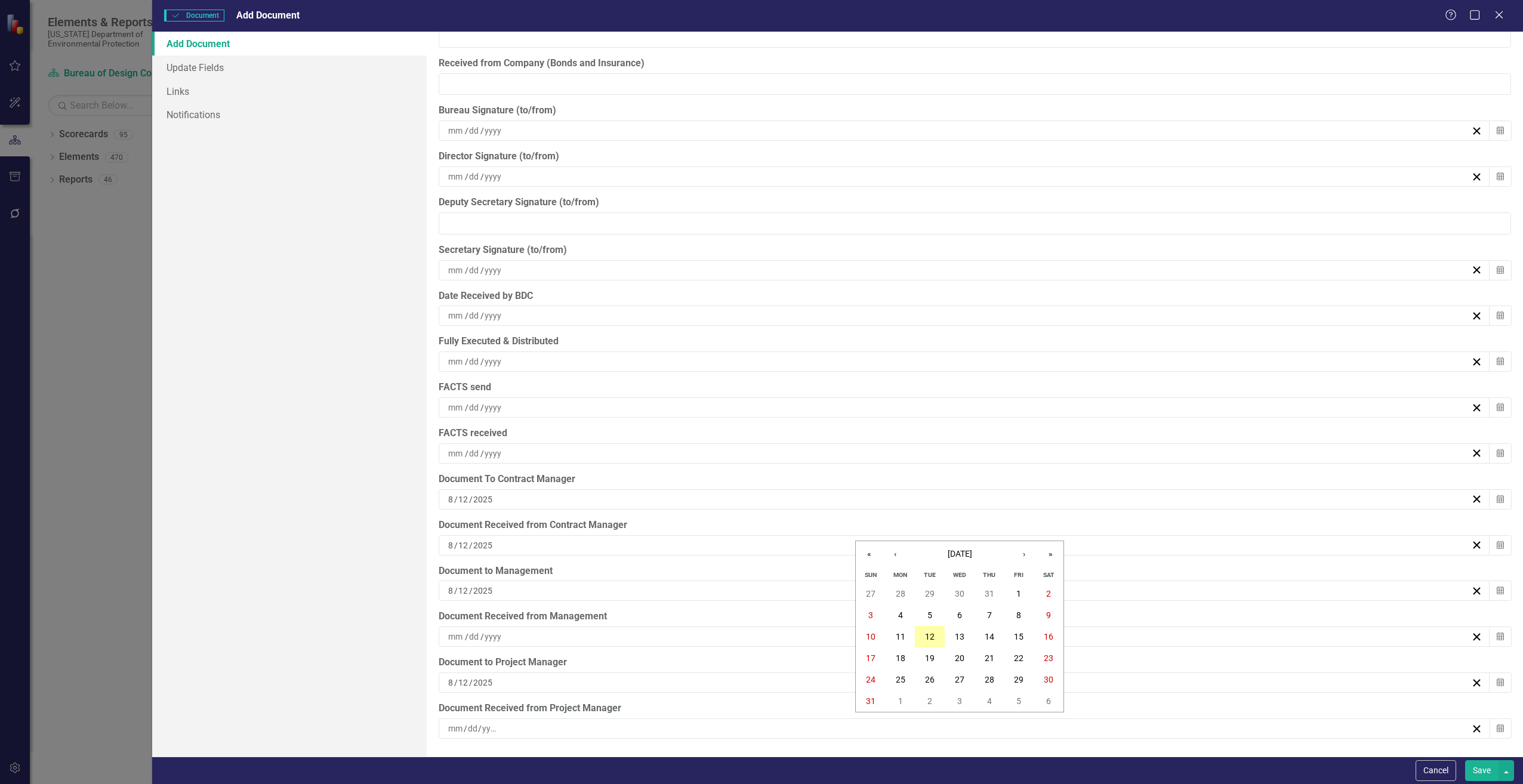
click at [924, 636] on button "12" at bounding box center [929, 636] width 30 height 21
click at [729, 601] on div "[DATE]" at bounding box center [964, 590] width 1051 height 20
click at [1344, 736] on div "[DATE]" at bounding box center [964, 728] width 1051 height 20
click at [1475, 772] on button "Save" at bounding box center [1482, 770] width 33 height 21
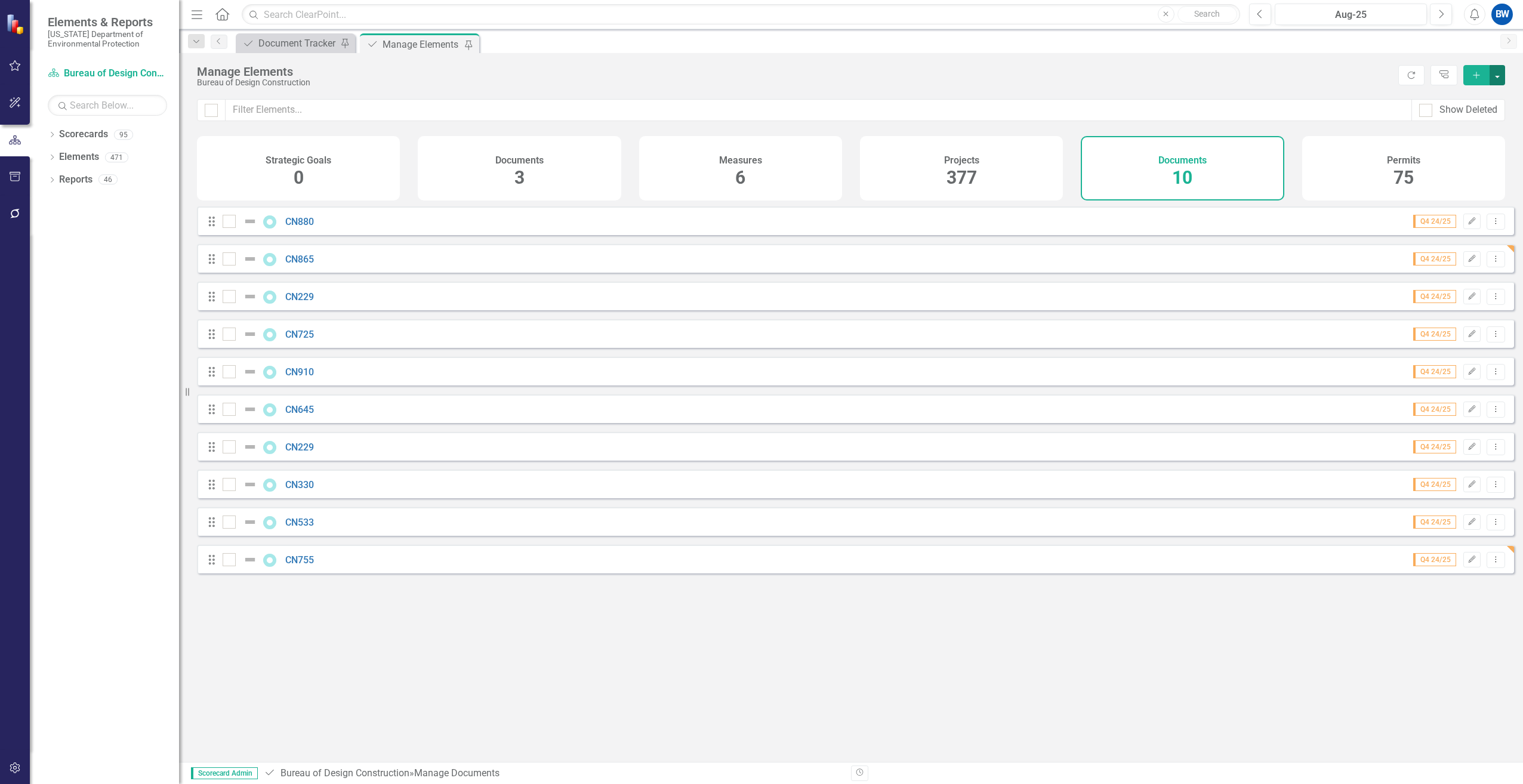
click at [1497, 81] on button "button" at bounding box center [1497, 75] width 15 height 20
click at [1479, 72] on icon "Add" at bounding box center [1477, 75] width 11 height 8
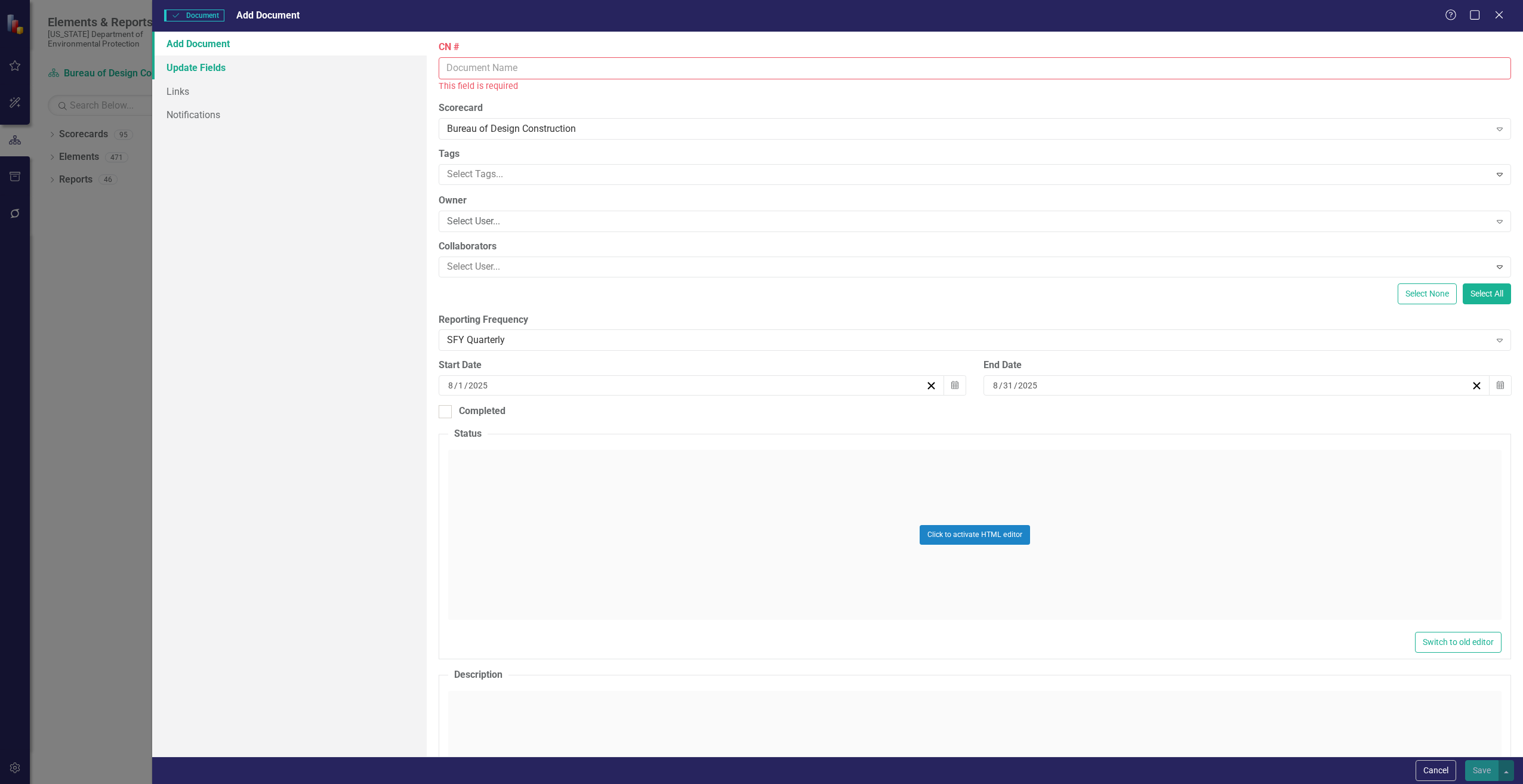
click at [212, 67] on link "Update Fields" at bounding box center [289, 67] width 274 height 24
click at [1497, 18] on icon "Close" at bounding box center [1500, 14] width 15 height 11
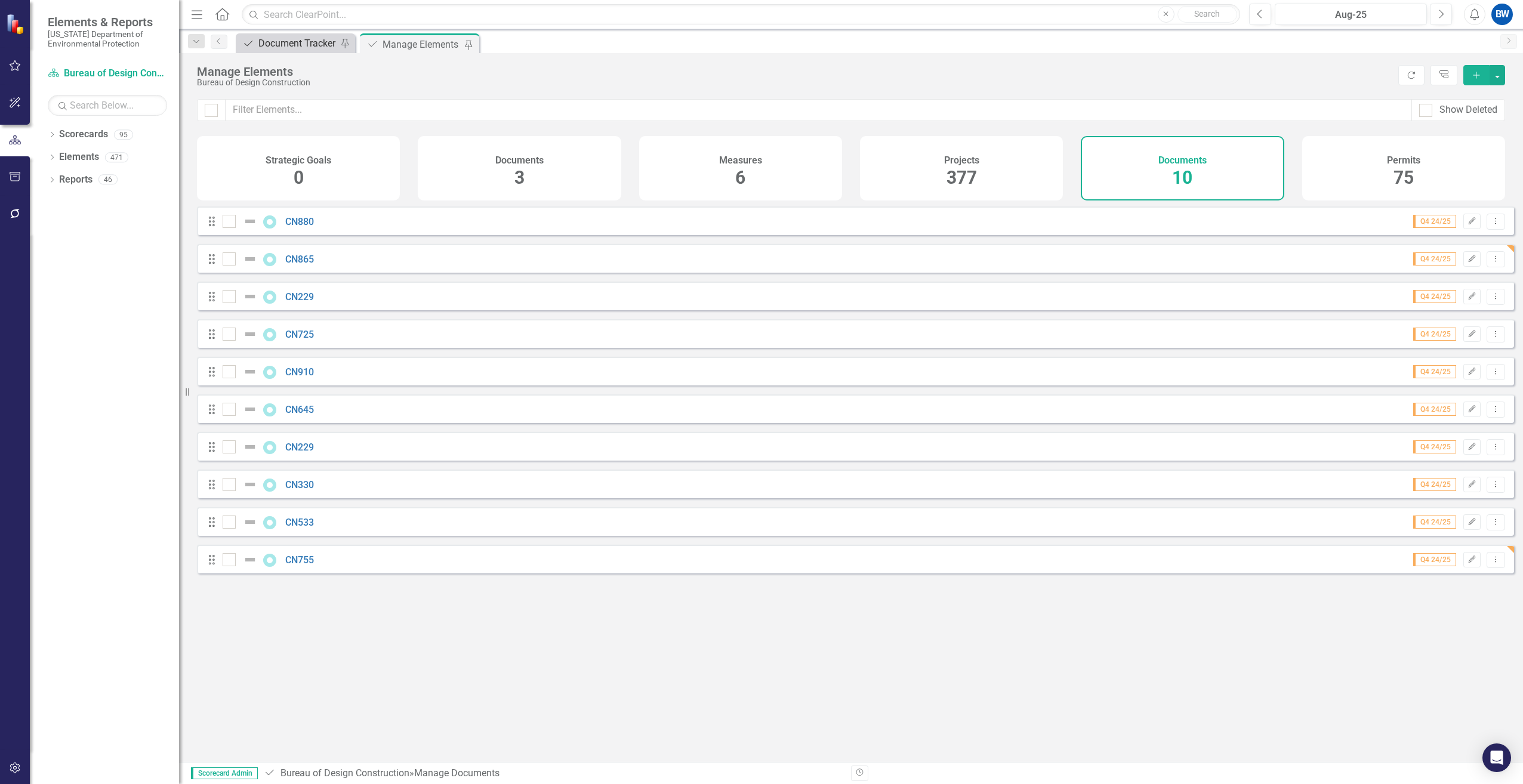
click at [302, 45] on div "Document Tracker" at bounding box center [298, 43] width 79 height 15
